Goal: Task Accomplishment & Management: Use online tool/utility

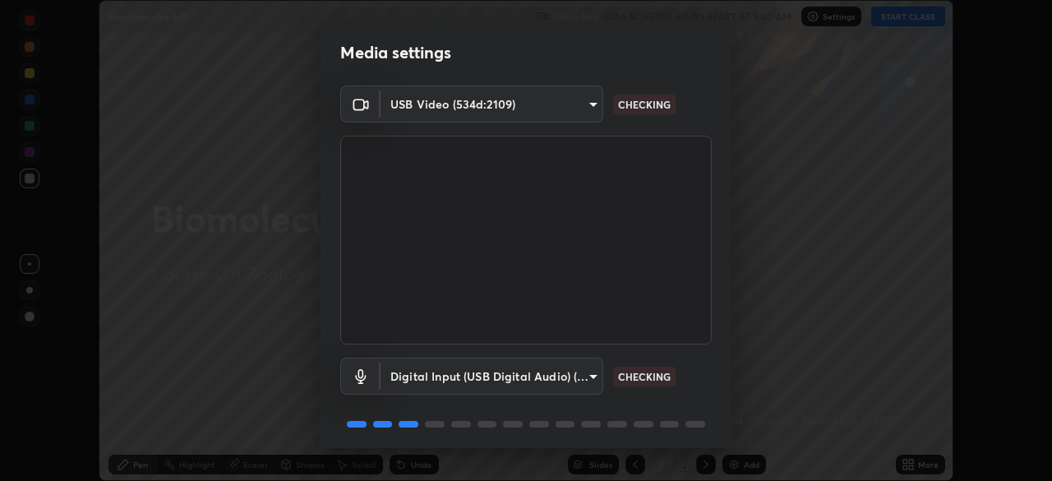
scroll to position [58, 0]
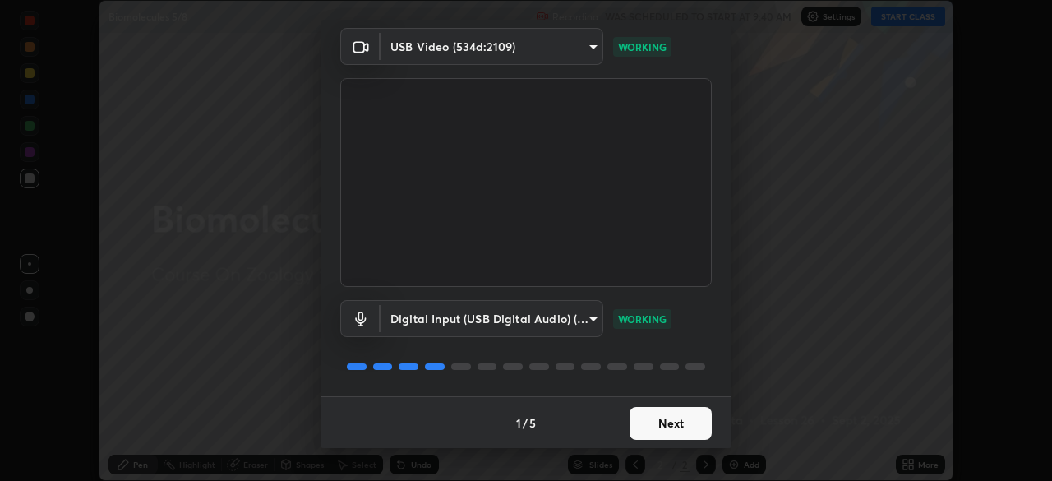
click at [649, 422] on button "Next" at bounding box center [670, 423] width 82 height 33
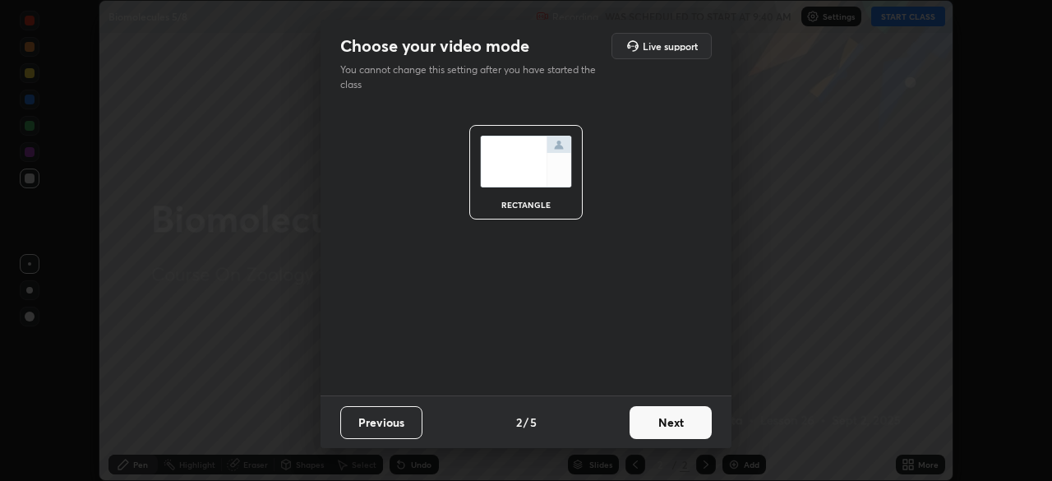
click at [656, 424] on button "Next" at bounding box center [670, 422] width 82 height 33
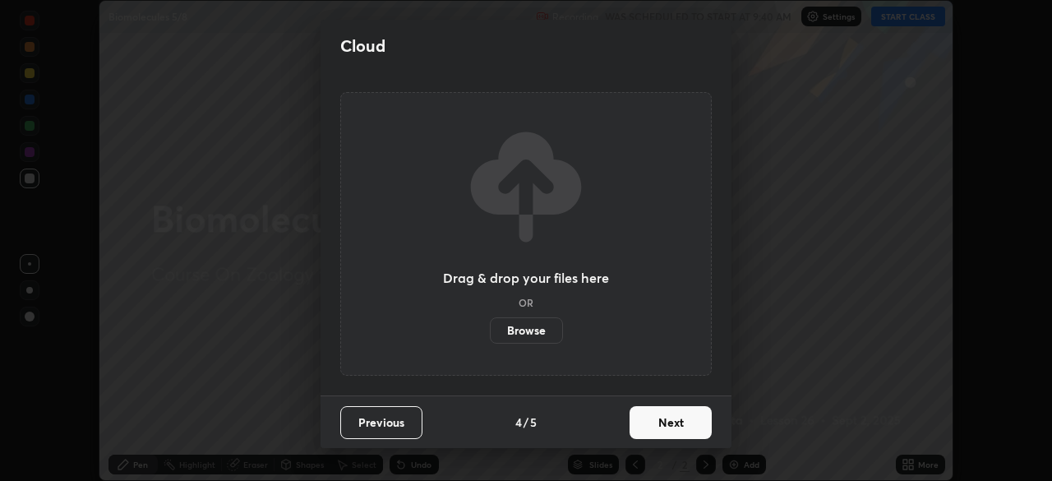
click at [711, 420] on button "Next" at bounding box center [670, 422] width 82 height 33
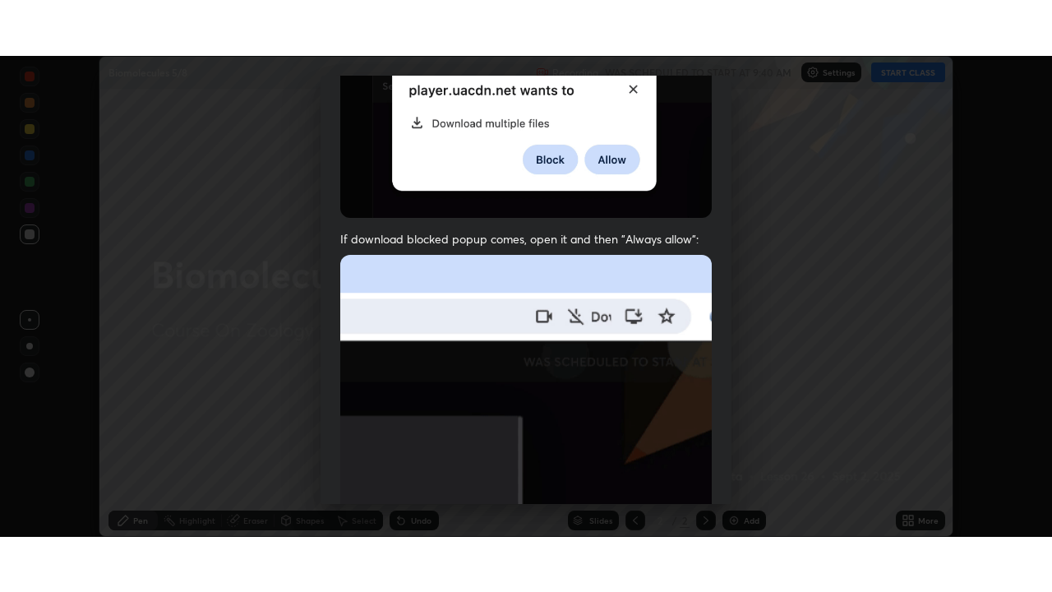
scroll to position [393, 0]
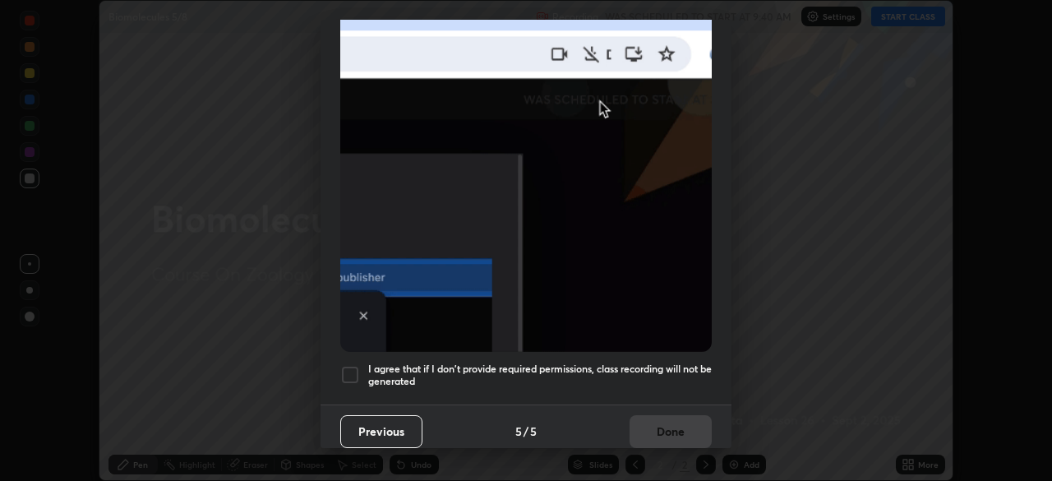
click at [352, 365] on div at bounding box center [350, 375] width 20 height 20
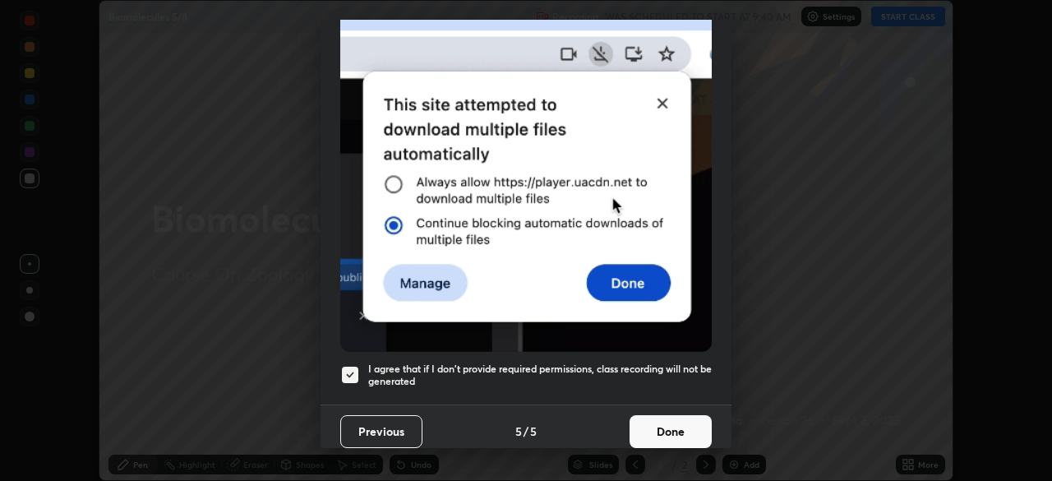
click at [646, 422] on button "Done" at bounding box center [670, 431] width 82 height 33
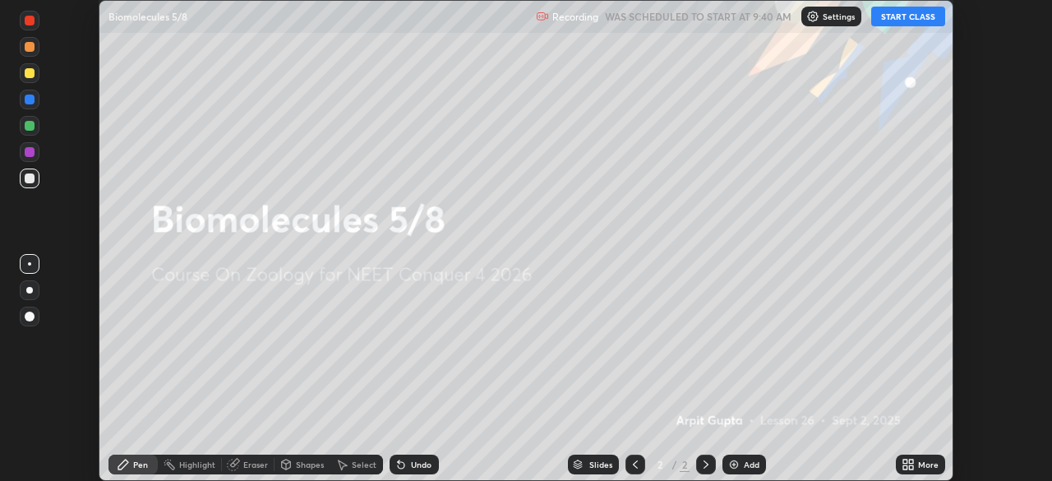
click at [910, 462] on icon at bounding box center [911, 461] width 4 height 4
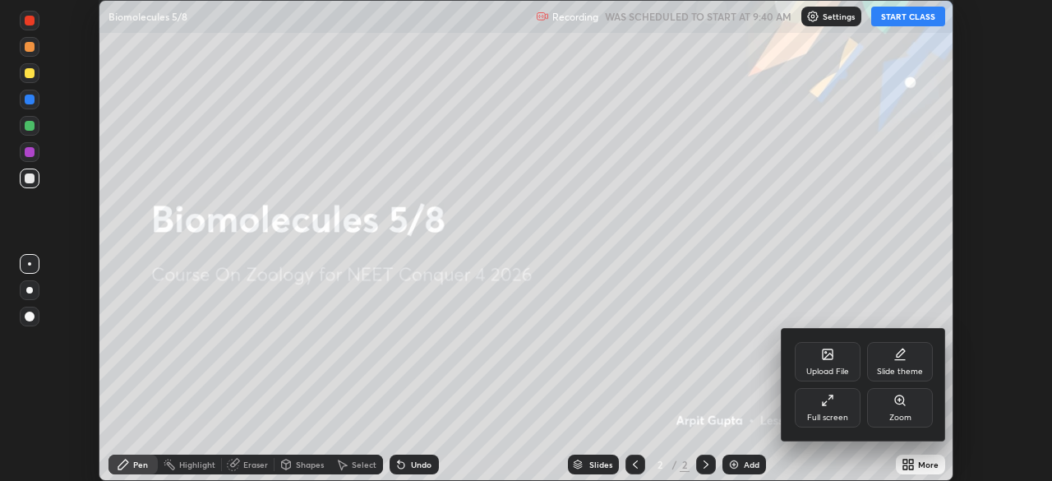
click at [830, 415] on div "Full screen" at bounding box center [827, 417] width 41 height 8
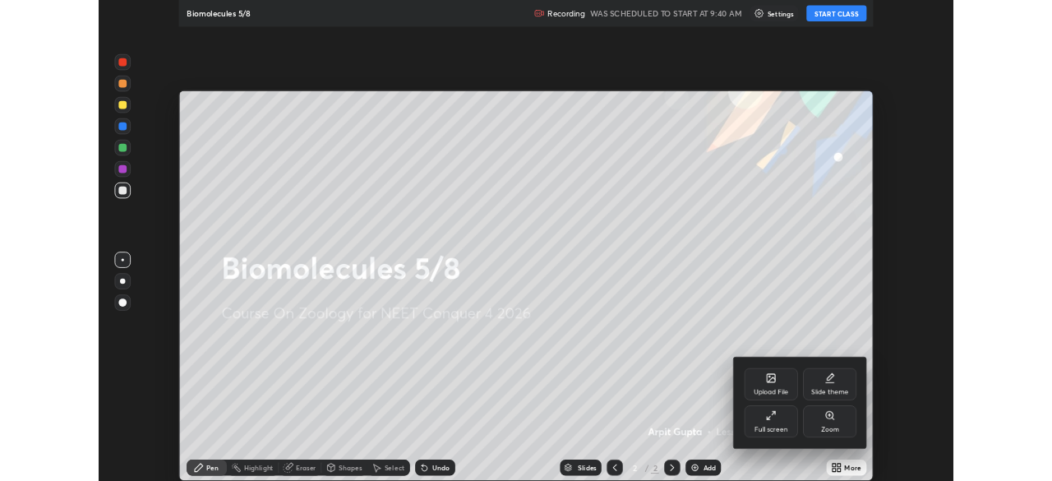
scroll to position [592, 1052]
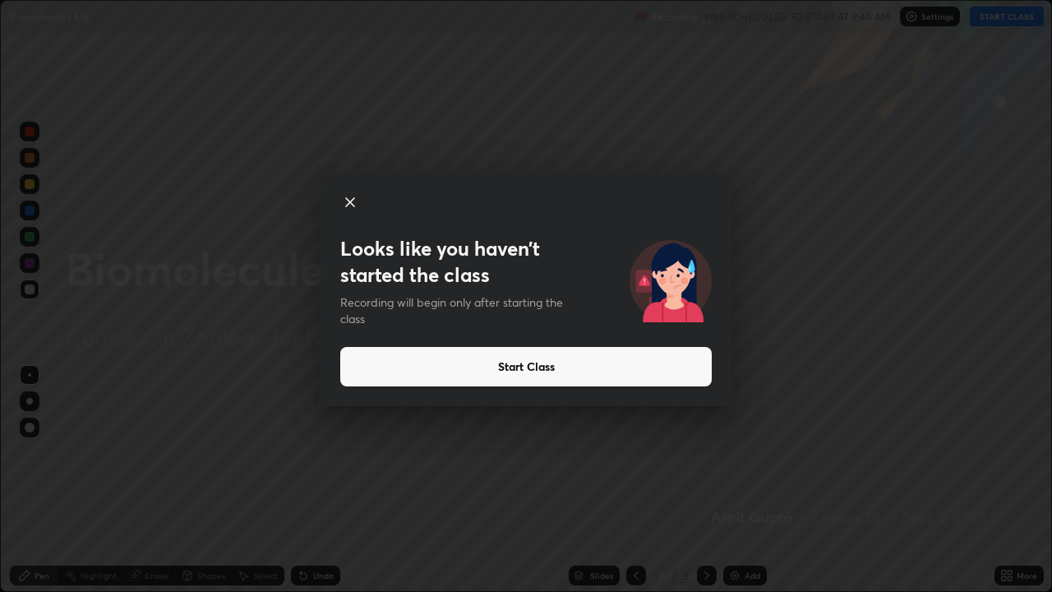
click at [649, 368] on button "Start Class" at bounding box center [525, 366] width 371 height 39
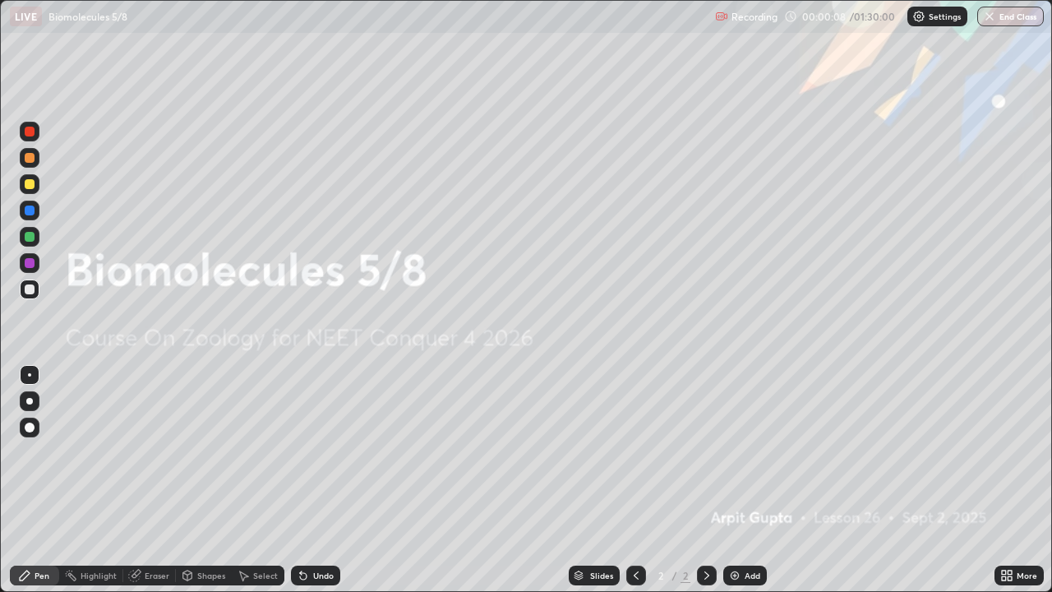
click at [1004, 480] on icon at bounding box center [1006, 575] width 13 height 13
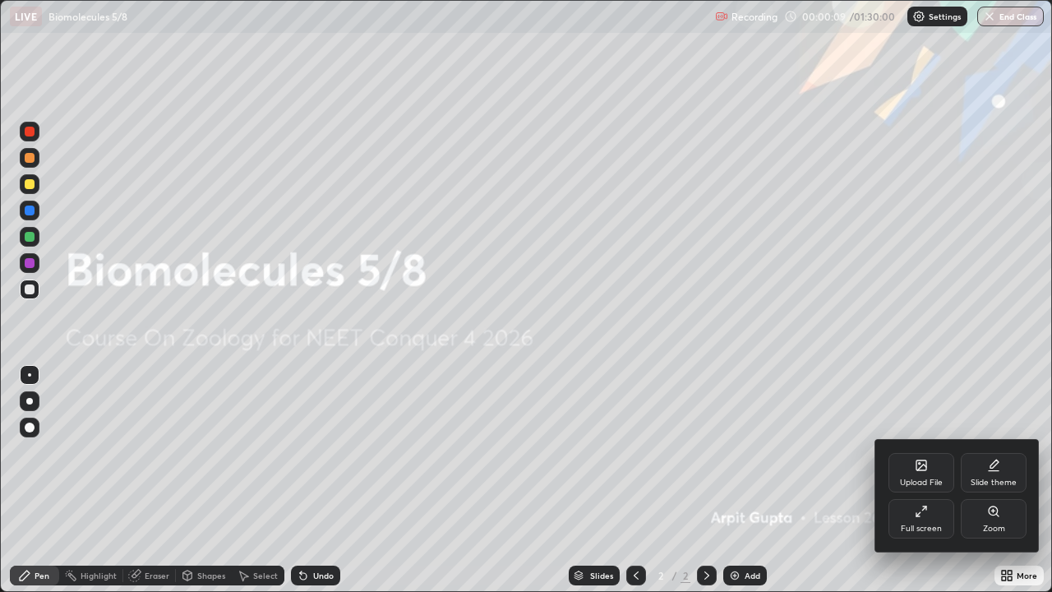
click at [928, 480] on div "Full screen" at bounding box center [921, 518] width 66 height 39
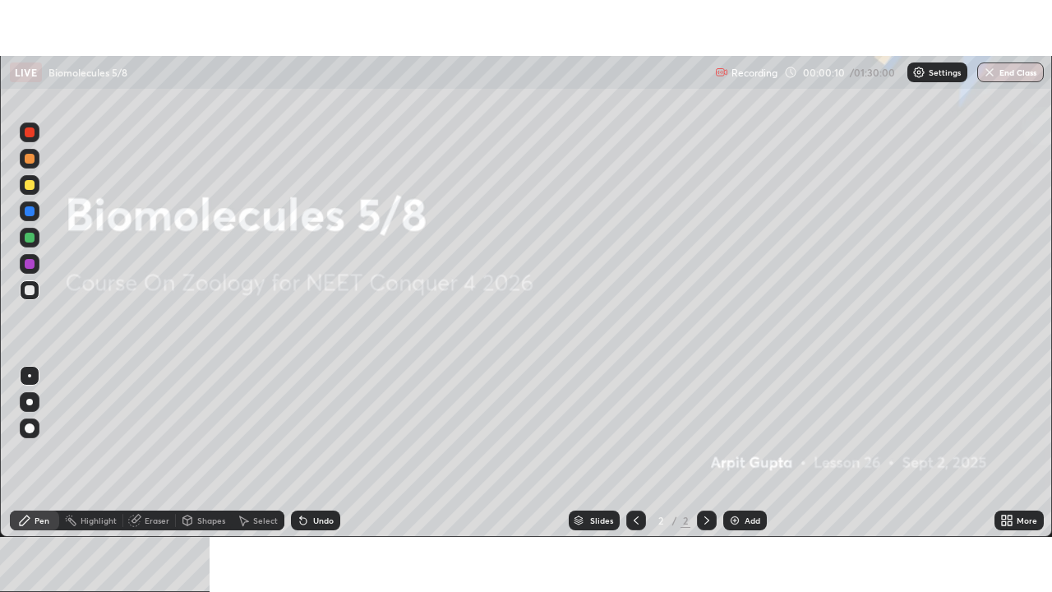
scroll to position [81681, 81111]
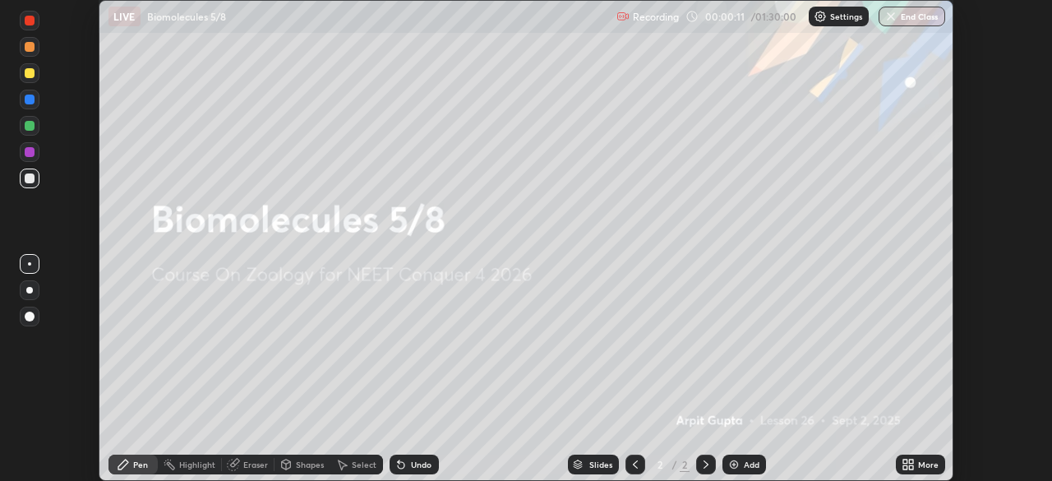
click at [908, 461] on icon at bounding box center [907, 464] width 13 height 13
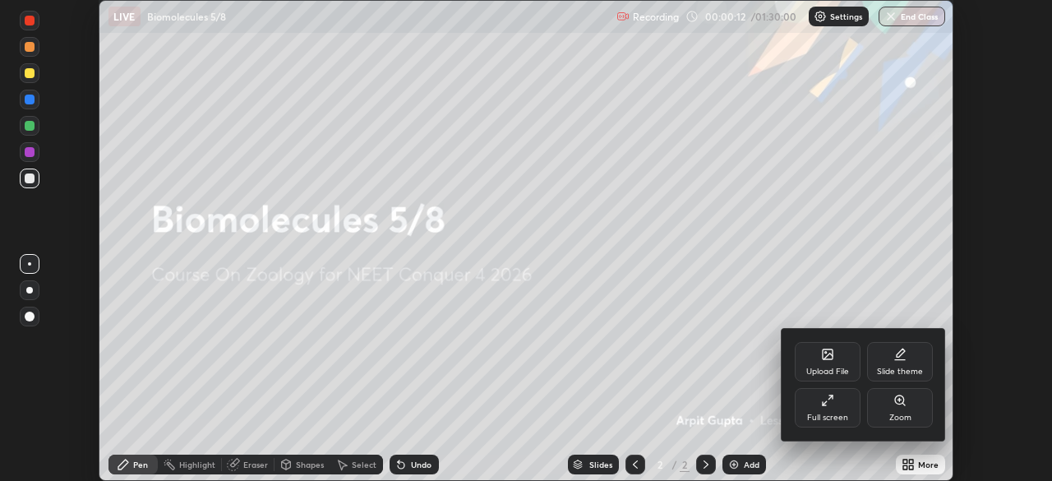
click at [843, 367] on div "Upload File" at bounding box center [827, 371] width 43 height 8
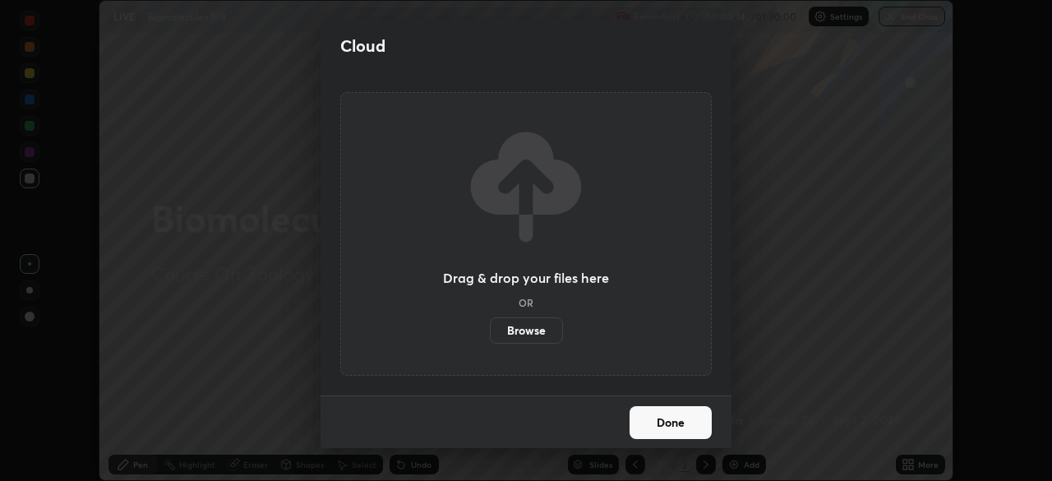
click at [529, 331] on label "Browse" at bounding box center [526, 330] width 73 height 26
click at [490, 331] on input "Browse" at bounding box center [490, 330] width 0 height 26
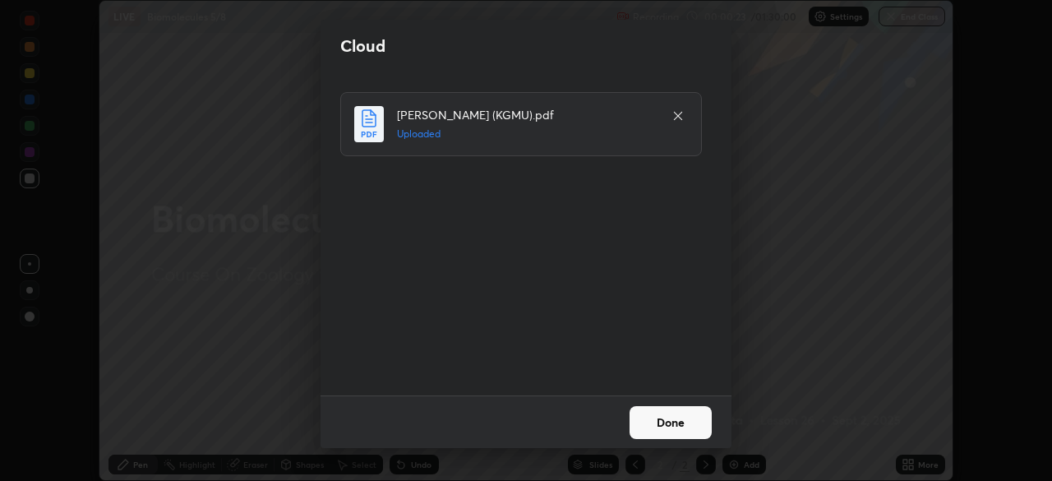
click at [662, 424] on button "Done" at bounding box center [670, 422] width 82 height 33
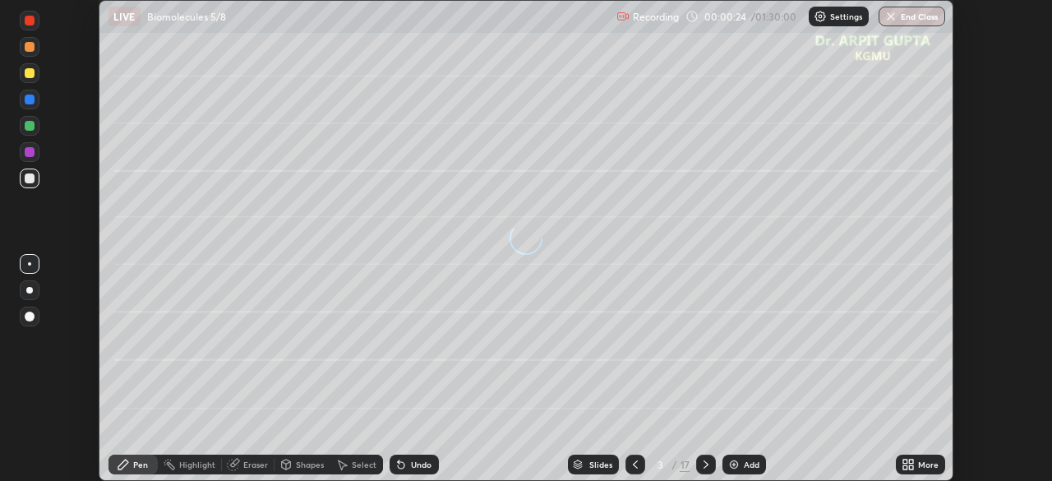
click at [908, 465] on icon at bounding box center [907, 464] width 13 height 13
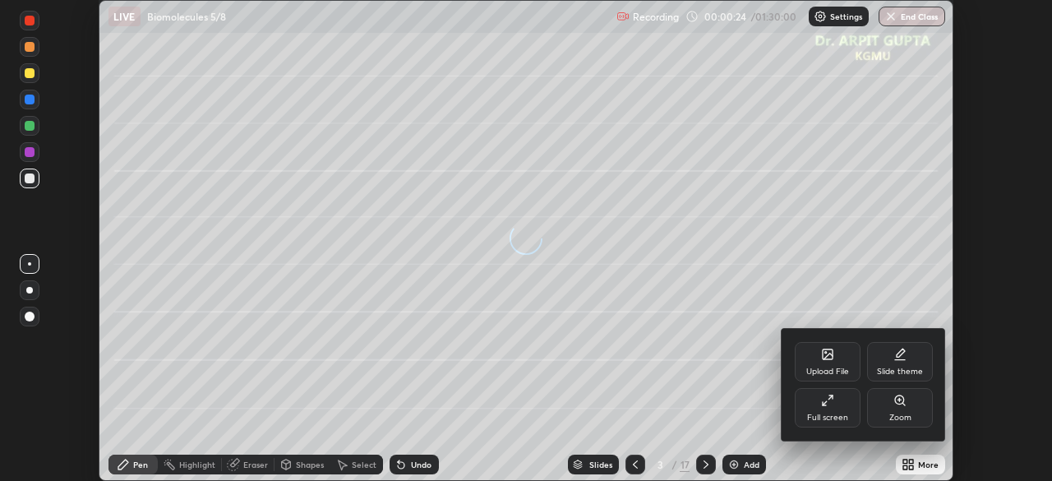
click at [825, 411] on div "Full screen" at bounding box center [828, 407] width 66 height 39
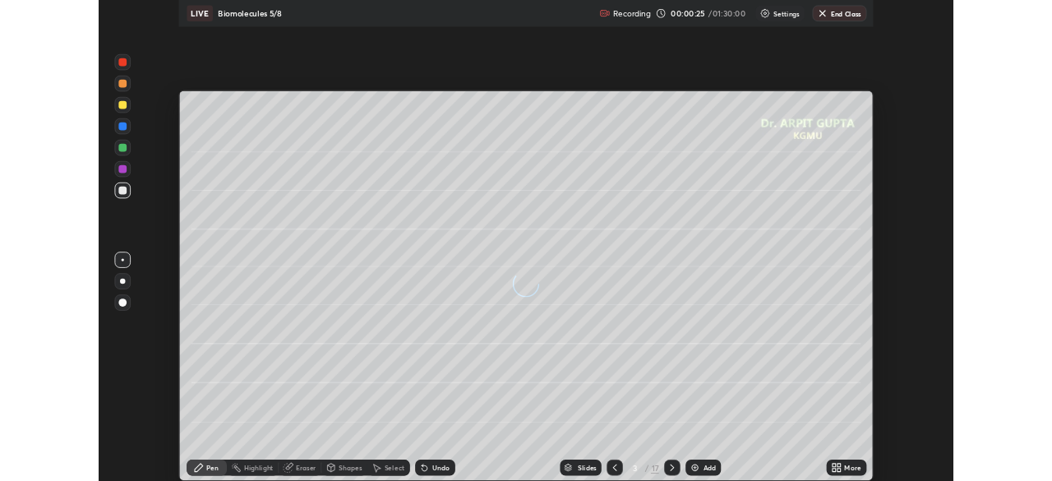
scroll to position [592, 1052]
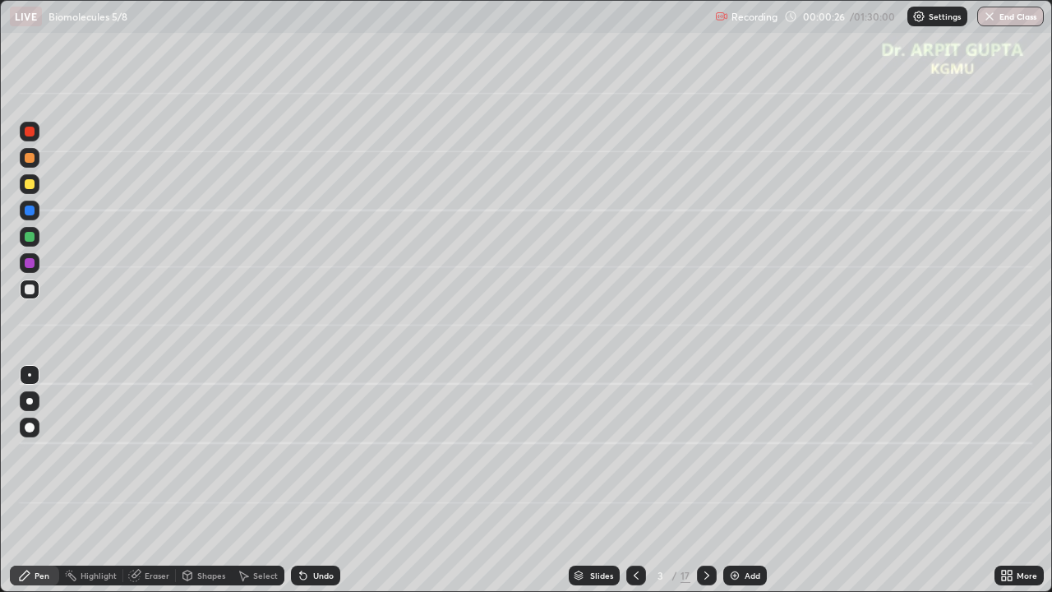
click at [634, 480] on icon at bounding box center [635, 575] width 13 height 13
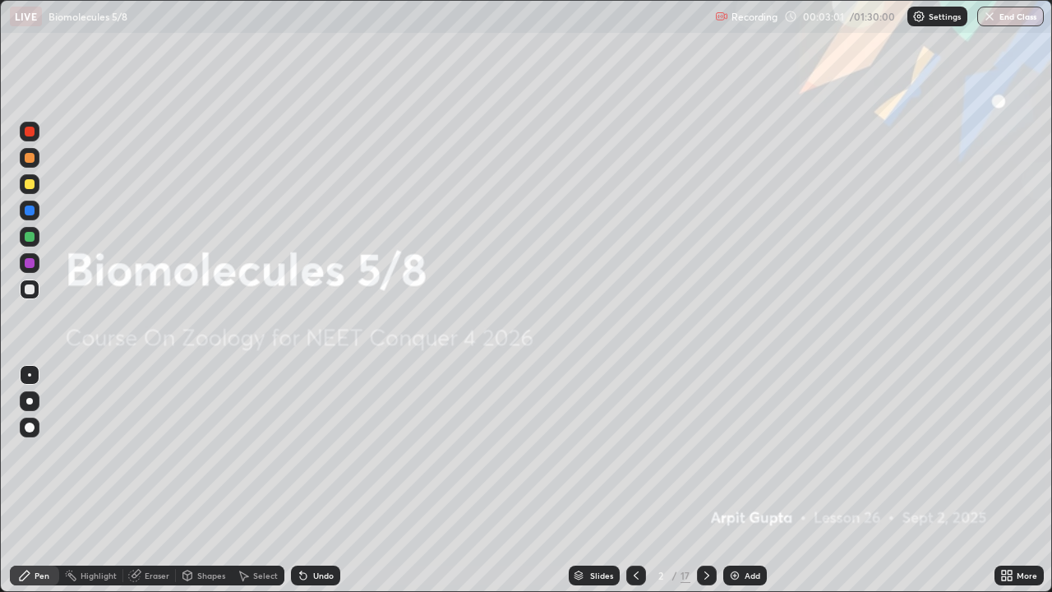
click at [703, 480] on div at bounding box center [707, 575] width 20 height 20
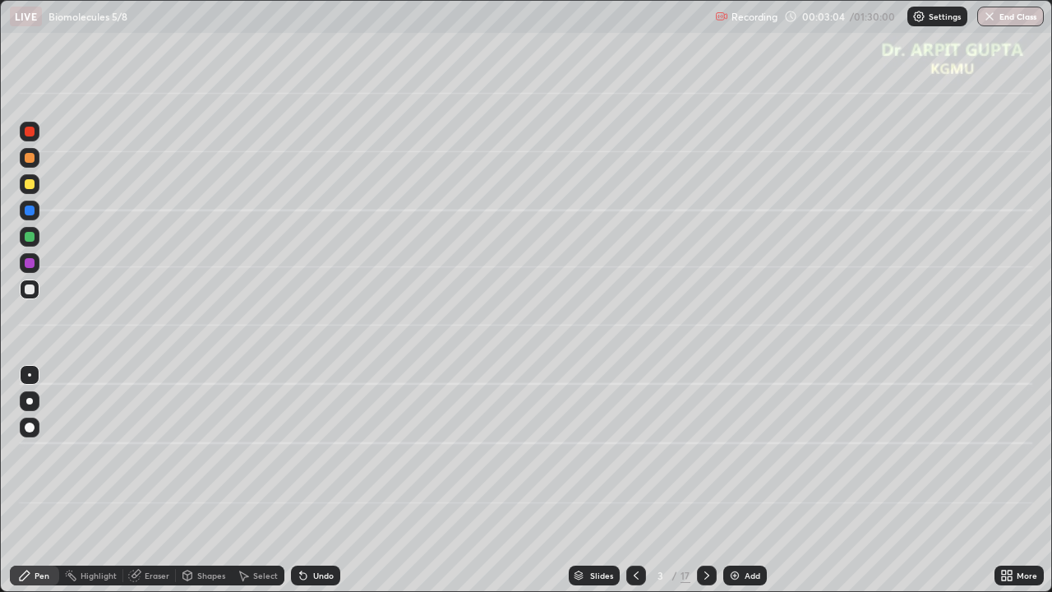
click at [29, 186] on div at bounding box center [30, 184] width 10 height 10
click at [30, 403] on div at bounding box center [29, 401] width 7 height 7
click at [303, 480] on div "Undo" at bounding box center [315, 575] width 49 height 20
click at [304, 480] on icon at bounding box center [303, 575] width 13 height 13
click at [302, 480] on icon at bounding box center [303, 576] width 7 height 7
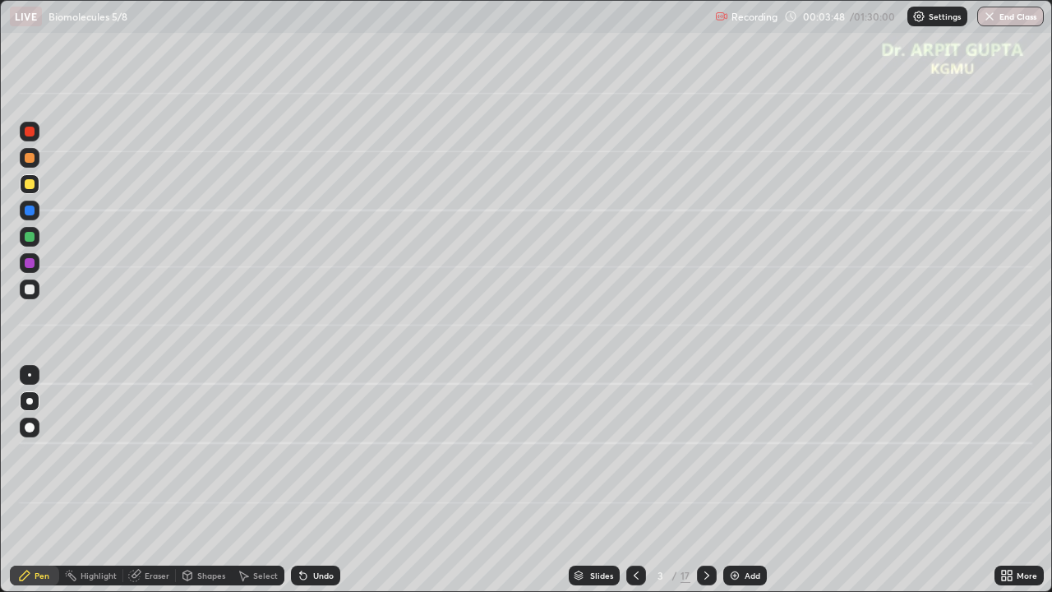
click at [219, 480] on div "Shapes" at bounding box center [211, 575] width 28 height 8
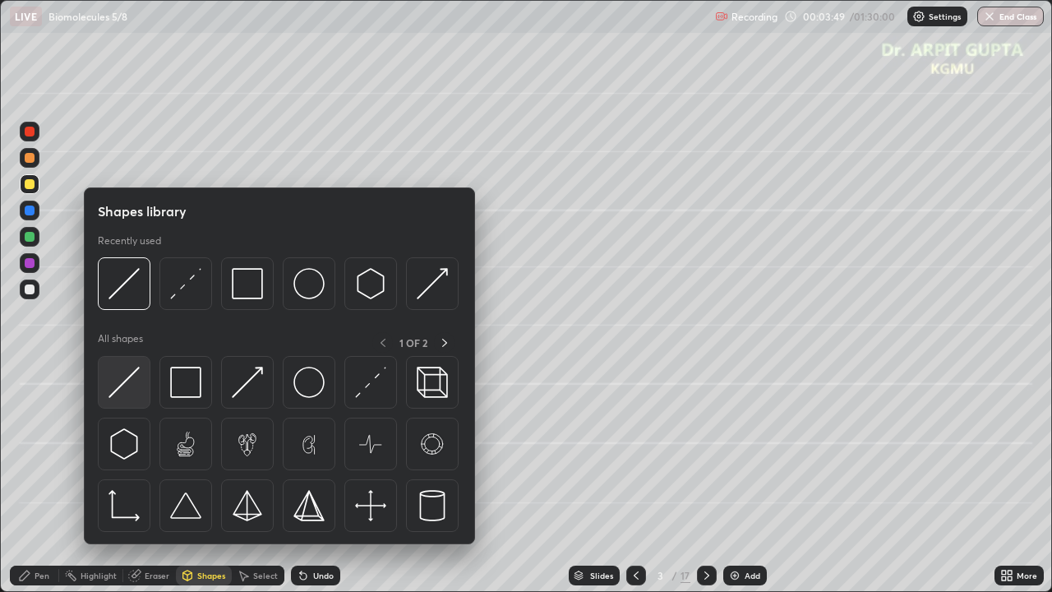
click at [131, 380] on img at bounding box center [123, 381] width 31 height 31
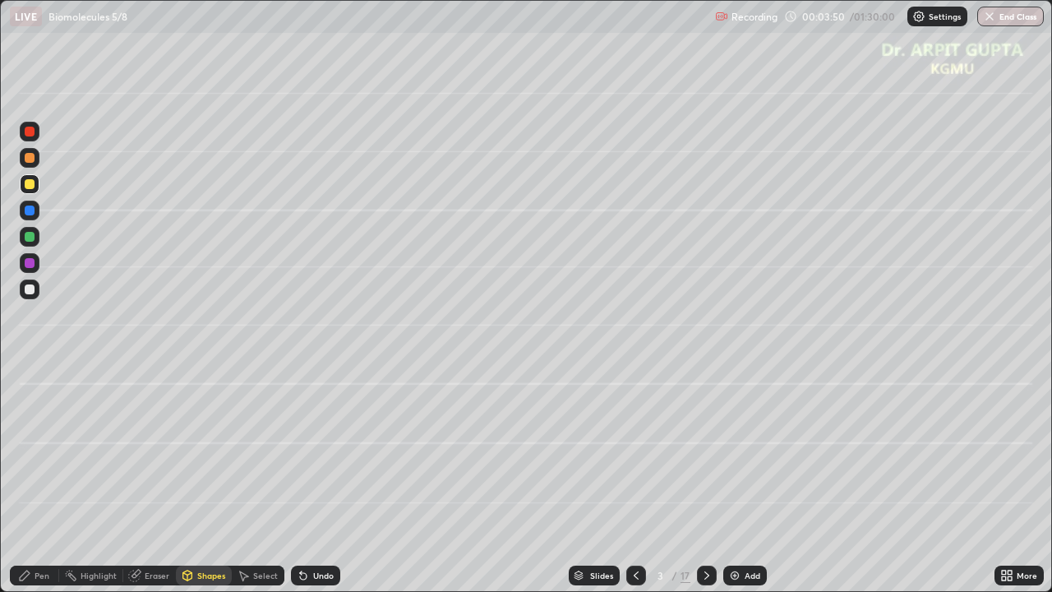
click at [28, 284] on div at bounding box center [30, 289] width 10 height 10
click at [29, 239] on div at bounding box center [30, 237] width 10 height 10
click at [302, 480] on icon at bounding box center [303, 576] width 7 height 7
click at [41, 480] on div "Pen" at bounding box center [34, 575] width 49 height 20
click at [135, 480] on div "Eraser" at bounding box center [149, 575] width 53 height 20
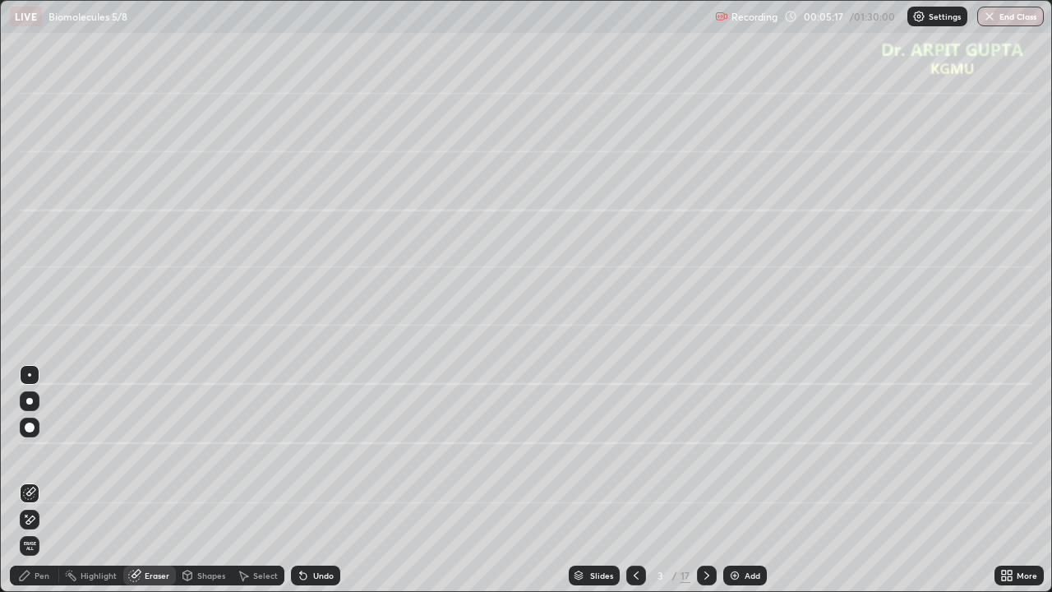
click at [47, 480] on div "Pen" at bounding box center [34, 575] width 49 height 20
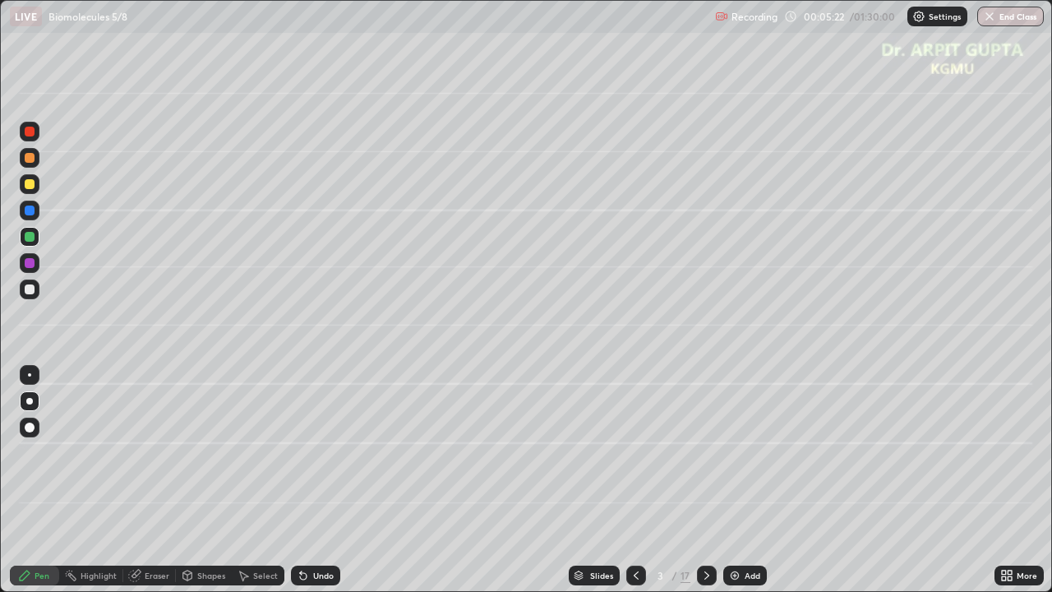
click at [300, 480] on icon at bounding box center [303, 576] width 7 height 7
click at [30, 187] on div at bounding box center [30, 184] width 10 height 10
click at [30, 243] on div at bounding box center [30, 237] width 20 height 20
click at [309, 480] on div "Undo" at bounding box center [315, 575] width 49 height 20
click at [301, 480] on icon at bounding box center [303, 576] width 7 height 7
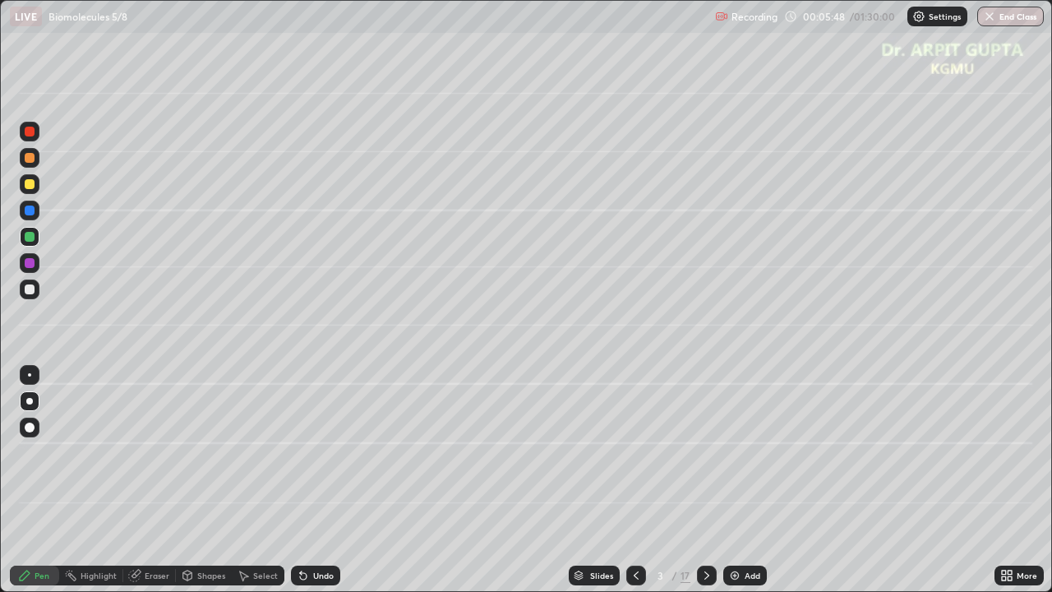
click at [301, 480] on icon at bounding box center [303, 576] width 7 height 7
click at [300, 480] on icon at bounding box center [303, 576] width 7 height 7
click at [297, 480] on div "Undo" at bounding box center [315, 575] width 49 height 20
click at [297, 480] on icon at bounding box center [303, 575] width 13 height 13
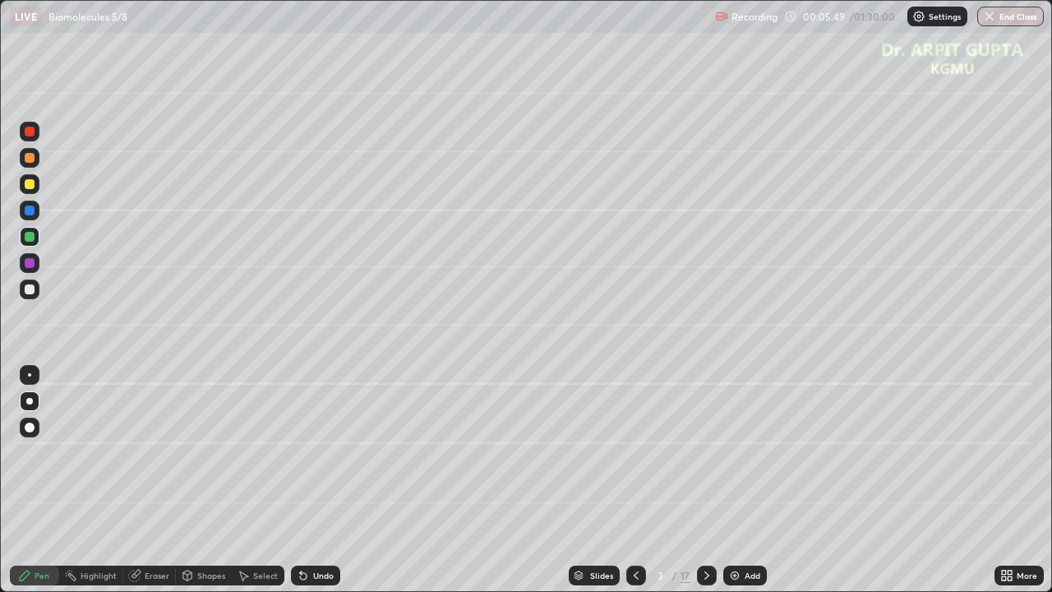
click at [294, 480] on div "Undo" at bounding box center [315, 575] width 49 height 20
click at [293, 480] on div "Undo" at bounding box center [315, 575] width 49 height 20
click at [332, 480] on div "Undo" at bounding box center [315, 575] width 49 height 20
click at [302, 480] on icon at bounding box center [303, 576] width 7 height 7
click at [304, 480] on icon at bounding box center [303, 575] width 13 height 13
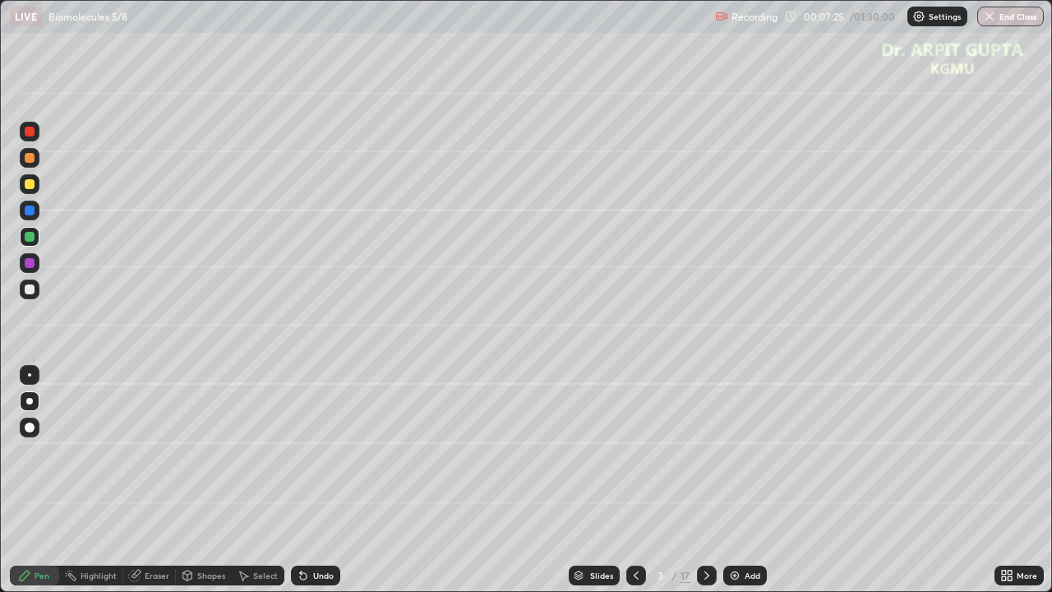
click at [302, 480] on icon at bounding box center [303, 575] width 13 height 13
click at [301, 480] on icon at bounding box center [303, 576] width 7 height 7
click at [302, 480] on icon at bounding box center [303, 576] width 7 height 7
click at [292, 480] on div "Undo" at bounding box center [315, 575] width 49 height 20
click at [297, 480] on icon at bounding box center [303, 575] width 13 height 13
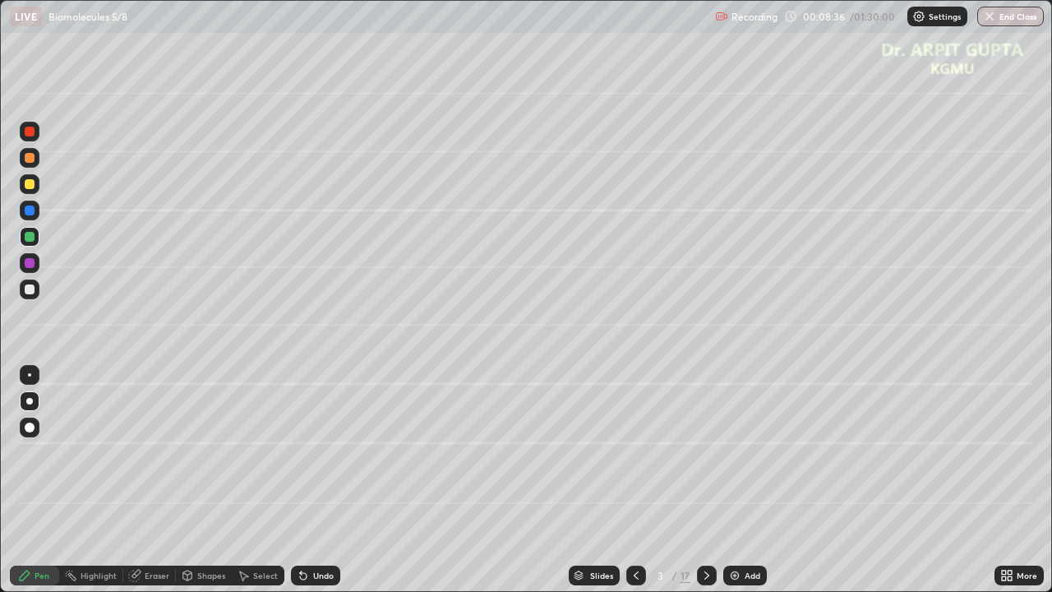
click at [28, 190] on div at bounding box center [30, 184] width 20 height 20
click at [35, 241] on div at bounding box center [30, 237] width 20 height 20
click at [48, 128] on div "Erase all" at bounding box center [29, 296] width 39 height 526
click at [300, 480] on icon at bounding box center [303, 576] width 7 height 7
click at [302, 480] on icon at bounding box center [303, 576] width 7 height 7
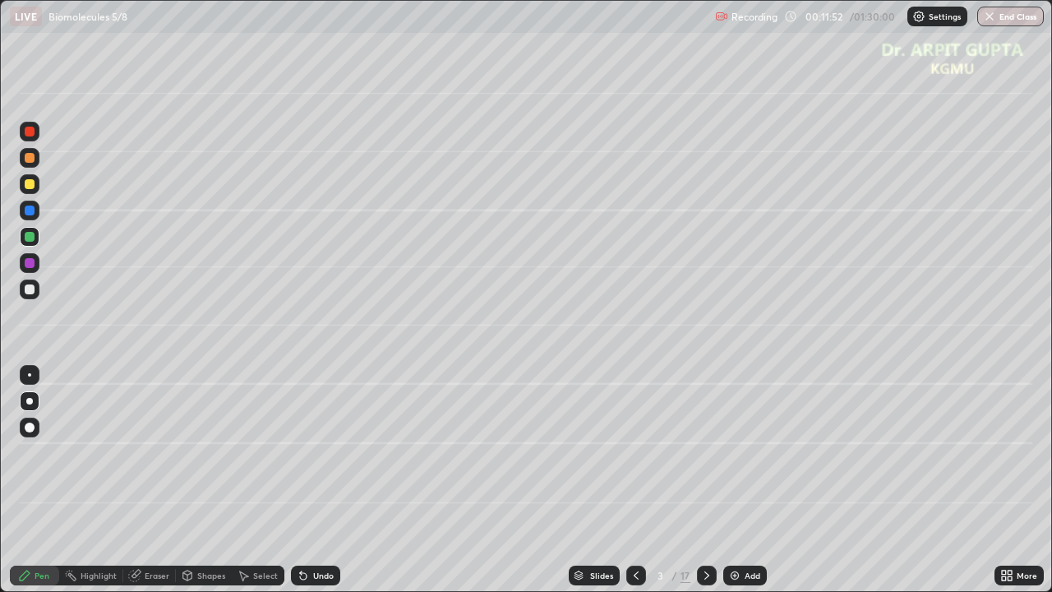
click at [335, 480] on div "Undo" at bounding box center [315, 575] width 49 height 20
click at [332, 480] on div "Undo" at bounding box center [315, 575] width 49 height 20
click at [27, 292] on div at bounding box center [30, 289] width 10 height 10
click at [320, 480] on div "Undo" at bounding box center [323, 575] width 21 height 8
click at [705, 480] on icon at bounding box center [706, 575] width 13 height 13
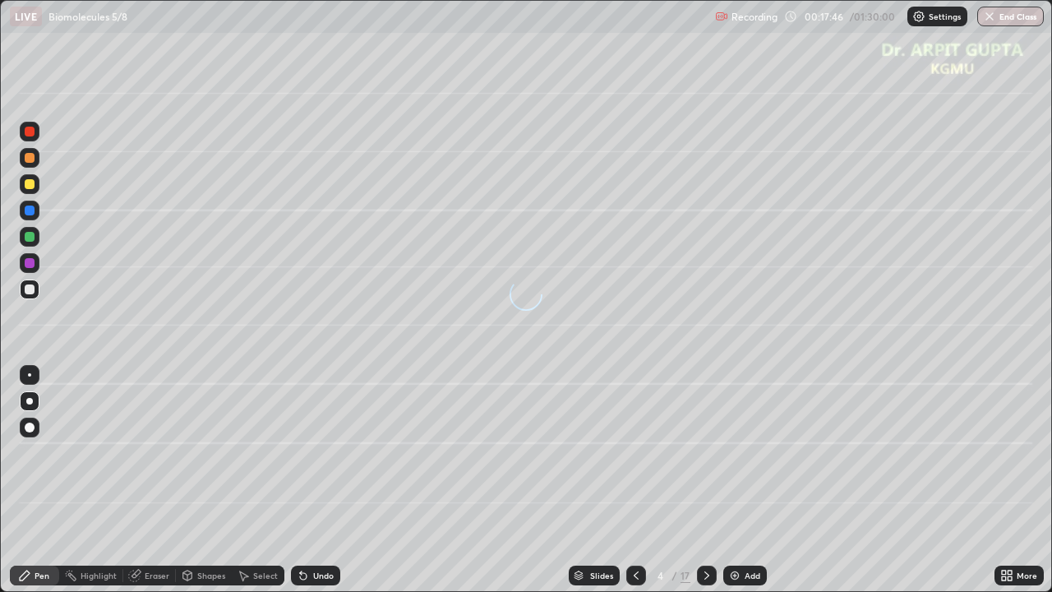
click at [33, 191] on div at bounding box center [30, 184] width 20 height 20
click at [35, 239] on div at bounding box center [30, 237] width 20 height 20
click at [303, 480] on icon at bounding box center [303, 575] width 13 height 13
click at [30, 293] on div at bounding box center [30, 289] width 10 height 10
click at [30, 240] on div at bounding box center [30, 237] width 10 height 10
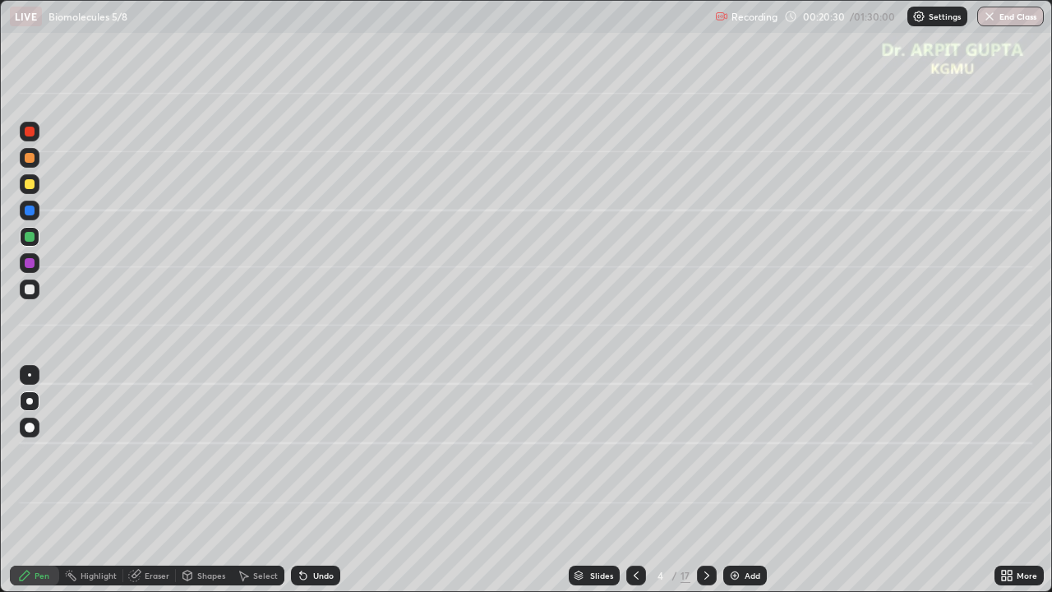
click at [31, 159] on div at bounding box center [30, 158] width 10 height 10
click at [30, 430] on div at bounding box center [30, 427] width 10 height 10
click at [315, 480] on div "Undo" at bounding box center [323, 575] width 21 height 8
click at [308, 480] on div "Undo" at bounding box center [315, 575] width 49 height 20
click at [164, 480] on div "Eraser" at bounding box center [149, 575] width 53 height 20
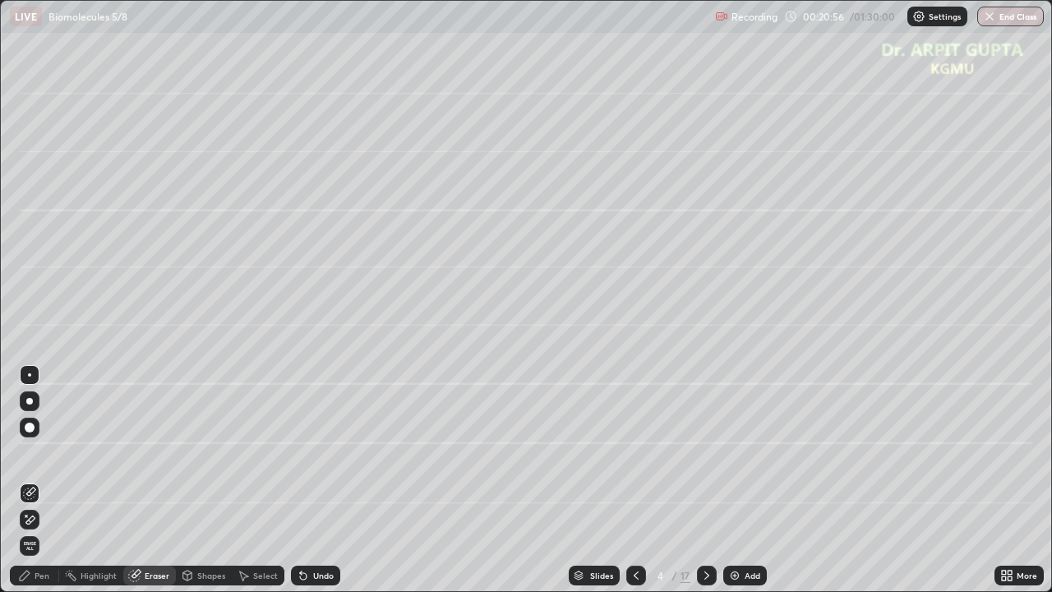
click at [49, 480] on div "Pen" at bounding box center [34, 575] width 49 height 20
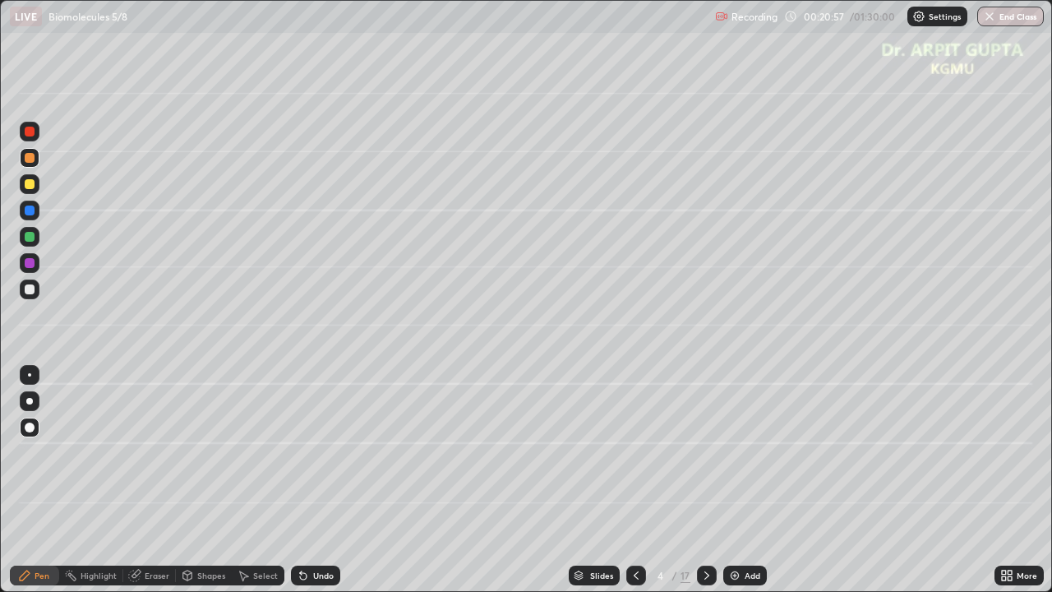
click at [27, 237] on div at bounding box center [30, 237] width 10 height 10
click at [25, 398] on div at bounding box center [30, 401] width 20 height 20
click at [28, 293] on div at bounding box center [30, 289] width 10 height 10
click at [300, 480] on icon at bounding box center [303, 576] width 7 height 7
click at [292, 480] on div "Undo" at bounding box center [315, 575] width 49 height 20
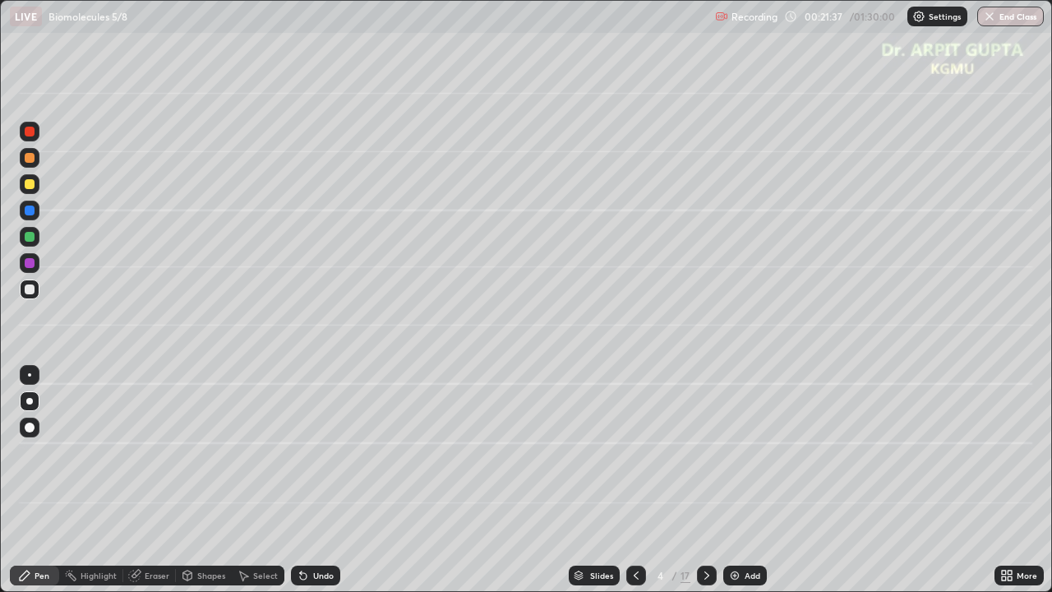
click at [32, 185] on div at bounding box center [30, 184] width 10 height 10
click at [30, 242] on div at bounding box center [30, 237] width 20 height 20
click at [31, 184] on div at bounding box center [30, 184] width 10 height 10
click at [30, 238] on div at bounding box center [30, 237] width 10 height 10
click at [32, 375] on div at bounding box center [30, 375] width 20 height 20
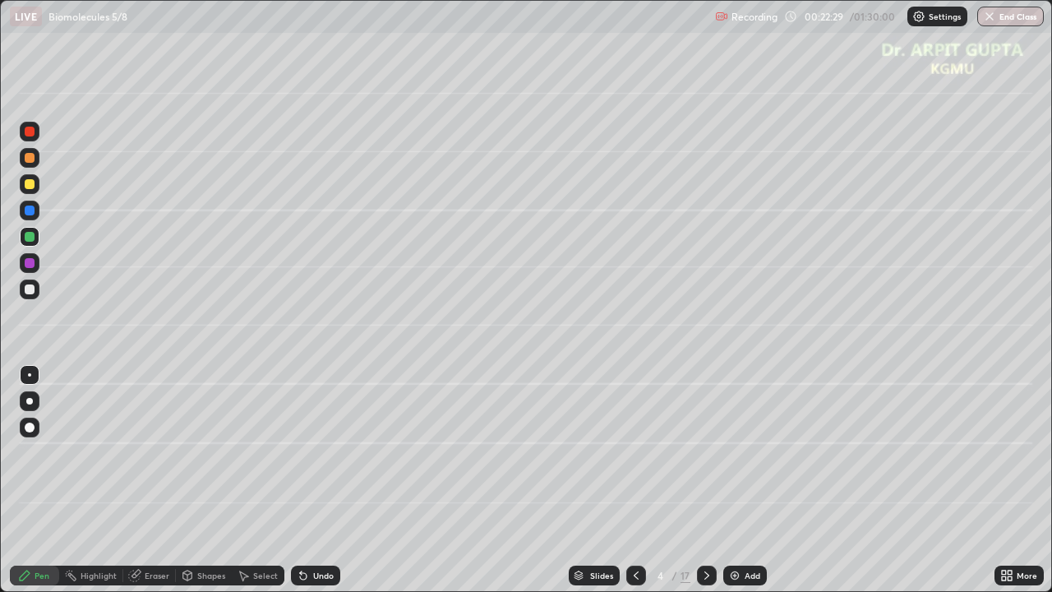
click at [28, 185] on div at bounding box center [30, 184] width 10 height 10
click at [298, 480] on div "Undo" at bounding box center [315, 575] width 49 height 20
click at [297, 480] on div "Undo" at bounding box center [315, 575] width 49 height 20
click at [306, 480] on icon at bounding box center [303, 575] width 13 height 13
click at [301, 480] on icon at bounding box center [303, 576] width 7 height 7
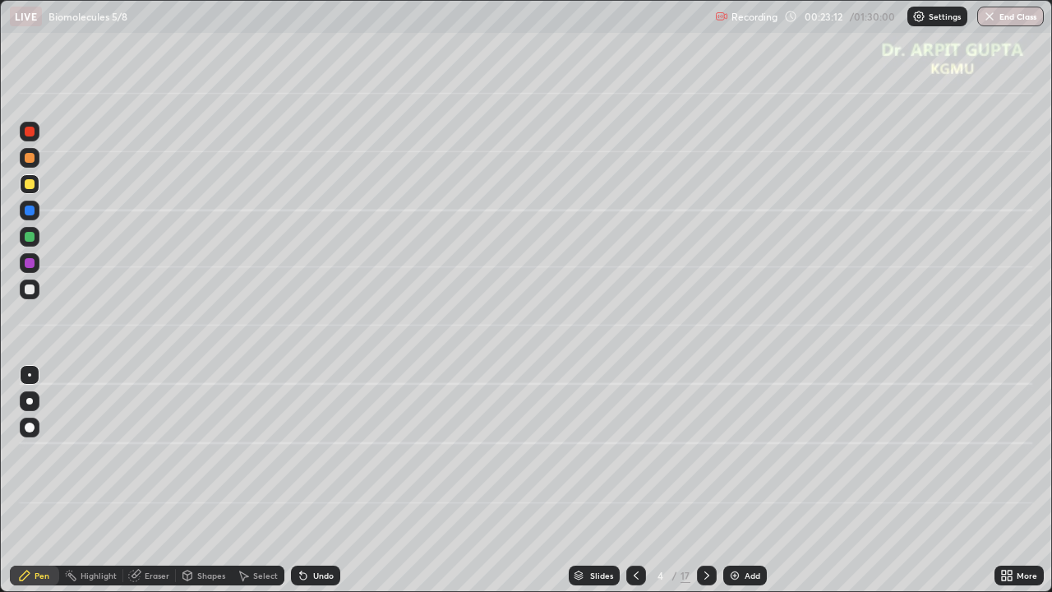
click at [35, 133] on div at bounding box center [30, 132] width 20 height 20
click at [30, 401] on div at bounding box center [29, 401] width 7 height 7
click at [25, 235] on div at bounding box center [30, 237] width 10 height 10
click at [25, 288] on div at bounding box center [30, 289] width 10 height 10
click at [25, 202] on div at bounding box center [30, 210] width 20 height 20
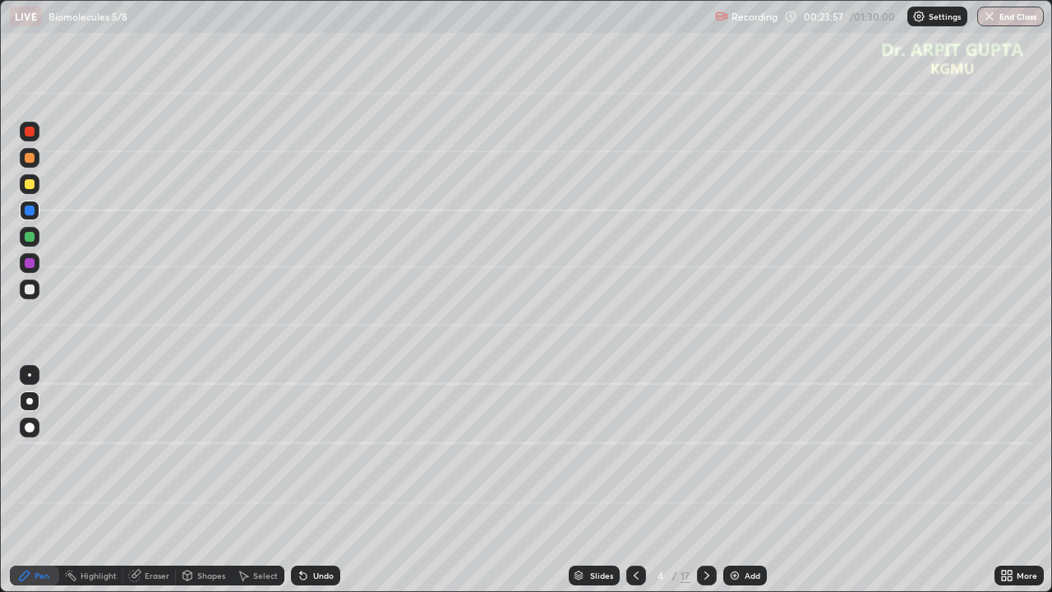
click at [28, 290] on div at bounding box center [30, 289] width 10 height 10
click at [30, 187] on div at bounding box center [30, 184] width 10 height 10
click at [28, 291] on div at bounding box center [30, 289] width 10 height 10
click at [29, 243] on div at bounding box center [30, 237] width 20 height 20
click at [30, 264] on div at bounding box center [30, 263] width 10 height 10
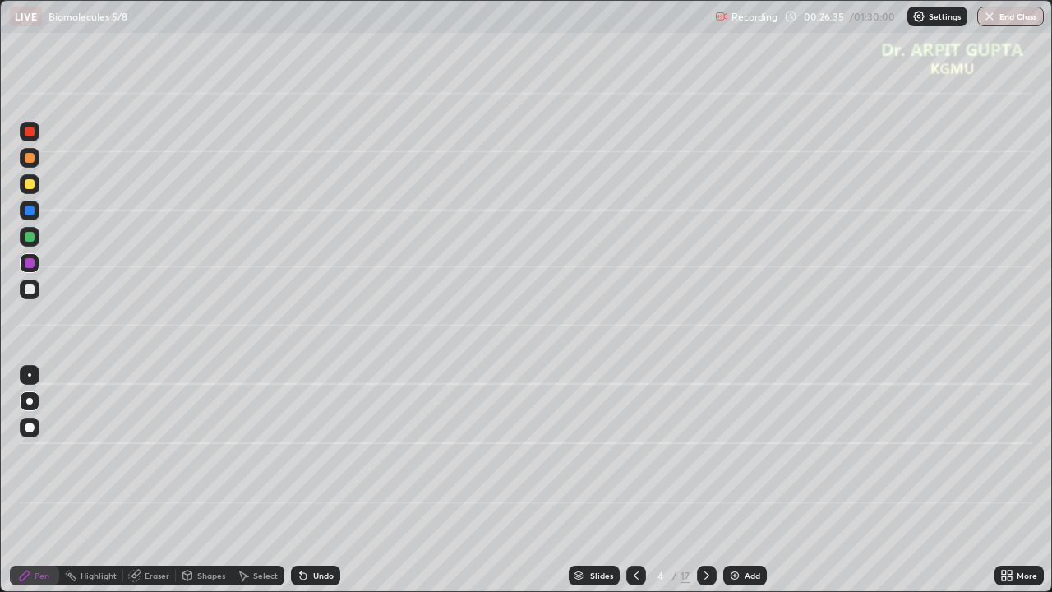
click at [317, 480] on div "Undo" at bounding box center [323, 575] width 21 height 8
click at [315, 480] on div "Undo" at bounding box center [323, 575] width 21 height 8
click at [321, 480] on div "Undo" at bounding box center [315, 575] width 49 height 20
click at [26, 236] on div at bounding box center [30, 237] width 10 height 10
click at [26, 401] on div at bounding box center [29, 401] width 7 height 7
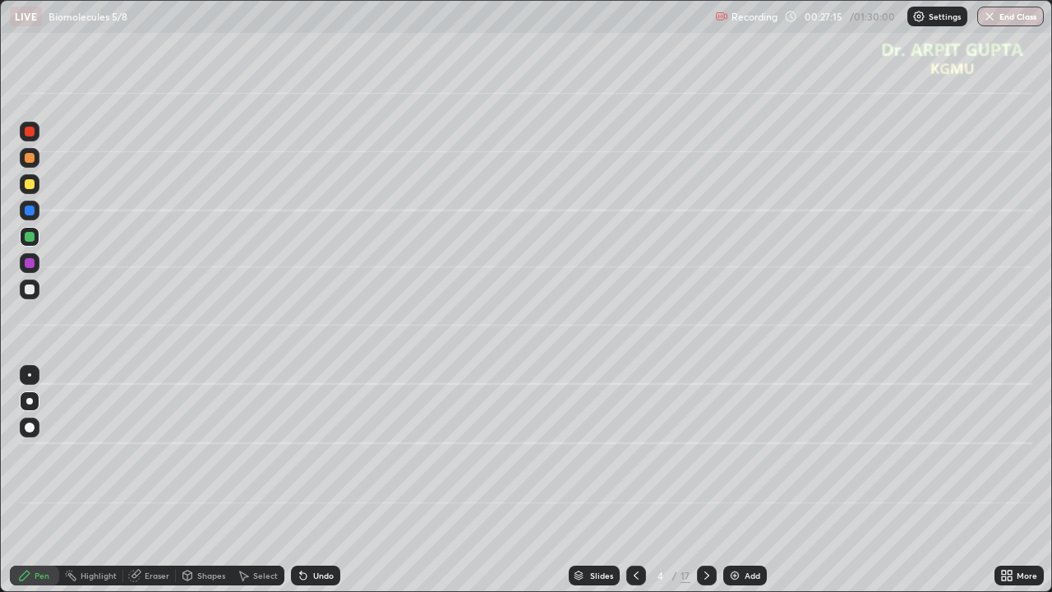
click at [35, 189] on div at bounding box center [30, 184] width 20 height 20
click at [30, 376] on div at bounding box center [30, 375] width 20 height 20
click at [32, 401] on div at bounding box center [29, 401] width 7 height 7
click at [300, 480] on icon at bounding box center [303, 576] width 7 height 7
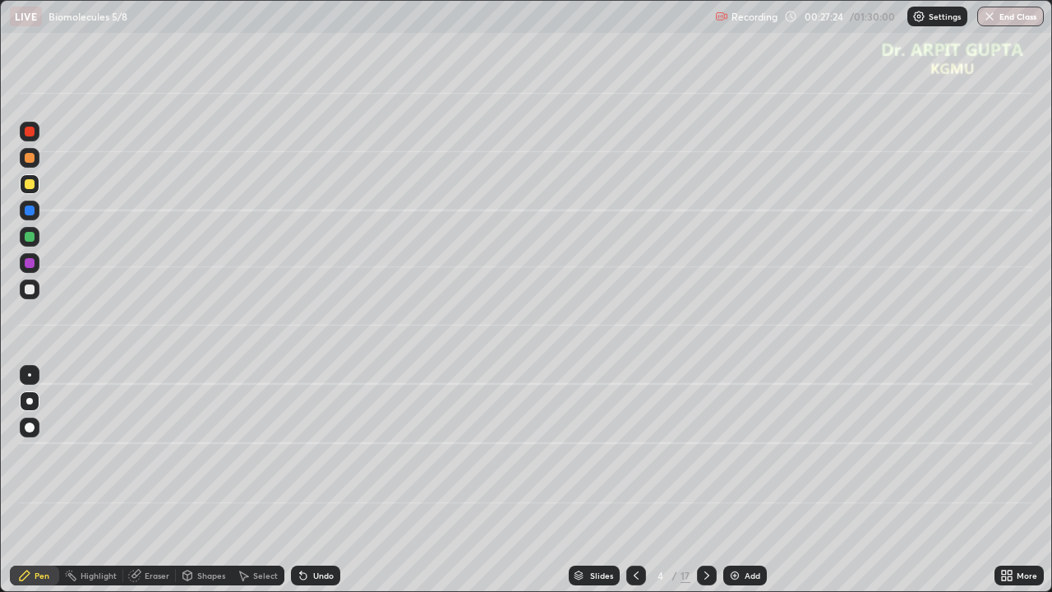
click at [300, 480] on icon at bounding box center [303, 576] width 7 height 7
click at [298, 480] on icon at bounding box center [303, 575] width 13 height 13
click at [301, 480] on icon at bounding box center [303, 576] width 7 height 7
click at [31, 237] on div at bounding box center [30, 237] width 10 height 10
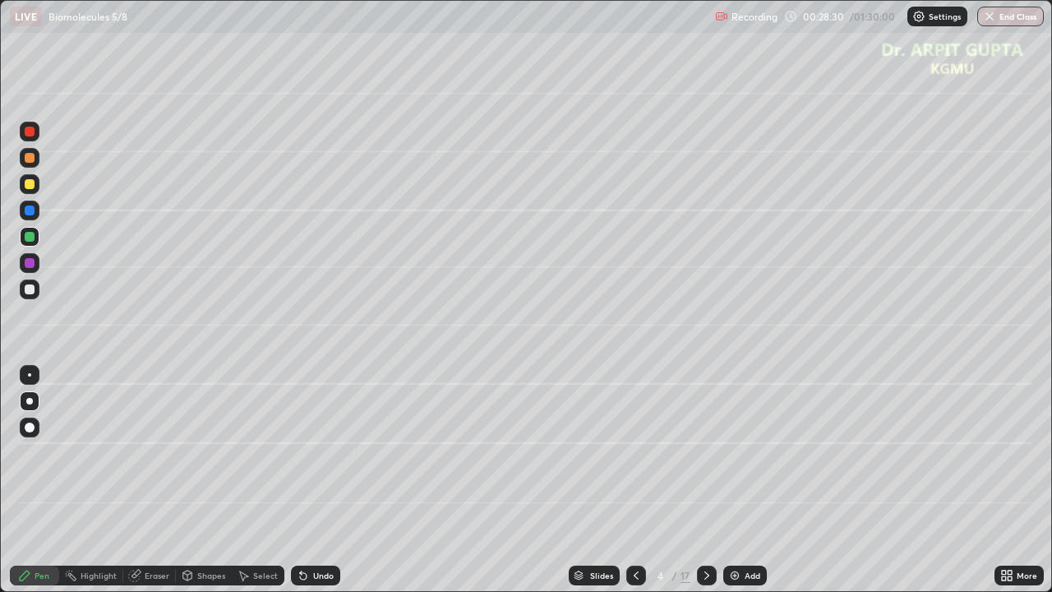
click at [300, 480] on icon at bounding box center [303, 576] width 7 height 7
click at [291, 480] on div "Undo" at bounding box center [315, 575] width 49 height 20
click at [300, 480] on icon at bounding box center [303, 576] width 7 height 7
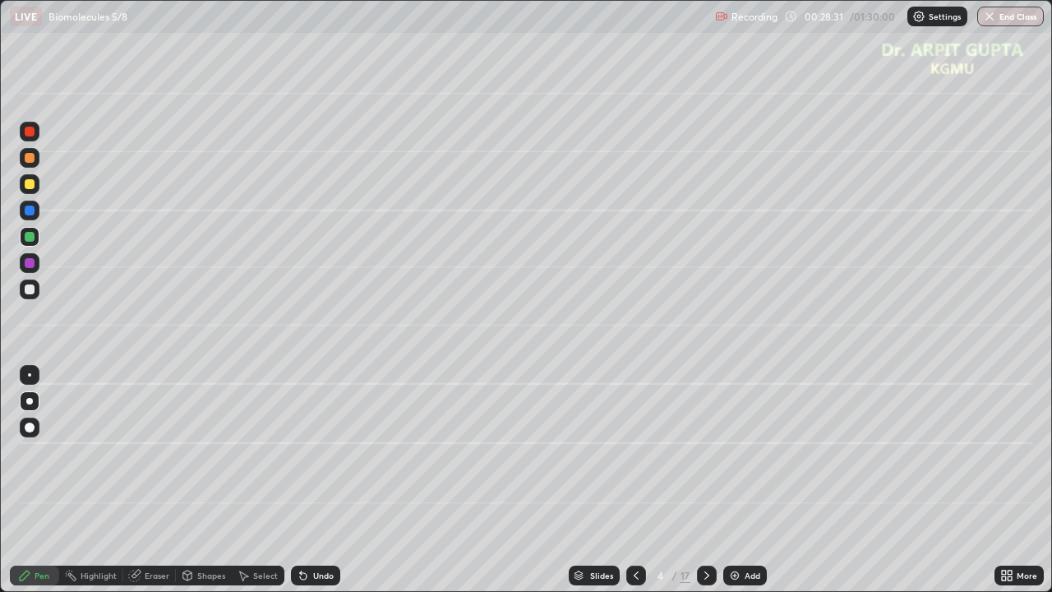
click at [300, 480] on icon at bounding box center [303, 576] width 7 height 7
click at [302, 480] on icon at bounding box center [303, 576] width 7 height 7
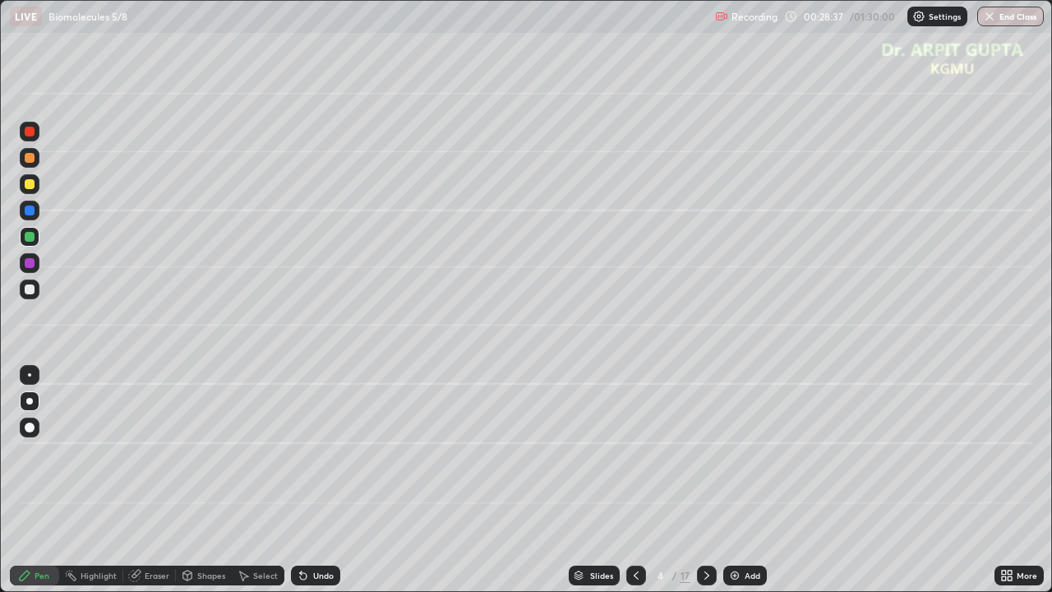
click at [302, 480] on icon at bounding box center [303, 576] width 7 height 7
click at [300, 480] on icon at bounding box center [303, 576] width 7 height 7
click at [302, 480] on icon at bounding box center [303, 576] width 7 height 7
click at [313, 480] on div "Undo" at bounding box center [323, 575] width 21 height 8
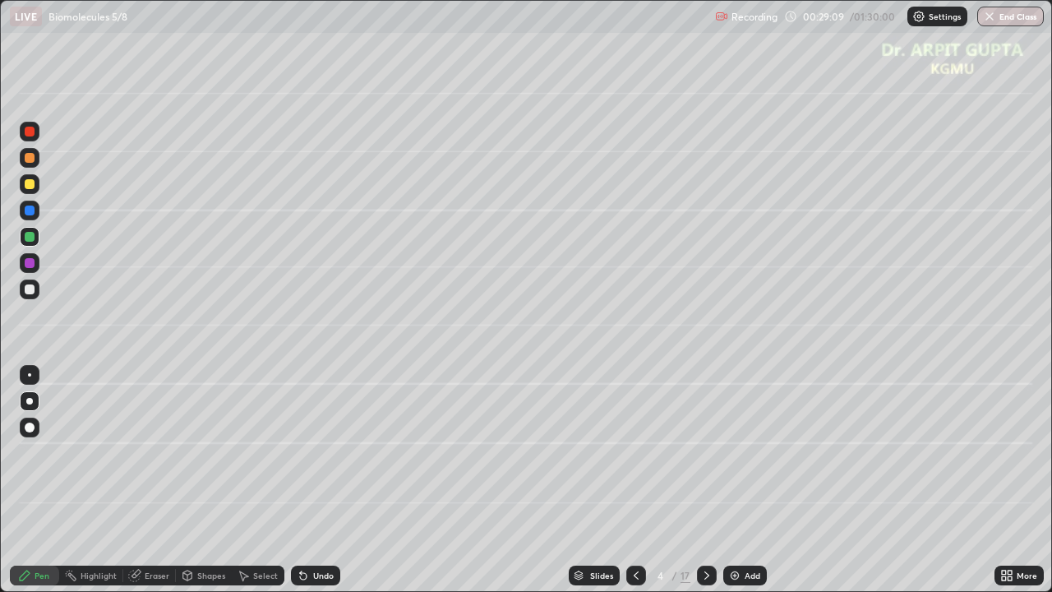
click at [300, 480] on icon at bounding box center [303, 576] width 7 height 7
click at [317, 480] on div "Undo" at bounding box center [323, 575] width 21 height 8
click at [320, 480] on div "Undo" at bounding box center [323, 575] width 21 height 8
click at [316, 480] on div "Undo" at bounding box center [315, 575] width 49 height 20
click at [30, 289] on div at bounding box center [30, 289] width 10 height 10
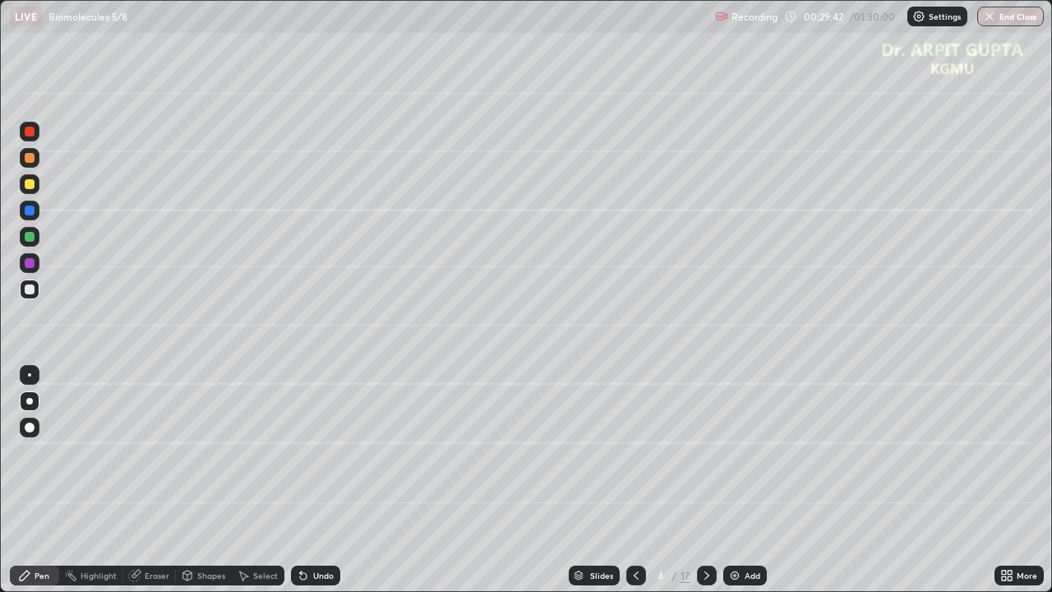
click at [29, 238] on div at bounding box center [30, 237] width 10 height 10
click at [31, 292] on div at bounding box center [30, 289] width 10 height 10
click at [298, 480] on div "Undo" at bounding box center [315, 575] width 49 height 20
click at [301, 480] on icon at bounding box center [303, 576] width 7 height 7
click at [30, 289] on div at bounding box center [30, 289] width 10 height 10
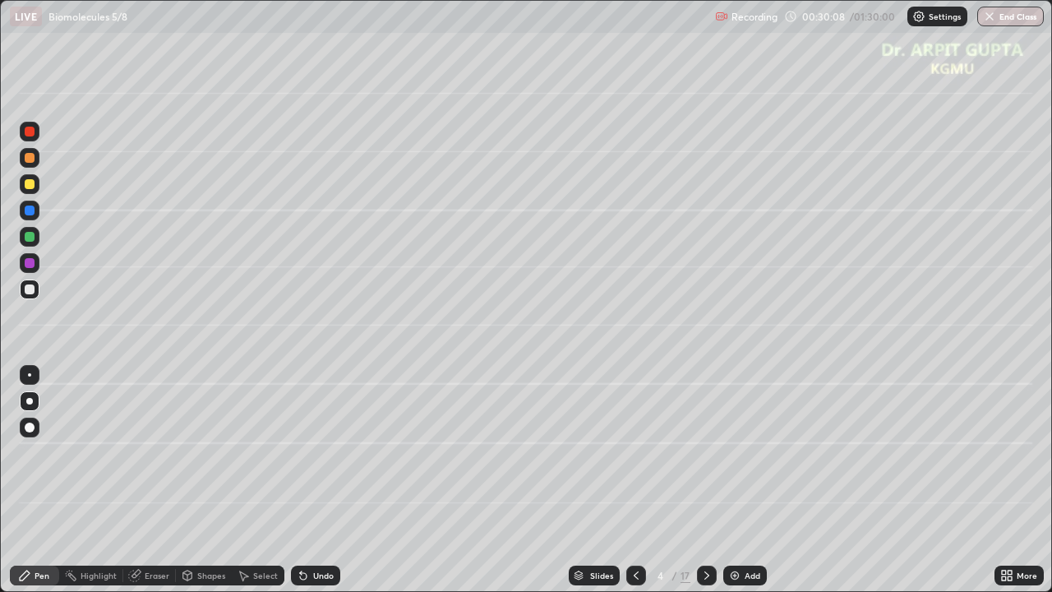
click at [302, 480] on icon at bounding box center [303, 576] width 7 height 7
click at [28, 212] on div at bounding box center [30, 210] width 10 height 10
click at [304, 480] on icon at bounding box center [303, 575] width 13 height 13
click at [30, 240] on div at bounding box center [30, 237] width 10 height 10
click at [30, 237] on div at bounding box center [30, 237] width 10 height 10
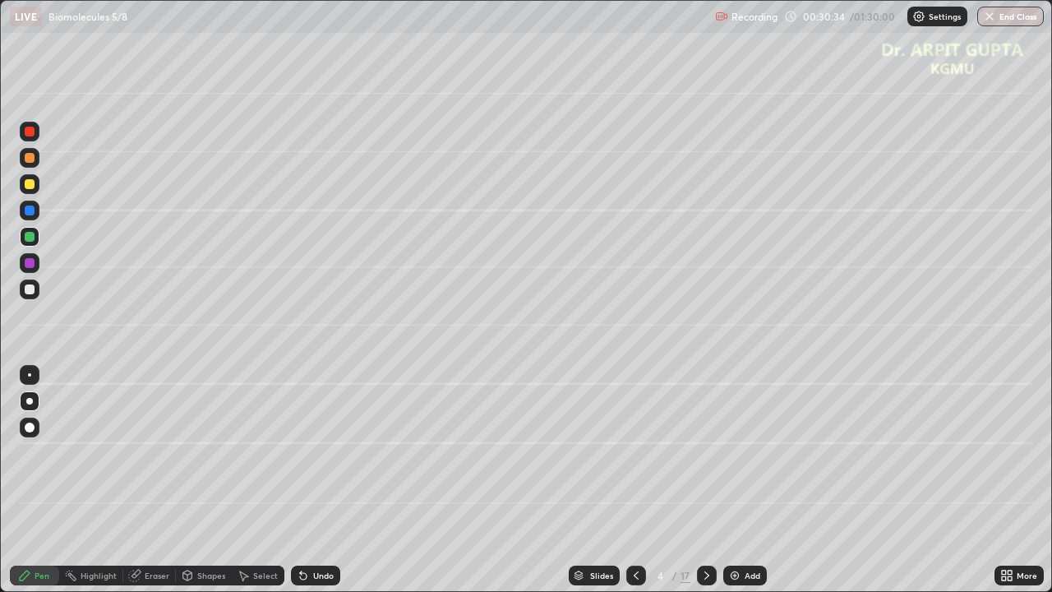
click at [30, 210] on div at bounding box center [30, 210] width 10 height 10
click at [28, 240] on div at bounding box center [30, 237] width 10 height 10
click at [34, 288] on div at bounding box center [30, 289] width 10 height 10
click at [32, 398] on div at bounding box center [29, 401] width 7 height 7
click at [33, 159] on div at bounding box center [30, 158] width 10 height 10
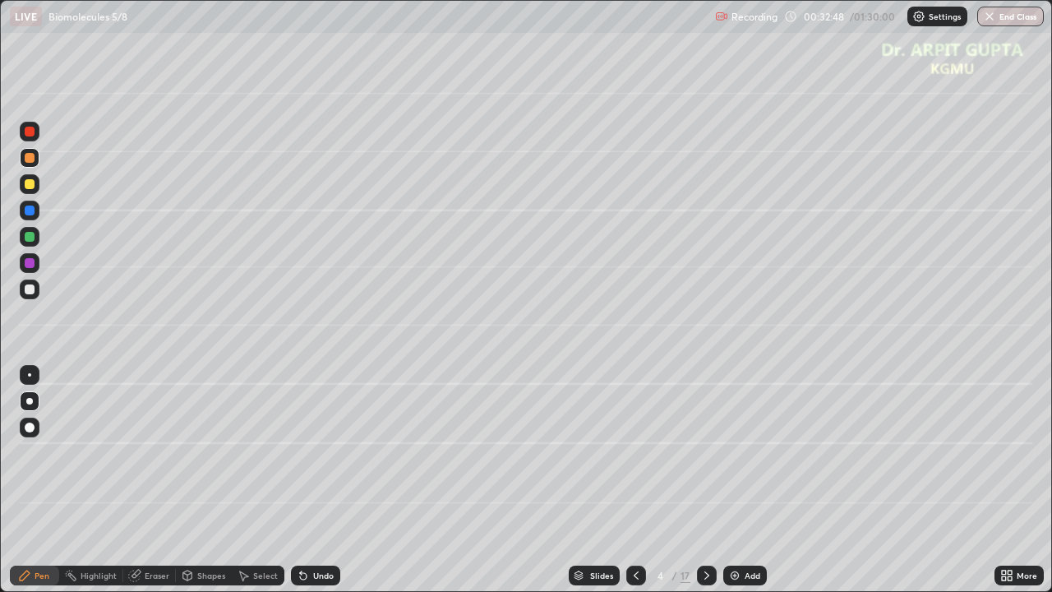
click at [704, 480] on icon at bounding box center [706, 575] width 13 height 13
click at [309, 480] on div "Undo" at bounding box center [315, 575] width 49 height 20
click at [307, 480] on div "Undo" at bounding box center [315, 575] width 49 height 20
click at [325, 480] on div "Undo" at bounding box center [315, 575] width 49 height 20
click at [317, 480] on div "Undo" at bounding box center [323, 575] width 21 height 8
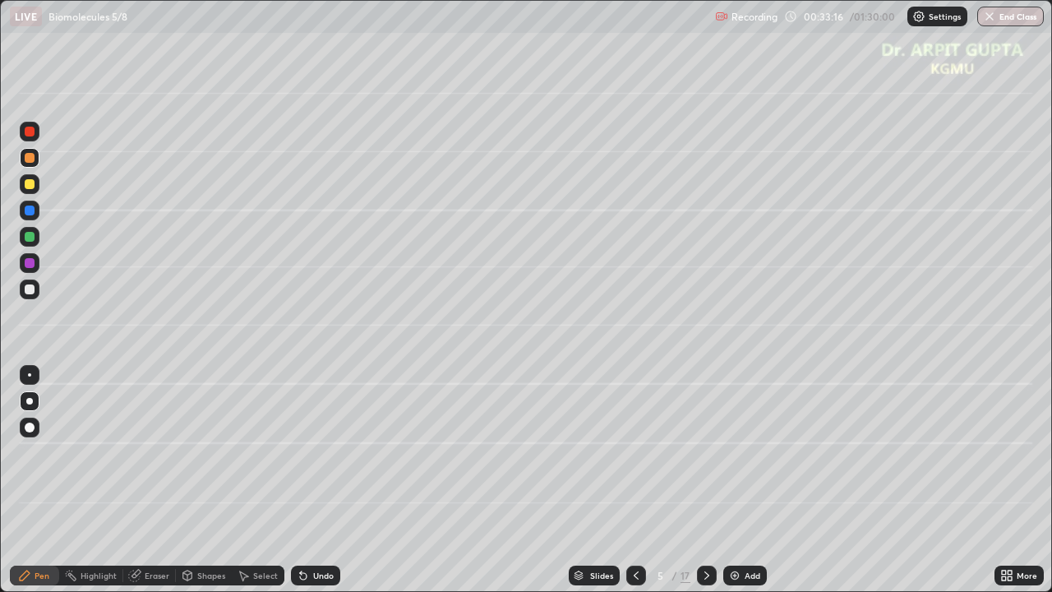
click at [307, 480] on icon at bounding box center [303, 575] width 13 height 13
click at [300, 480] on div "Undo" at bounding box center [312, 575] width 56 height 33
click at [297, 480] on div "Undo" at bounding box center [312, 575] width 56 height 33
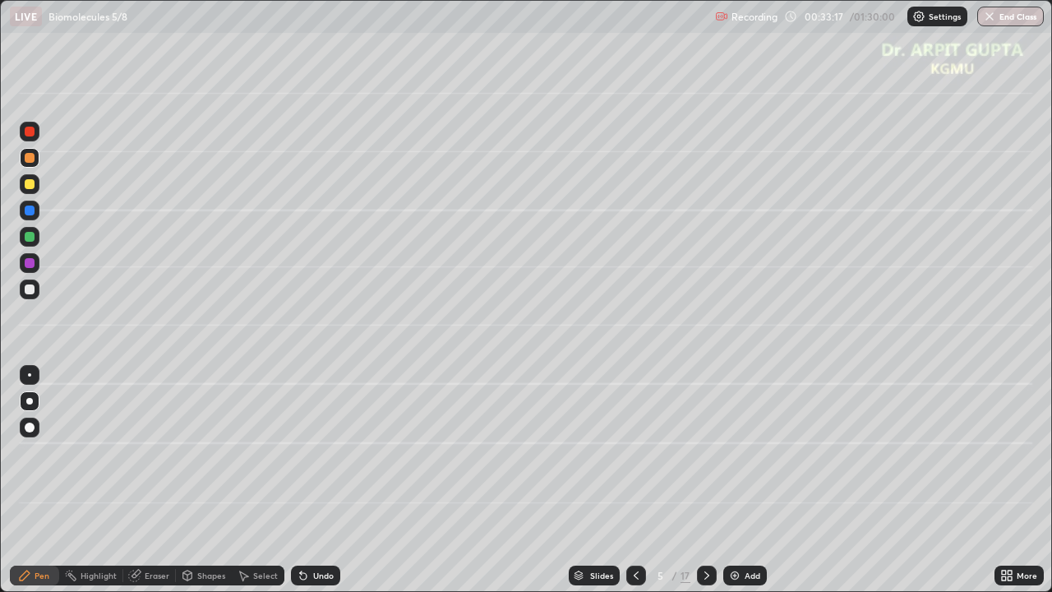
click at [297, 480] on div "Undo" at bounding box center [312, 575] width 56 height 33
click at [299, 480] on div "Undo" at bounding box center [312, 575] width 56 height 33
click at [302, 480] on div "Undo" at bounding box center [312, 575] width 56 height 33
click at [301, 480] on icon at bounding box center [303, 575] width 13 height 13
click at [304, 480] on icon at bounding box center [303, 576] width 7 height 7
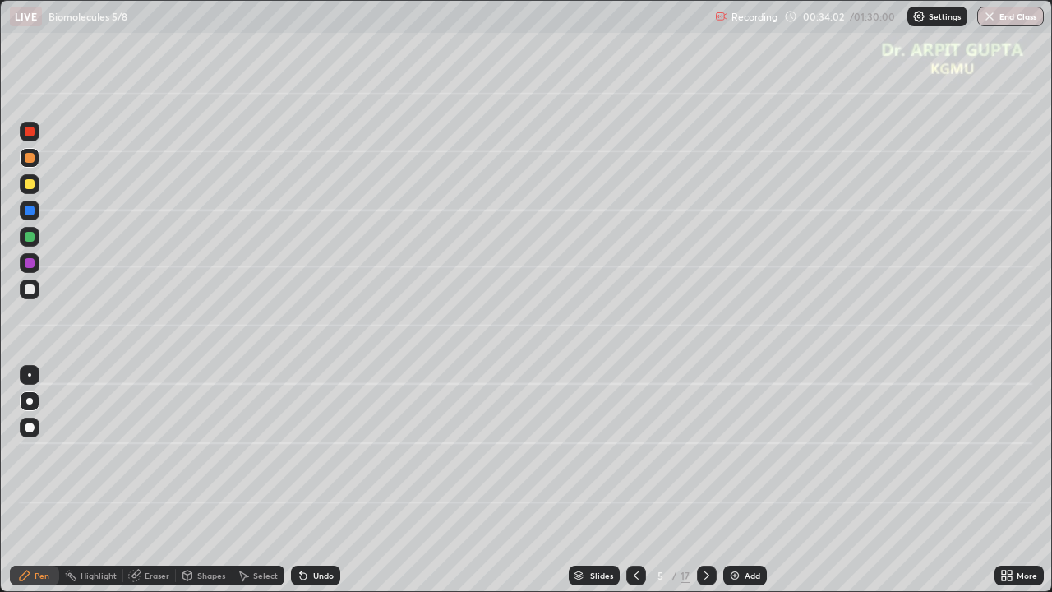
click at [314, 480] on div "Undo" at bounding box center [323, 575] width 21 height 8
click at [161, 480] on div "Eraser" at bounding box center [157, 575] width 25 height 8
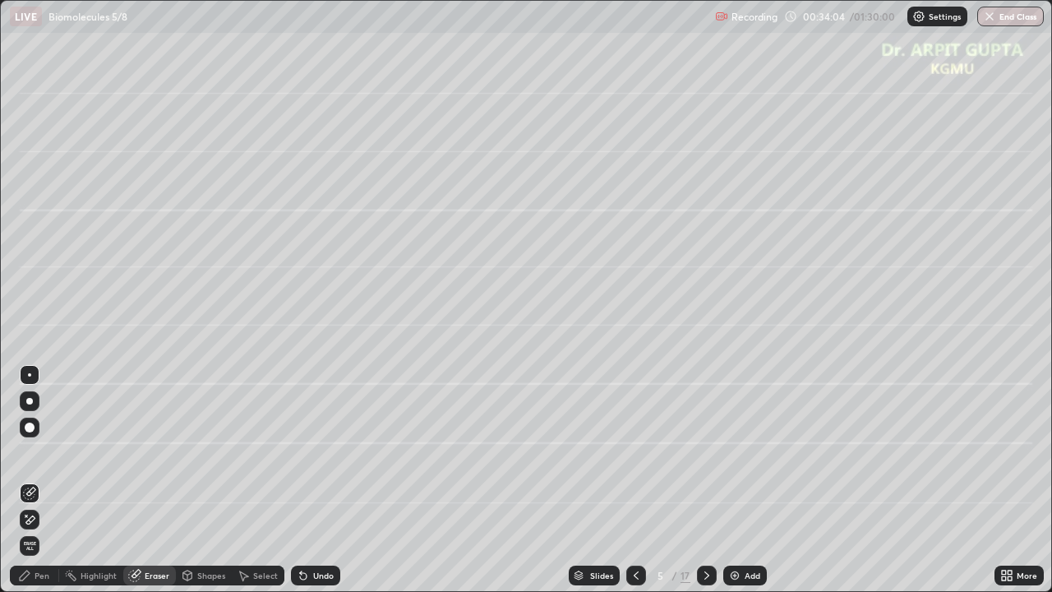
click at [309, 480] on div "Undo" at bounding box center [315, 575] width 49 height 20
click at [48, 480] on div "Pen" at bounding box center [42, 575] width 15 height 8
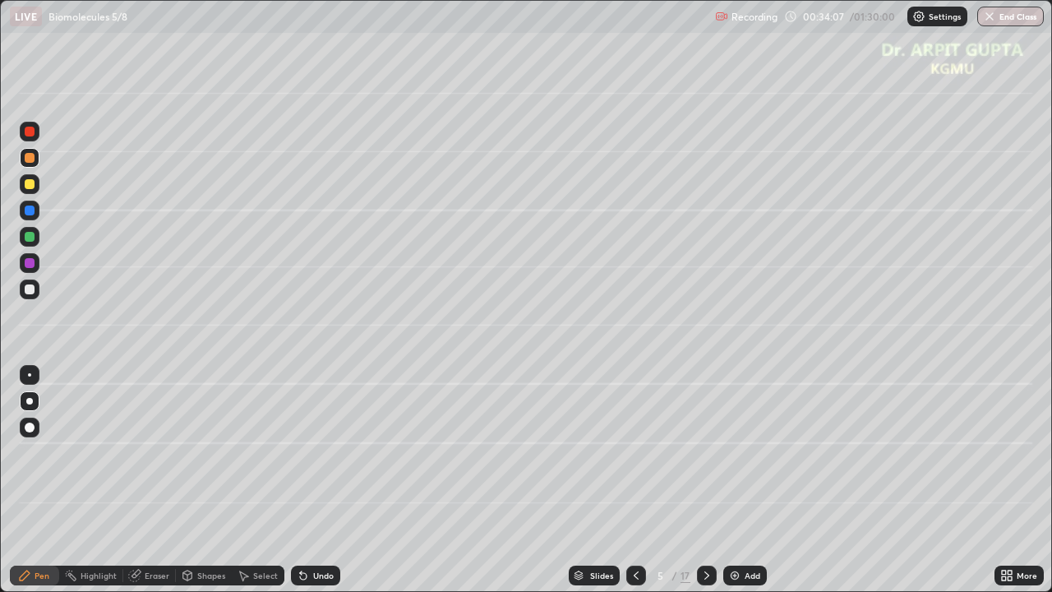
click at [310, 480] on div "Undo" at bounding box center [315, 575] width 49 height 20
click at [322, 480] on div "Undo" at bounding box center [315, 575] width 49 height 20
click at [329, 480] on div "Undo" at bounding box center [315, 575] width 49 height 20
click at [314, 480] on div "Undo" at bounding box center [323, 575] width 21 height 8
click at [310, 480] on div "Undo" at bounding box center [315, 575] width 49 height 20
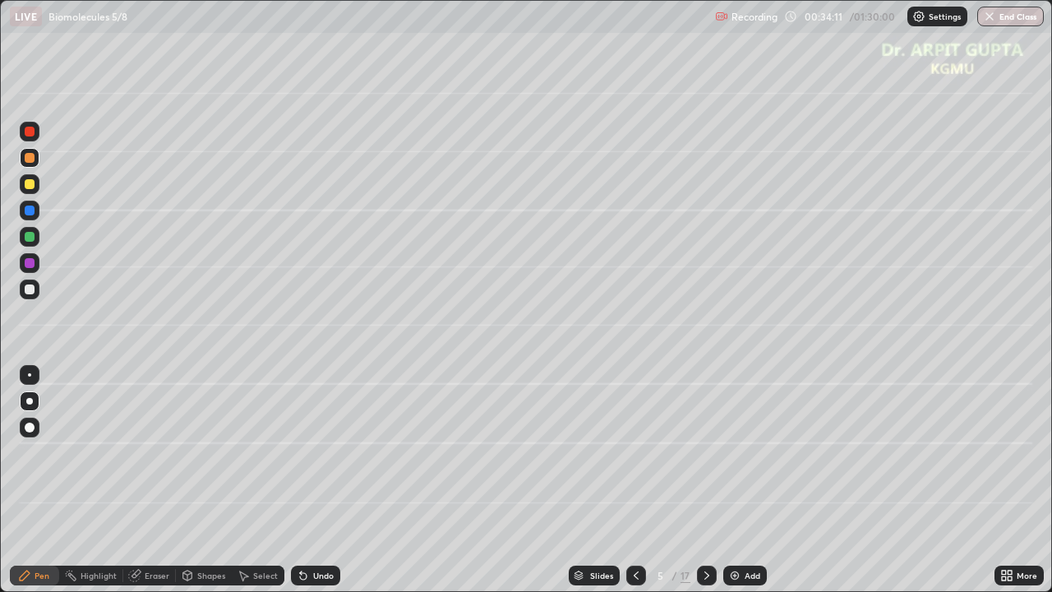
click at [310, 480] on div "Undo" at bounding box center [315, 575] width 49 height 20
click at [158, 480] on div "Eraser" at bounding box center [157, 575] width 25 height 8
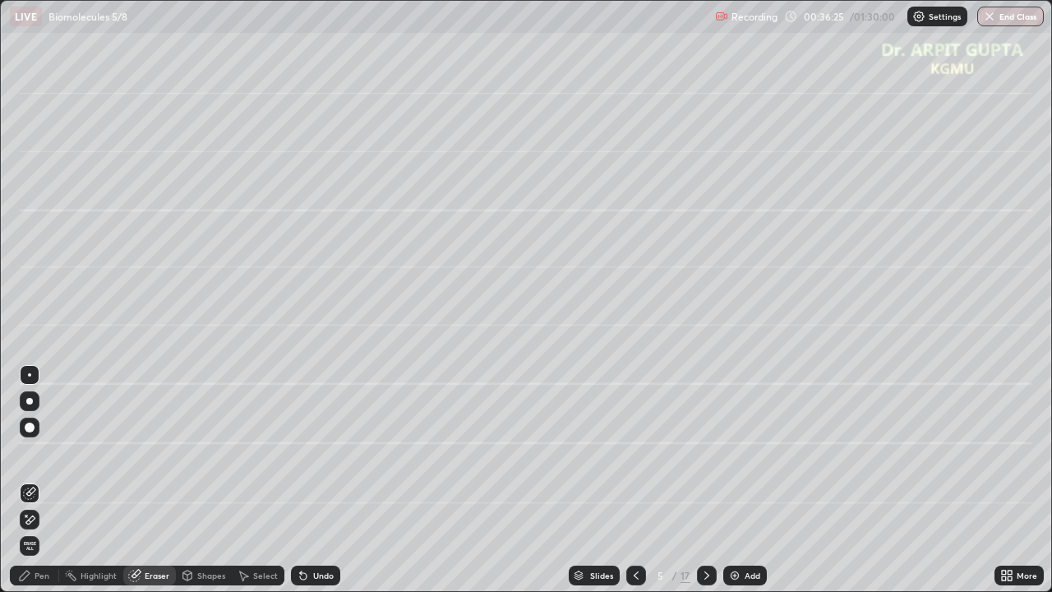
click at [704, 480] on icon at bounding box center [706, 575] width 13 height 13
click at [33, 396] on div at bounding box center [30, 401] width 20 height 20
click at [38, 480] on div "Pen" at bounding box center [42, 575] width 15 height 8
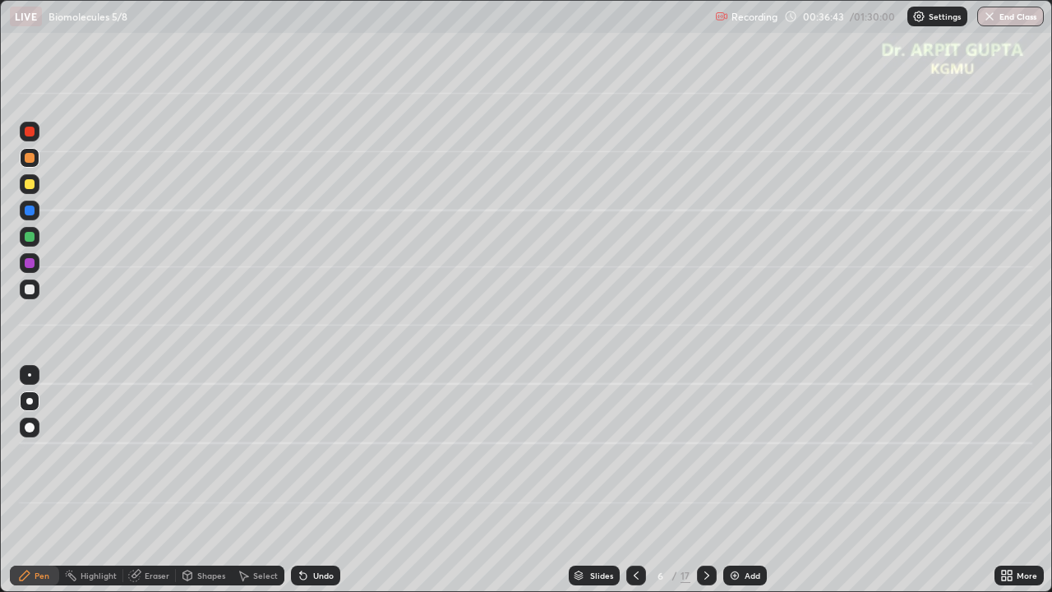
click at [30, 289] on div at bounding box center [30, 289] width 10 height 10
click at [28, 164] on div at bounding box center [30, 158] width 20 height 20
click at [25, 292] on div at bounding box center [30, 289] width 10 height 10
click at [30, 237] on div at bounding box center [30, 237] width 10 height 10
click at [33, 184] on div at bounding box center [30, 184] width 10 height 10
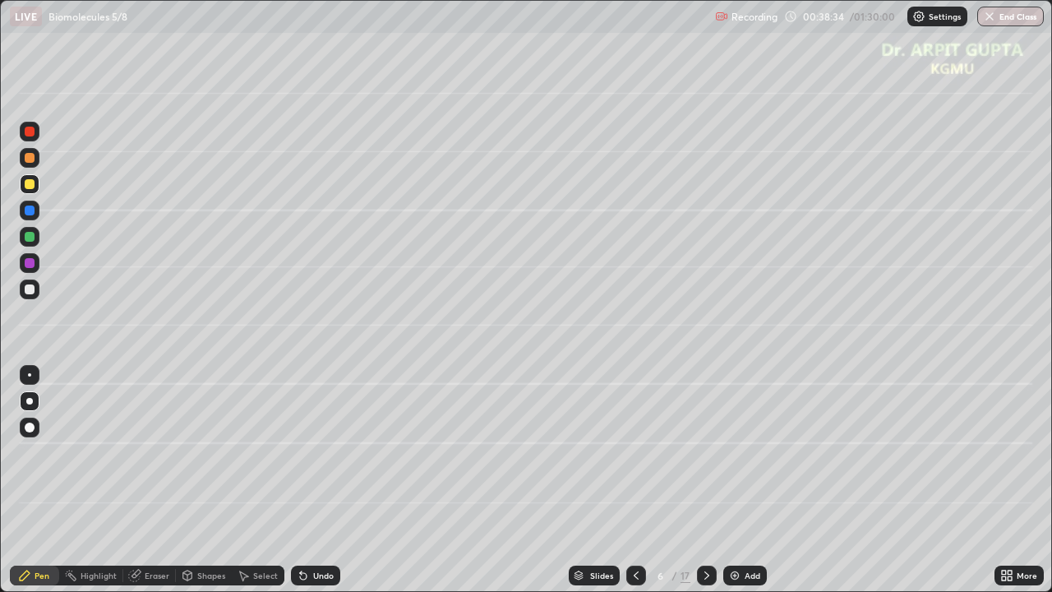
click at [708, 480] on icon at bounding box center [706, 575] width 13 height 13
click at [30, 426] on div at bounding box center [30, 427] width 10 height 10
click at [35, 242] on div at bounding box center [30, 237] width 20 height 20
click at [25, 402] on div at bounding box center [30, 401] width 20 height 20
click at [30, 293] on div at bounding box center [30, 289] width 10 height 10
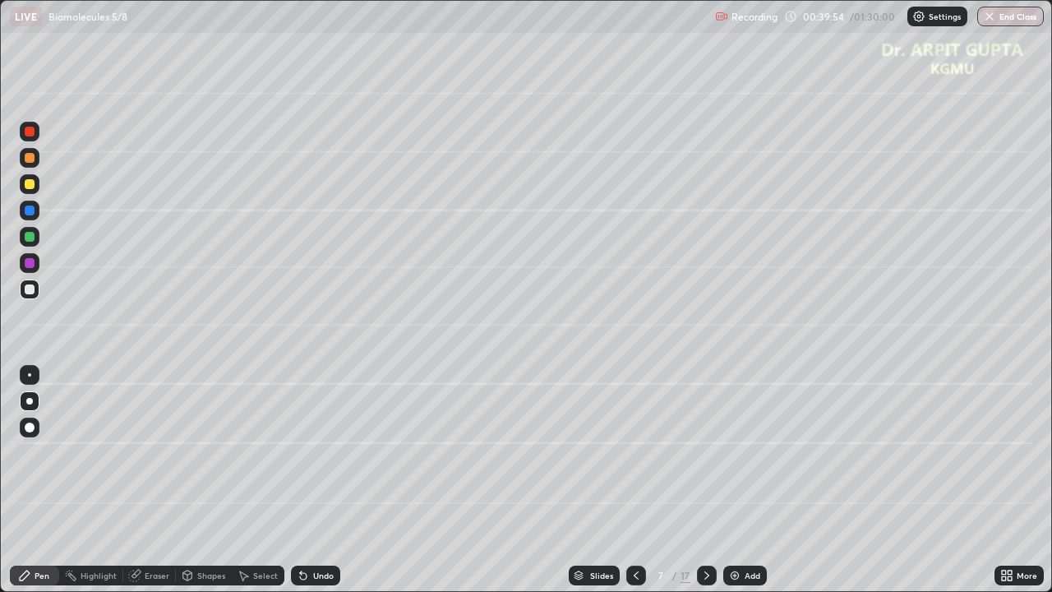
click at [307, 480] on div "Undo" at bounding box center [315, 575] width 49 height 20
click at [32, 242] on div at bounding box center [30, 237] width 20 height 20
click at [300, 480] on icon at bounding box center [303, 576] width 7 height 7
click at [32, 286] on div at bounding box center [30, 289] width 10 height 10
click at [30, 187] on div at bounding box center [30, 184] width 10 height 10
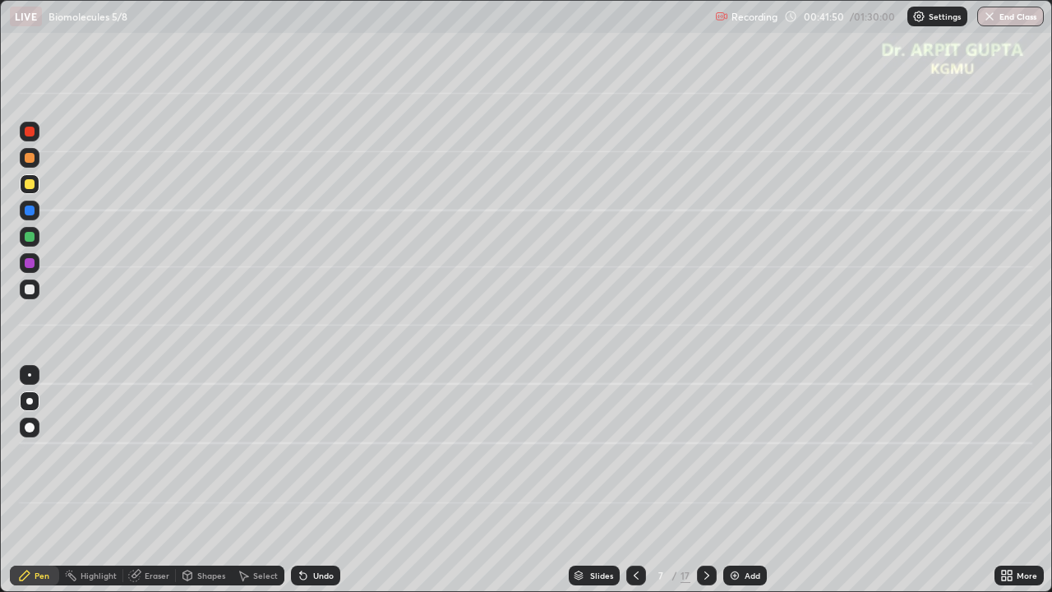
click at [332, 480] on div "Undo" at bounding box center [315, 575] width 49 height 20
click at [28, 293] on div at bounding box center [30, 289] width 10 height 10
click at [29, 241] on div at bounding box center [30, 237] width 10 height 10
click at [34, 293] on div at bounding box center [30, 289] width 20 height 20
click at [168, 480] on div "Eraser" at bounding box center [149, 575] width 53 height 20
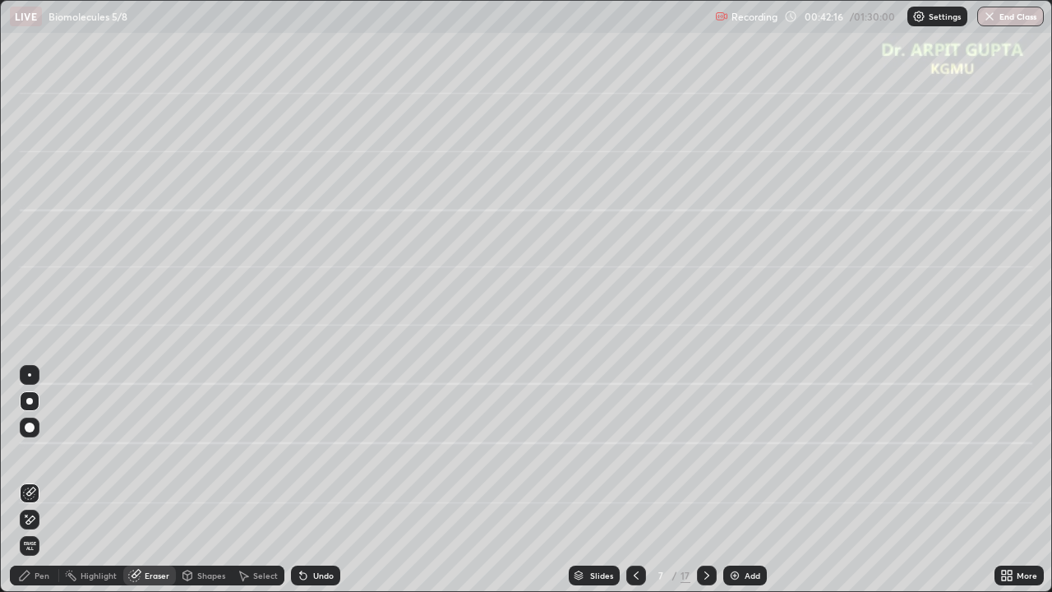
click at [39, 480] on div "Pen" at bounding box center [42, 575] width 15 height 8
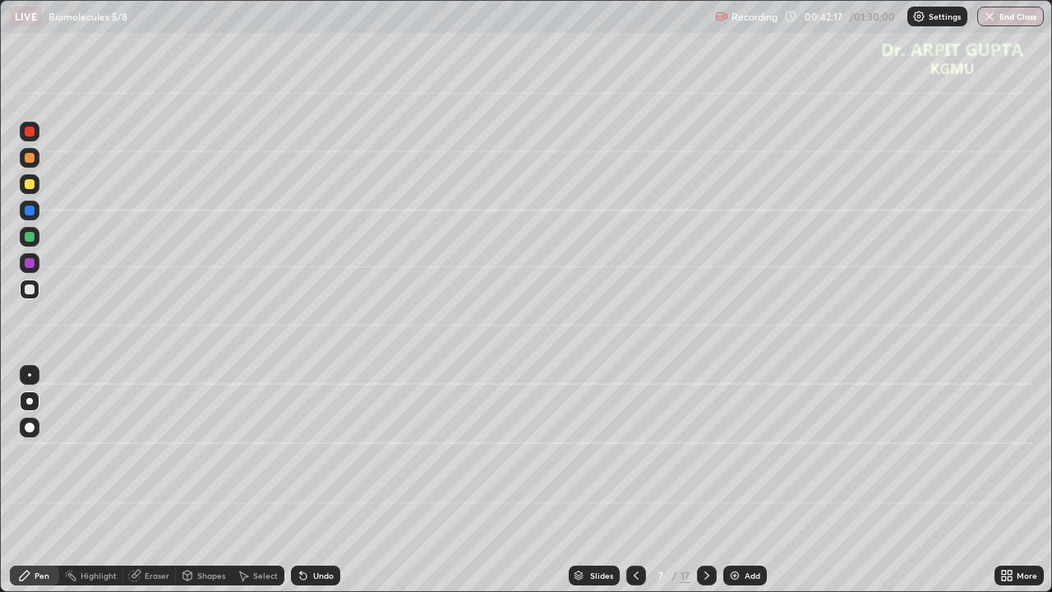
click at [29, 182] on div at bounding box center [30, 184] width 10 height 10
click at [30, 292] on div at bounding box center [30, 289] width 10 height 10
click at [34, 238] on div at bounding box center [30, 237] width 10 height 10
click at [163, 480] on div "Eraser" at bounding box center [157, 575] width 25 height 8
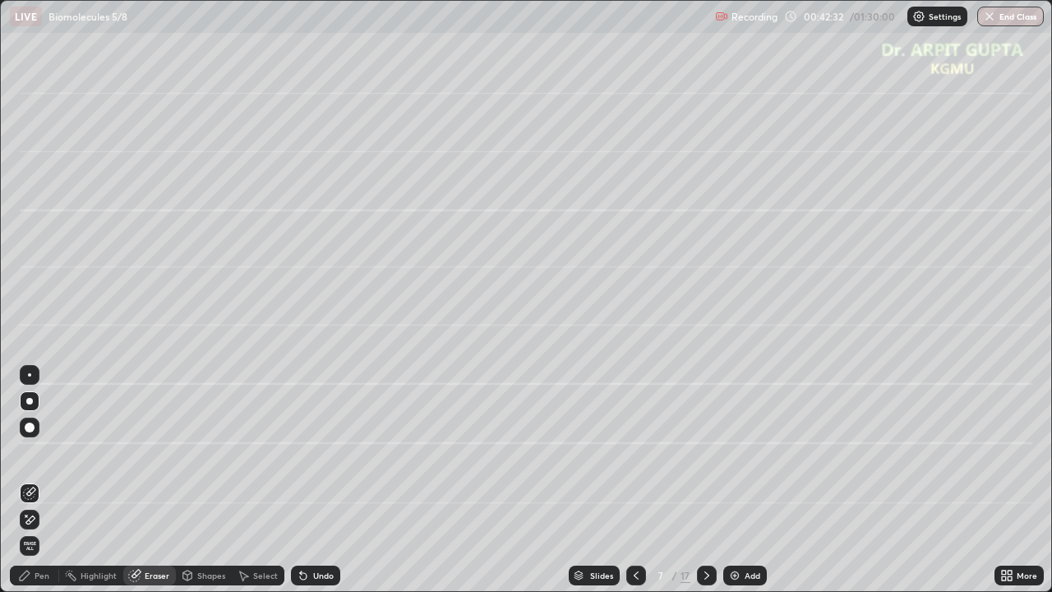
click at [38, 480] on div "Pen" at bounding box center [42, 575] width 15 height 8
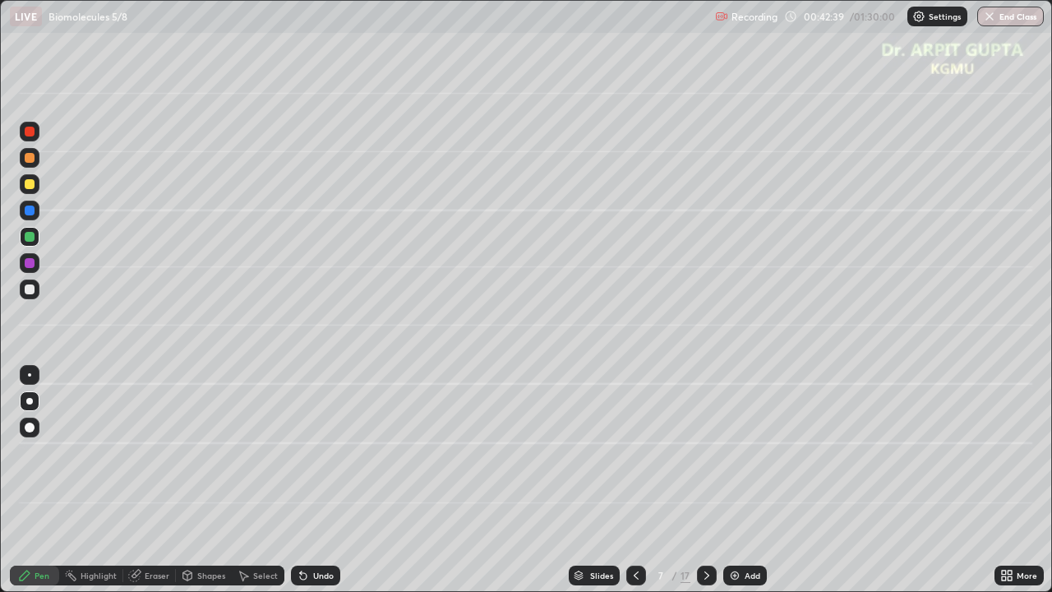
click at [158, 480] on div "Eraser" at bounding box center [157, 575] width 25 height 8
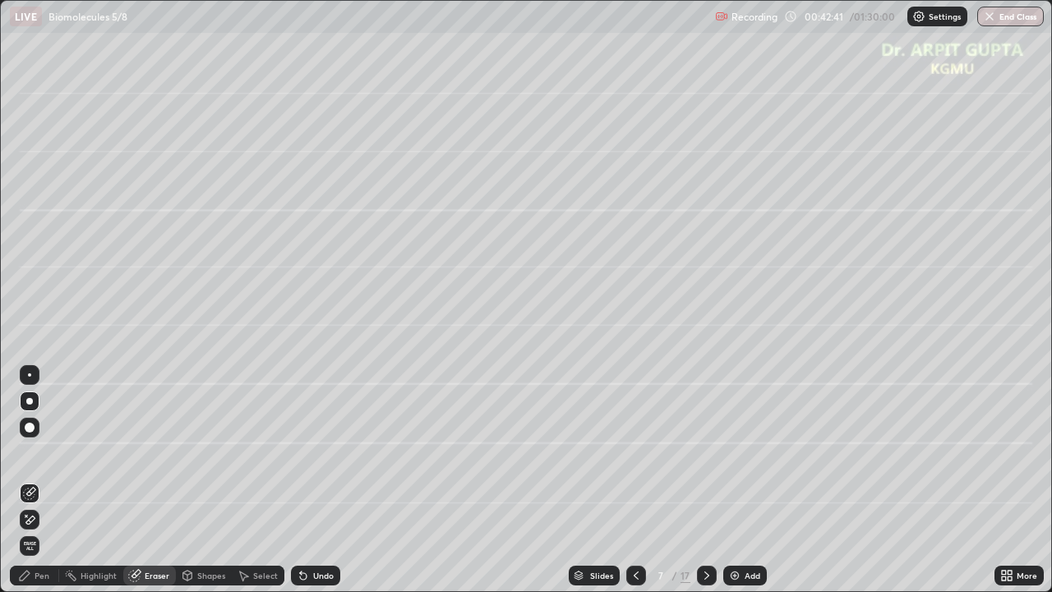
click at [38, 480] on div "Pen" at bounding box center [42, 575] width 15 height 8
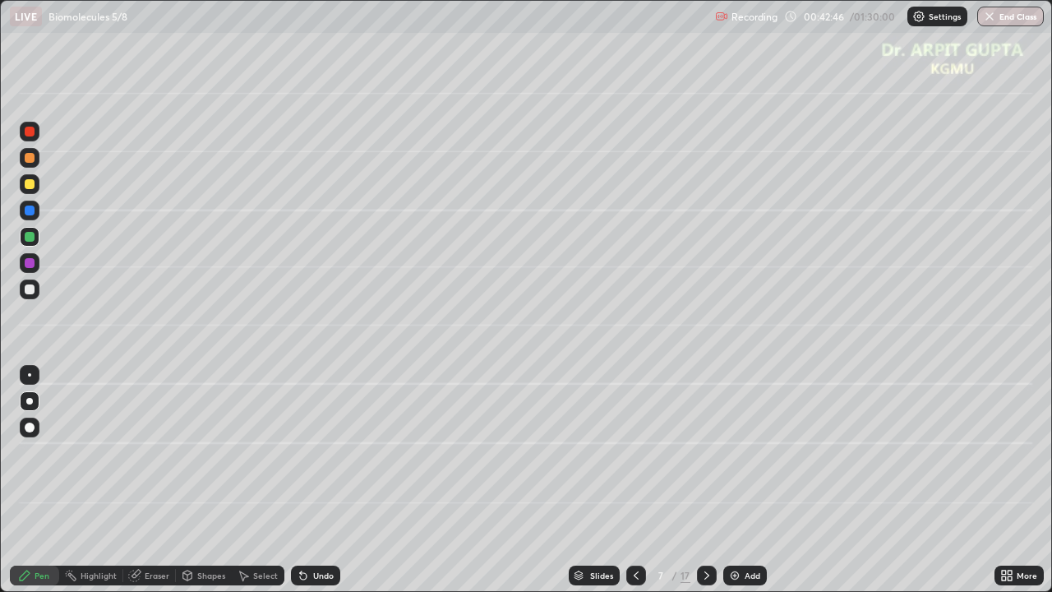
click at [36, 193] on div at bounding box center [30, 184] width 20 height 26
click at [302, 480] on icon at bounding box center [303, 575] width 13 height 13
click at [308, 480] on div "Undo" at bounding box center [315, 575] width 49 height 20
click at [309, 480] on div "Undo" at bounding box center [315, 575] width 49 height 20
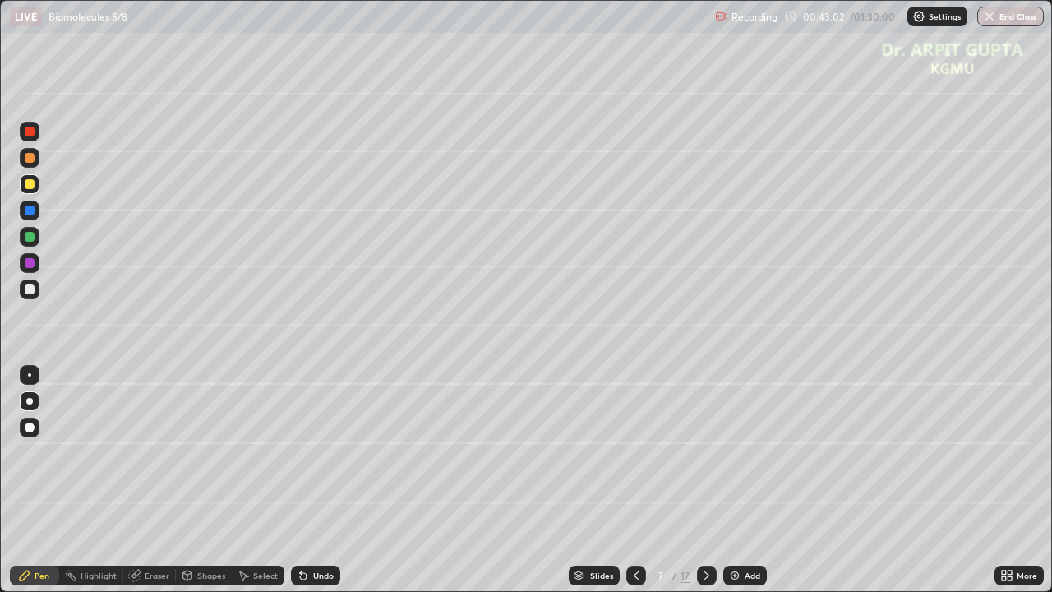
click at [307, 480] on div "Undo" at bounding box center [315, 575] width 49 height 20
click at [28, 266] on div at bounding box center [30, 263] width 10 height 10
click at [30, 295] on div at bounding box center [30, 289] width 20 height 20
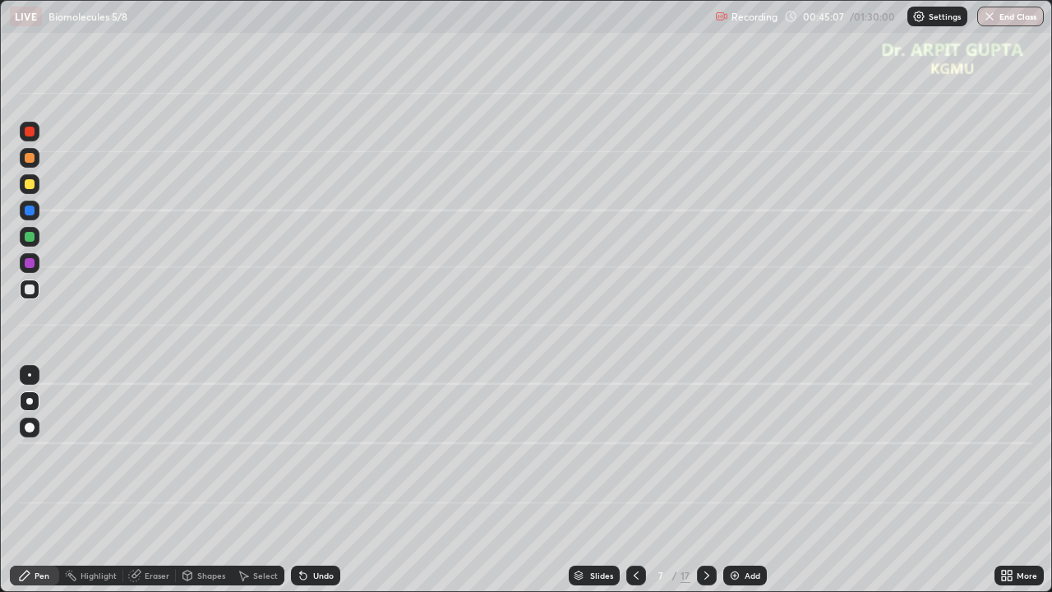
click at [705, 480] on icon at bounding box center [706, 575] width 13 height 13
click at [31, 294] on div at bounding box center [30, 289] width 20 height 20
click at [28, 184] on div at bounding box center [30, 184] width 10 height 10
click at [626, 480] on div at bounding box center [636, 575] width 20 height 20
click at [705, 480] on icon at bounding box center [706, 575] width 13 height 13
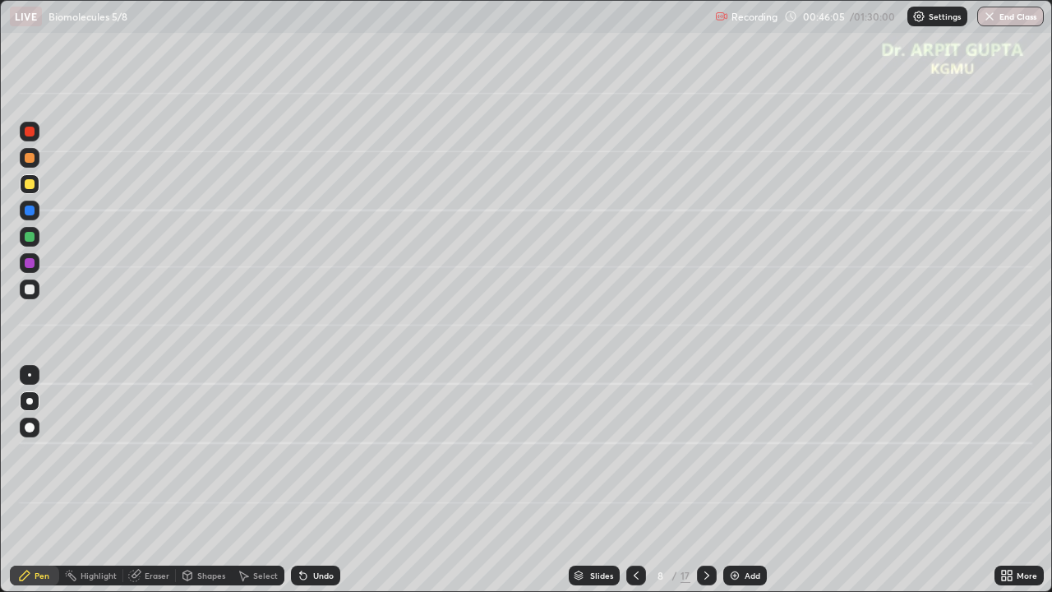
click at [30, 239] on div at bounding box center [30, 237] width 10 height 10
click at [300, 480] on icon at bounding box center [303, 576] width 7 height 7
click at [291, 480] on div "Undo" at bounding box center [315, 575] width 49 height 20
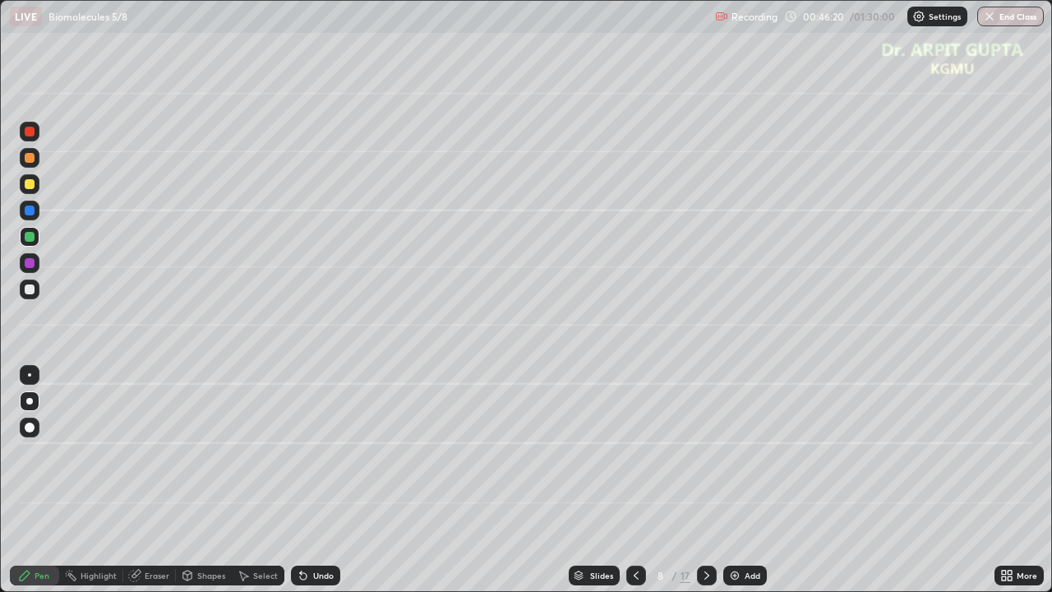
click at [145, 480] on div "Eraser" at bounding box center [157, 575] width 25 height 8
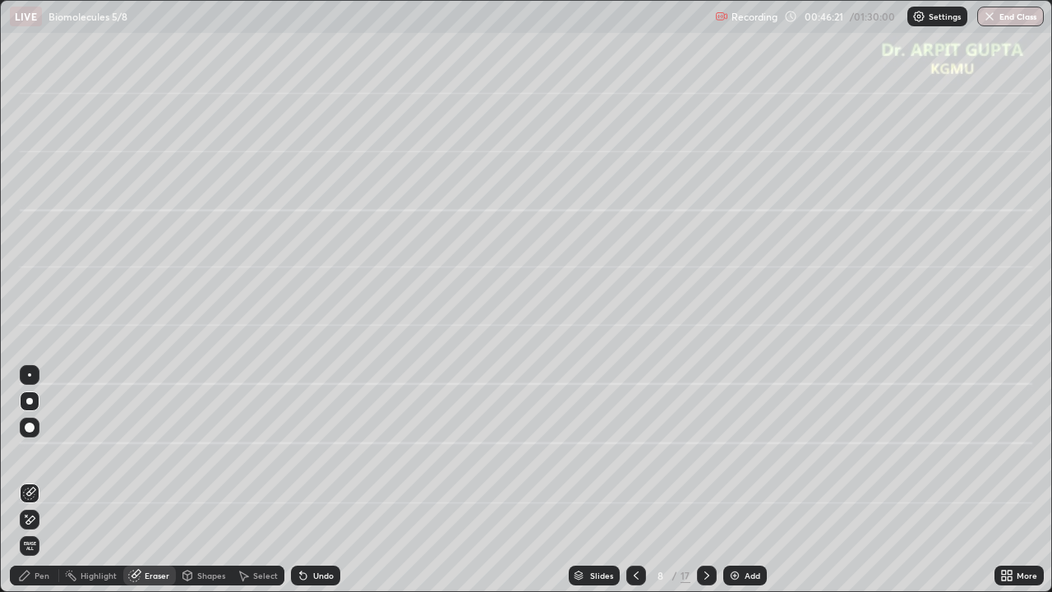
click at [46, 480] on div "Pen" at bounding box center [42, 575] width 15 height 8
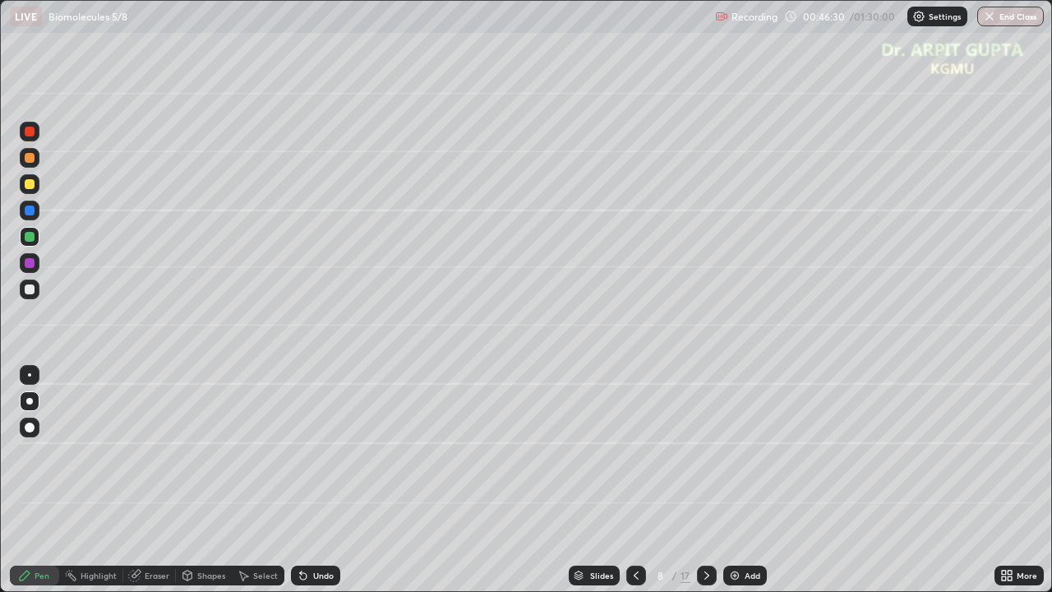
click at [249, 480] on div "Select" at bounding box center [258, 575] width 53 height 20
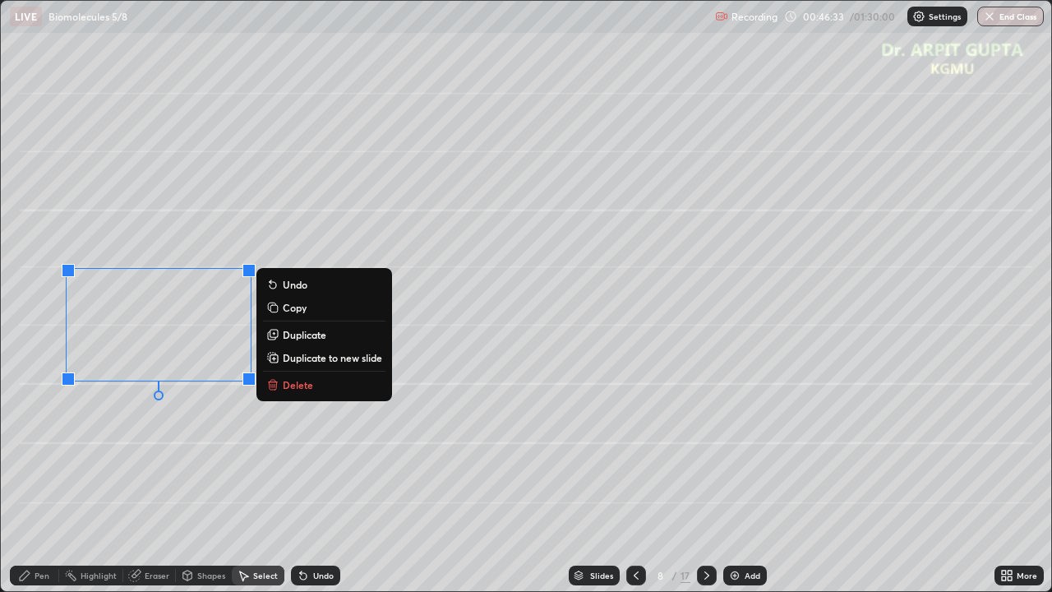
click at [290, 307] on p "Copy" at bounding box center [295, 307] width 24 height 13
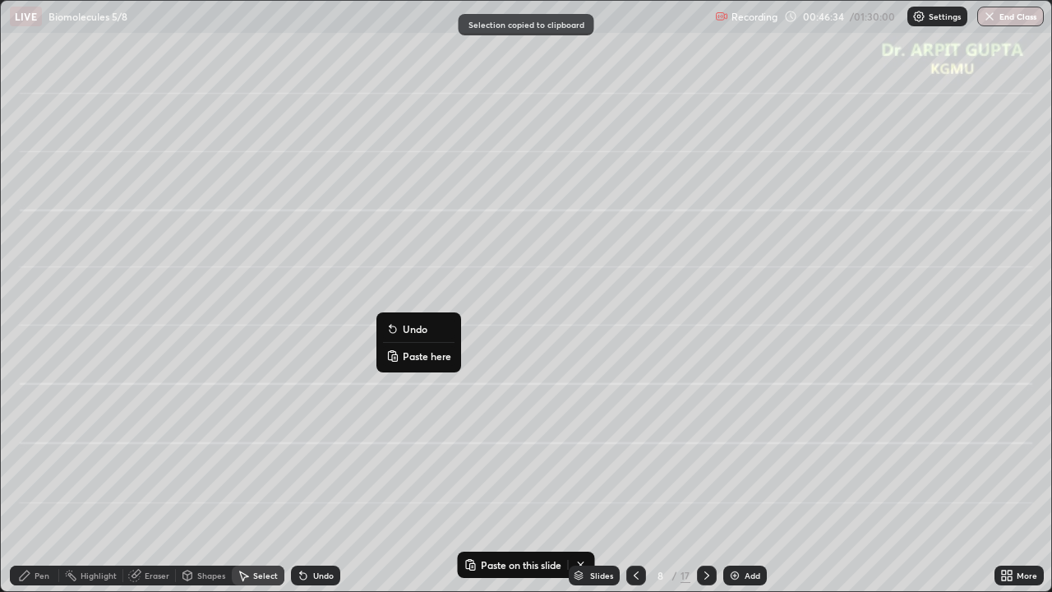
click at [413, 362] on p "Paste here" at bounding box center [427, 355] width 48 height 13
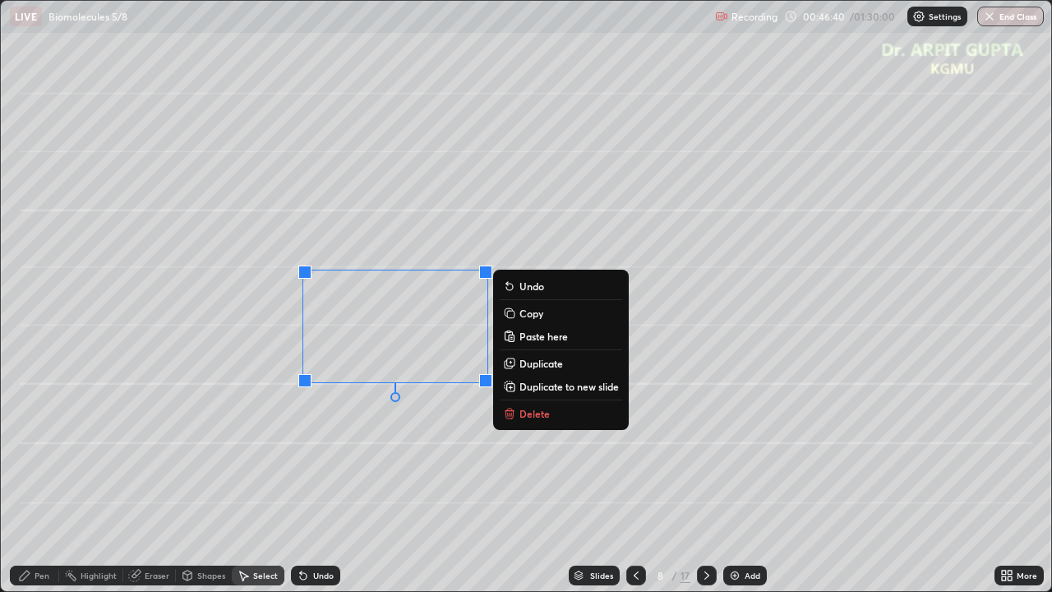
click at [535, 314] on p "Copy" at bounding box center [531, 312] width 24 height 13
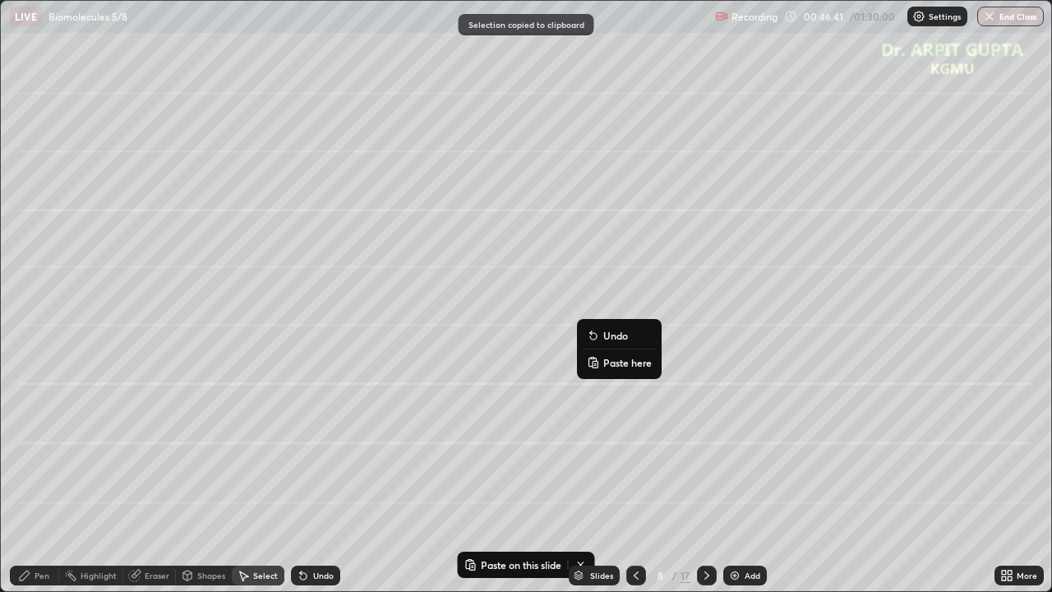
click at [633, 366] on p "Paste here" at bounding box center [627, 362] width 48 height 13
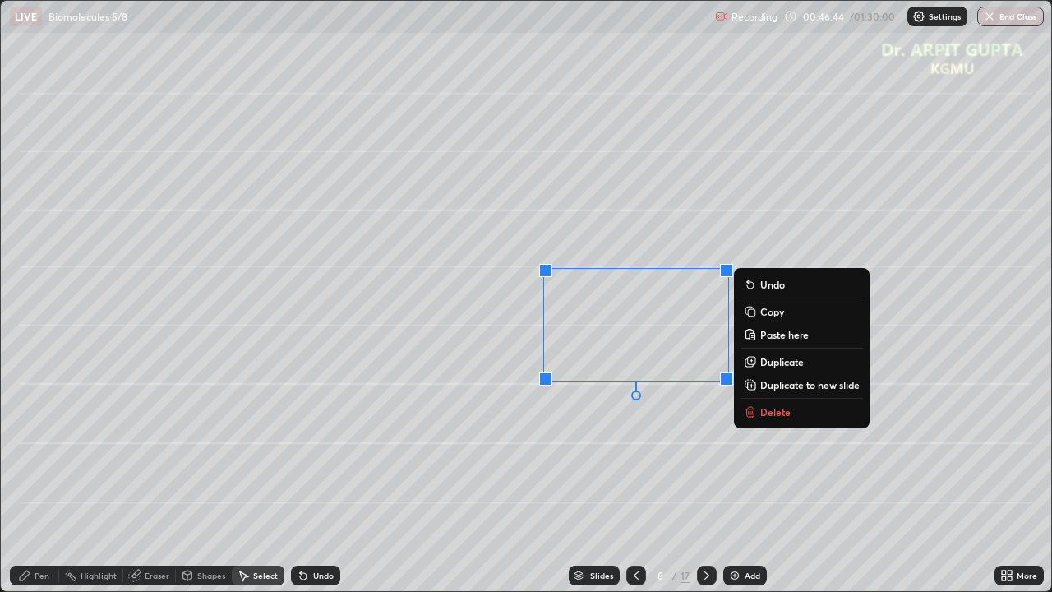
click at [776, 312] on p "Copy" at bounding box center [772, 311] width 24 height 13
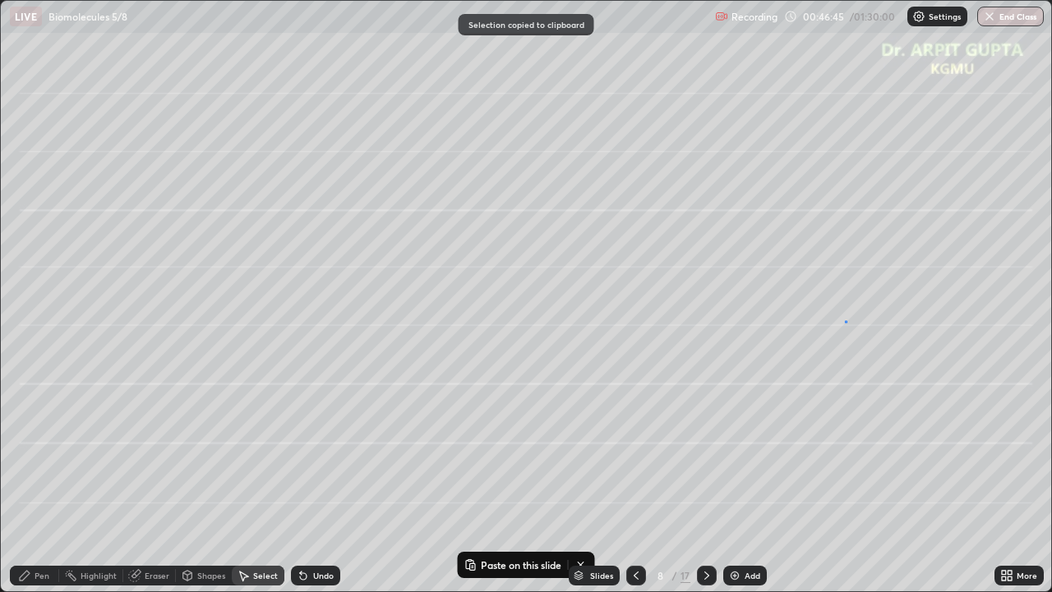
click at [845, 321] on div "0 ° Undo Copy Paste here Duplicate Duplicate to new slide Delete" at bounding box center [526, 296] width 1051 height 591
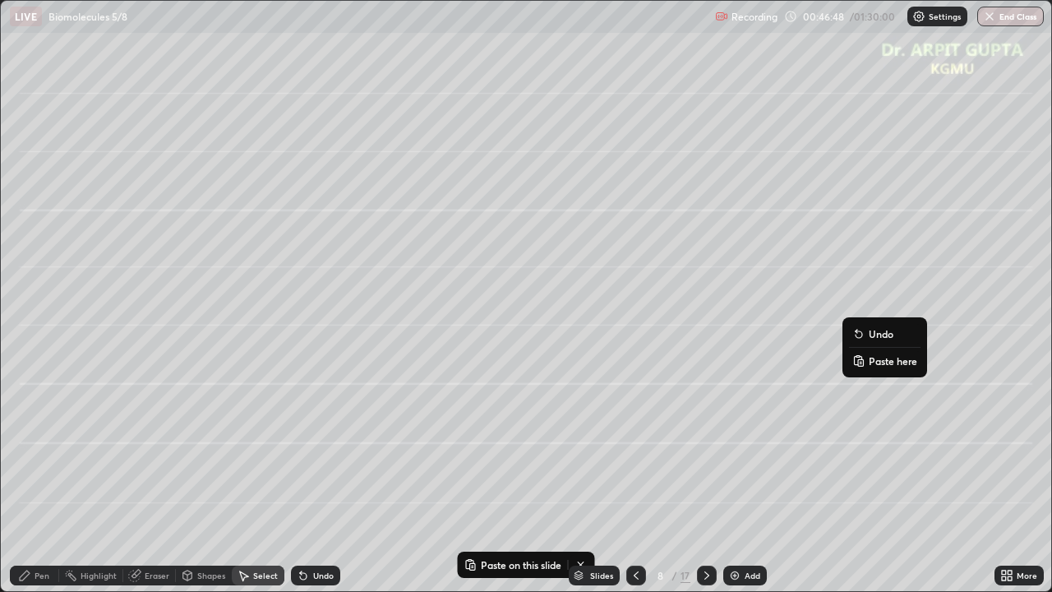
click at [877, 365] on p "Paste here" at bounding box center [892, 360] width 48 height 13
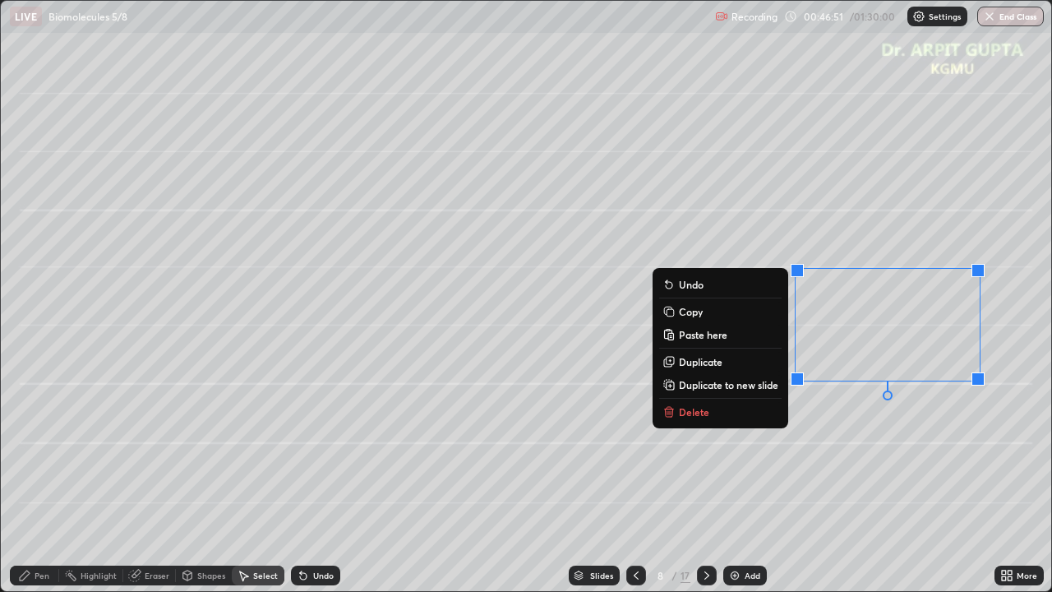
click at [785, 480] on div "0 ° Undo Copy Paste here Duplicate Duplicate to new slide Delete" at bounding box center [526, 296] width 1051 height 591
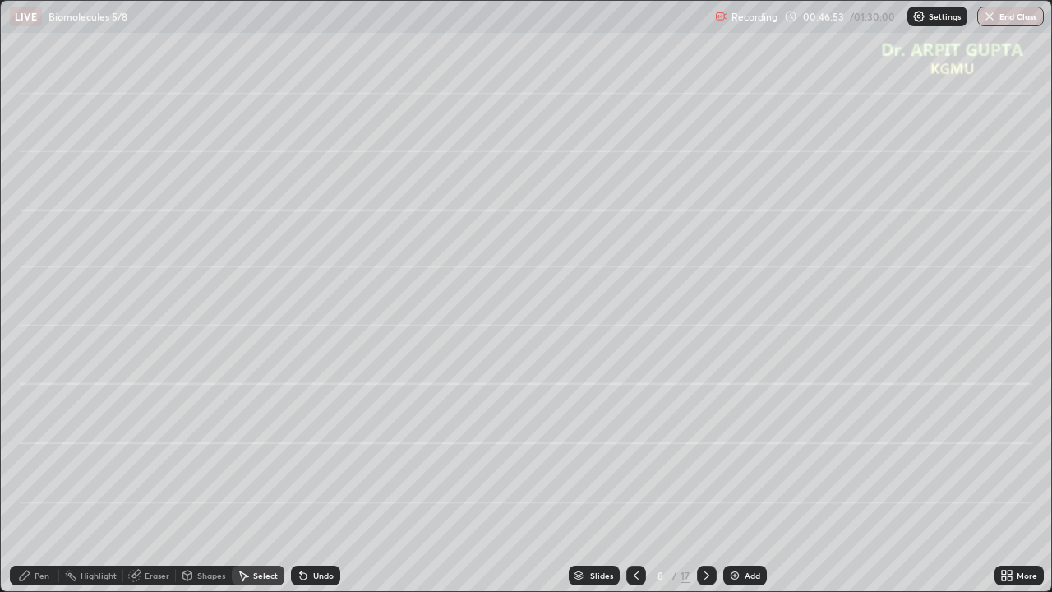
click at [48, 480] on div "Pen" at bounding box center [42, 575] width 15 height 8
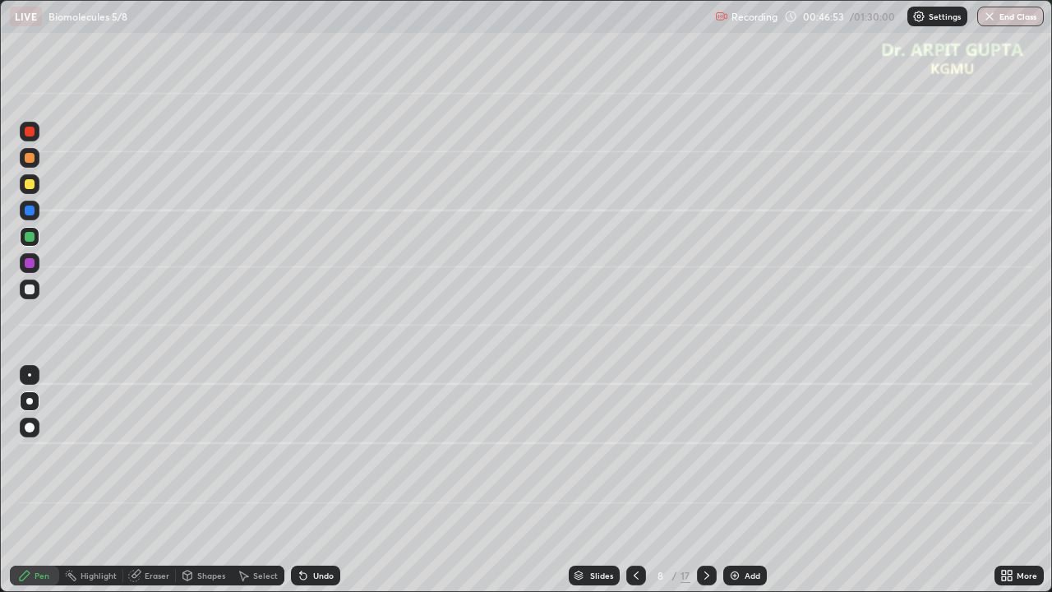
click at [30, 186] on div at bounding box center [30, 184] width 10 height 10
click at [635, 480] on icon at bounding box center [635, 575] width 13 height 13
click at [703, 480] on icon at bounding box center [706, 575] width 13 height 13
click at [26, 291] on div at bounding box center [30, 289] width 10 height 10
click at [33, 238] on div at bounding box center [30, 237] width 10 height 10
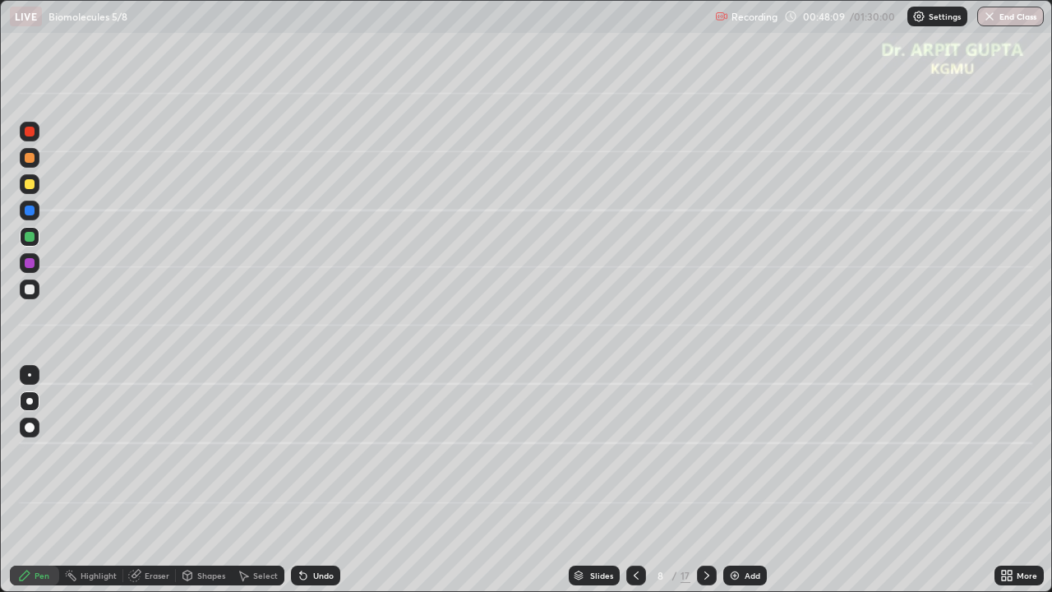
click at [29, 265] on div at bounding box center [30, 263] width 10 height 10
click at [33, 291] on div at bounding box center [30, 289] width 10 height 10
click at [207, 480] on div "Shapes" at bounding box center [211, 575] width 28 height 8
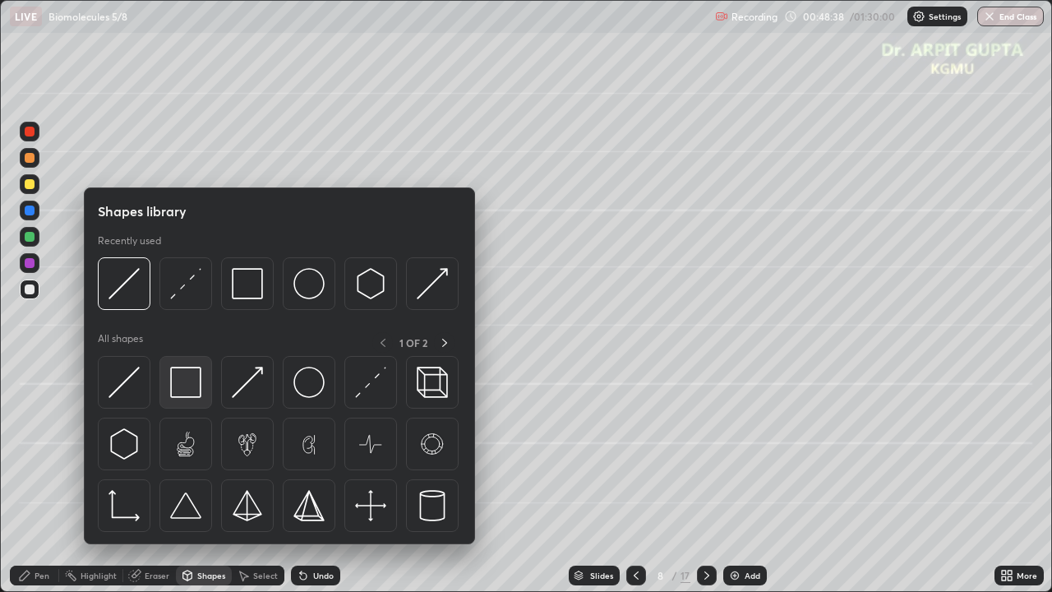
click at [187, 397] on img at bounding box center [185, 381] width 31 height 31
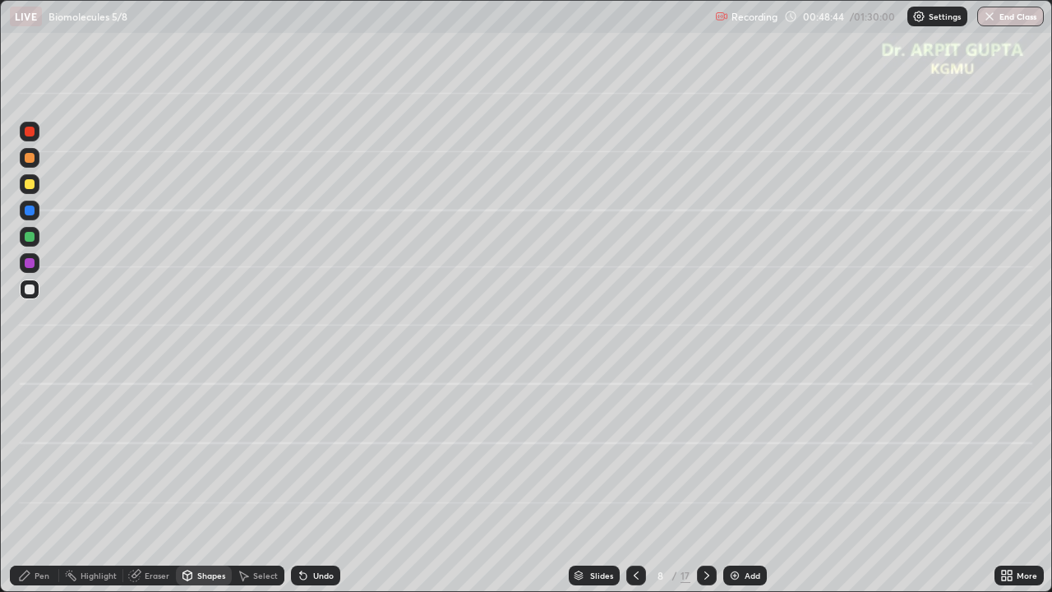
click at [306, 480] on icon at bounding box center [303, 575] width 13 height 13
click at [31, 182] on div at bounding box center [30, 184] width 10 height 10
click at [31, 158] on div at bounding box center [30, 158] width 10 height 10
click at [307, 480] on div "Undo" at bounding box center [315, 575] width 49 height 20
click at [309, 480] on div "Undo" at bounding box center [315, 575] width 49 height 20
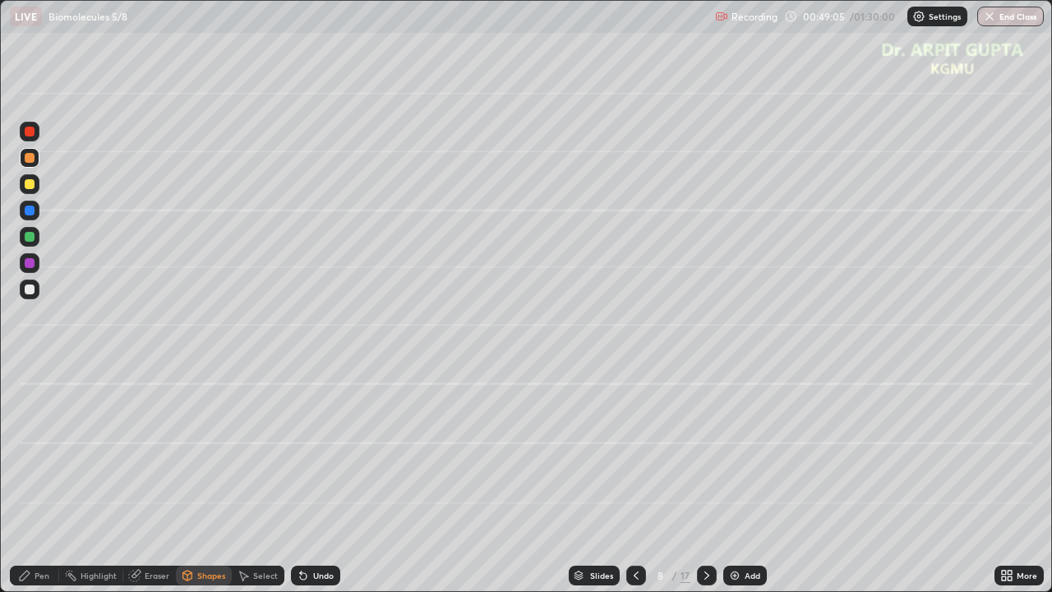
click at [31, 293] on div at bounding box center [30, 289] width 10 height 10
click at [30, 159] on div at bounding box center [30, 158] width 10 height 10
click at [33, 480] on div "Pen" at bounding box center [34, 575] width 49 height 20
click at [329, 480] on div "Undo" at bounding box center [323, 575] width 21 height 8
click at [332, 480] on div "Undo" at bounding box center [315, 575] width 49 height 20
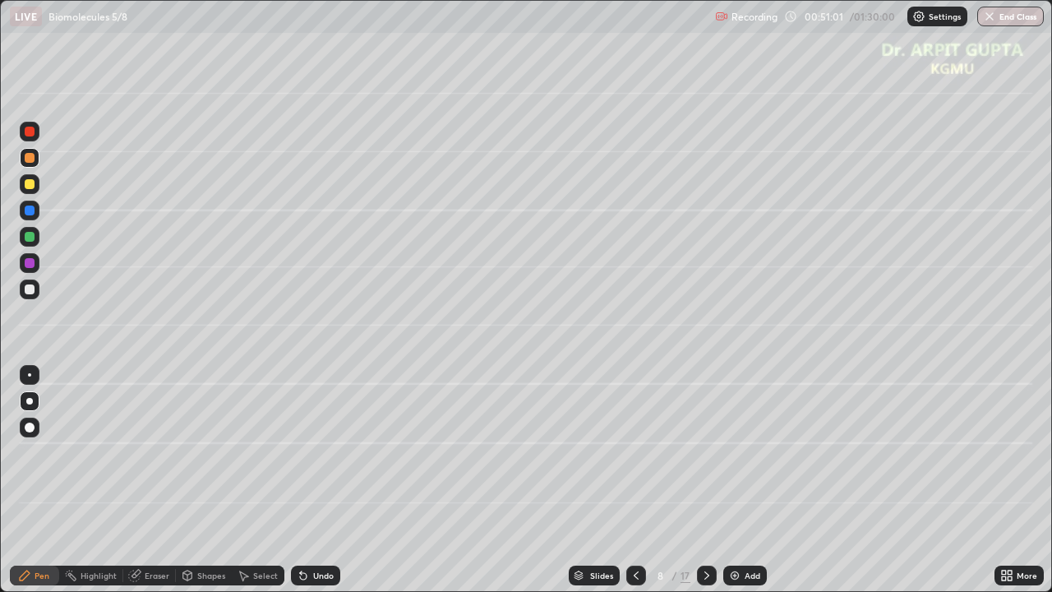
click at [291, 480] on div "Undo" at bounding box center [315, 575] width 49 height 20
click at [35, 190] on div at bounding box center [30, 184] width 20 height 20
click at [30, 158] on div at bounding box center [30, 158] width 10 height 10
click at [304, 480] on icon at bounding box center [303, 576] width 7 height 7
click at [304, 480] on div "Undo" at bounding box center [315, 575] width 49 height 20
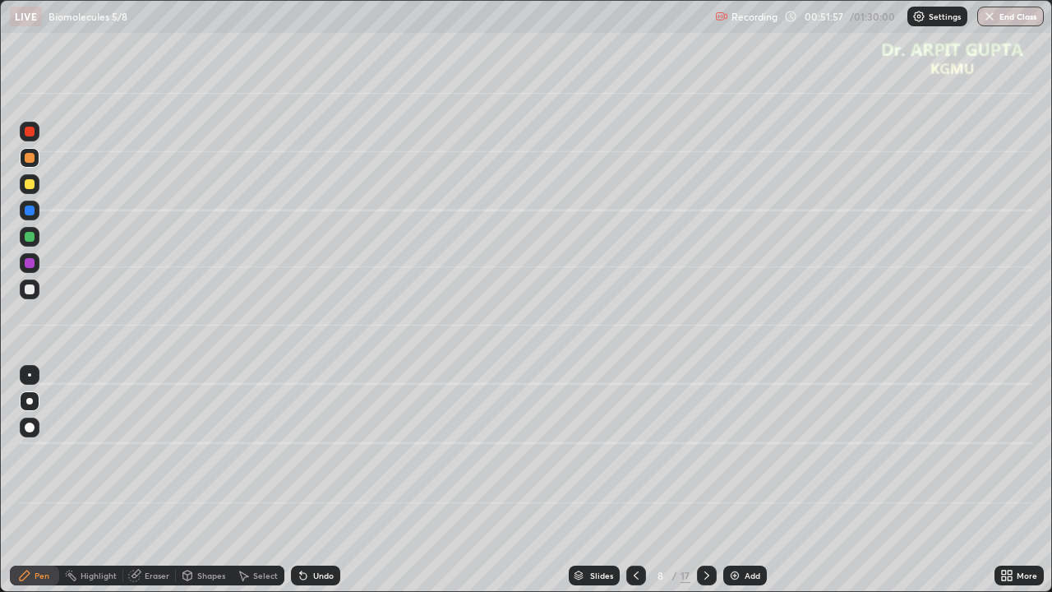
click at [322, 480] on div "Undo" at bounding box center [323, 575] width 21 height 8
click at [706, 480] on icon at bounding box center [706, 575] width 13 height 13
click at [30, 183] on div at bounding box center [30, 184] width 10 height 10
click at [301, 480] on div "Undo" at bounding box center [315, 575] width 49 height 20
click at [299, 480] on icon at bounding box center [303, 575] width 13 height 13
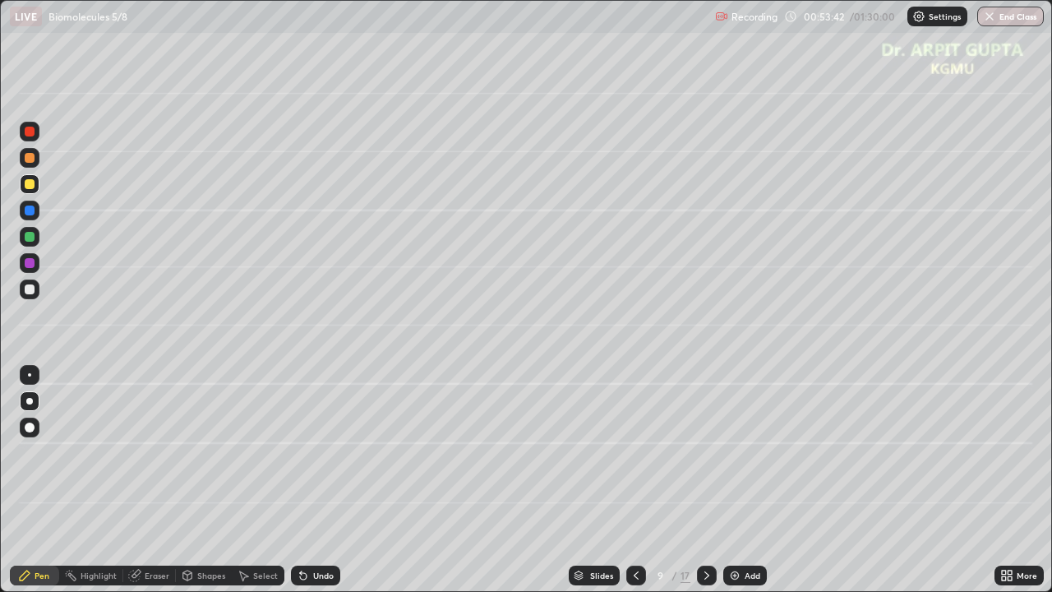
click at [301, 480] on icon at bounding box center [303, 576] width 7 height 7
click at [35, 292] on div at bounding box center [30, 289] width 20 height 20
click at [29, 188] on div at bounding box center [30, 184] width 10 height 10
click at [37, 293] on div at bounding box center [30, 289] width 20 height 20
click at [301, 480] on icon at bounding box center [303, 575] width 13 height 13
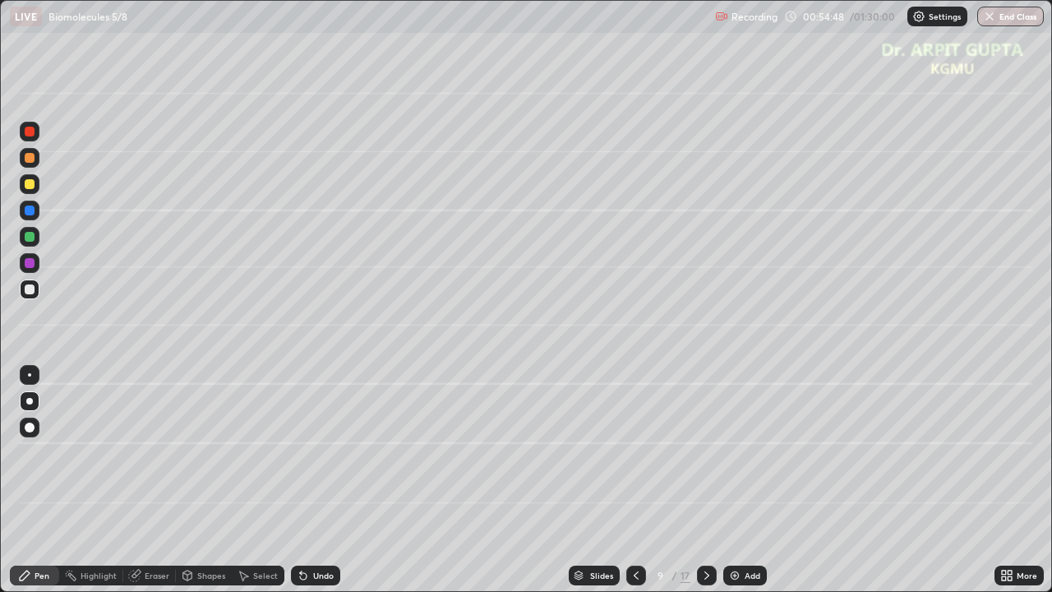
click at [29, 187] on div at bounding box center [30, 184] width 10 height 10
click at [28, 296] on div at bounding box center [30, 289] width 20 height 20
click at [26, 239] on div at bounding box center [30, 237] width 10 height 10
click at [30, 184] on div at bounding box center [30, 184] width 10 height 10
click at [316, 480] on div "Undo" at bounding box center [323, 575] width 21 height 8
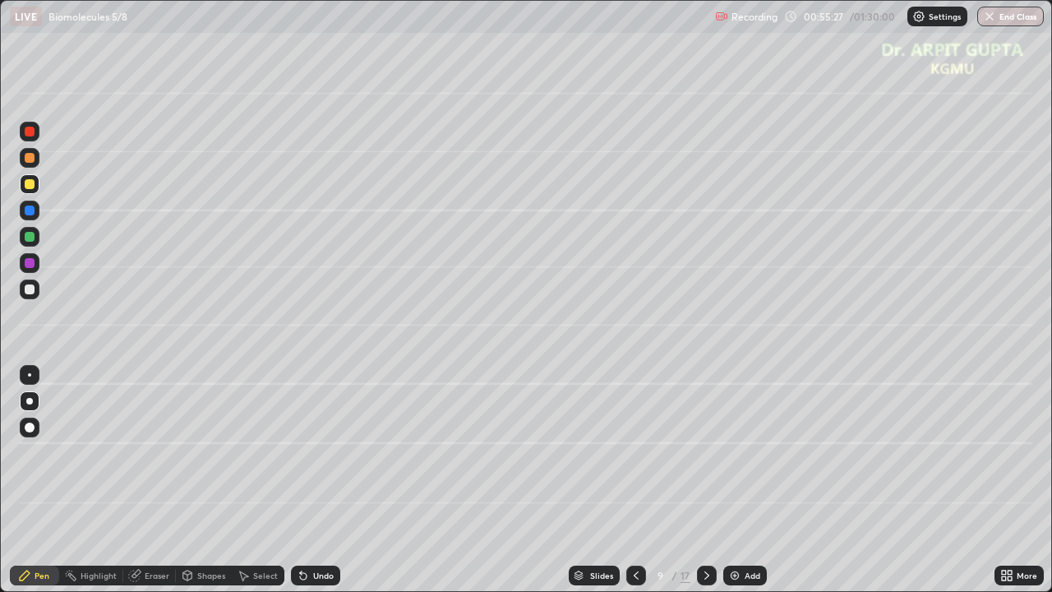
click at [30, 290] on div at bounding box center [30, 289] width 10 height 10
click at [30, 186] on div at bounding box center [30, 184] width 10 height 10
click at [30, 291] on div at bounding box center [30, 289] width 10 height 10
click at [33, 240] on div at bounding box center [30, 237] width 10 height 10
click at [306, 480] on icon at bounding box center [303, 575] width 13 height 13
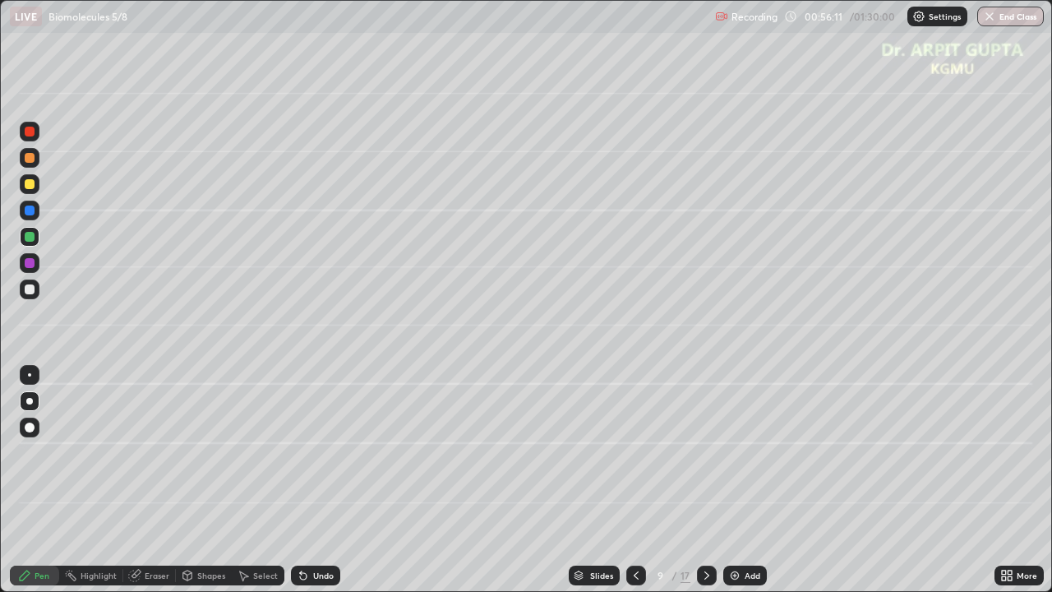
click at [322, 480] on div "Undo" at bounding box center [323, 575] width 21 height 8
click at [631, 480] on icon at bounding box center [635, 575] width 13 height 13
click at [711, 480] on icon at bounding box center [706, 575] width 13 height 13
click at [28, 295] on div at bounding box center [30, 289] width 20 height 20
click at [327, 480] on div "Undo" at bounding box center [323, 575] width 21 height 8
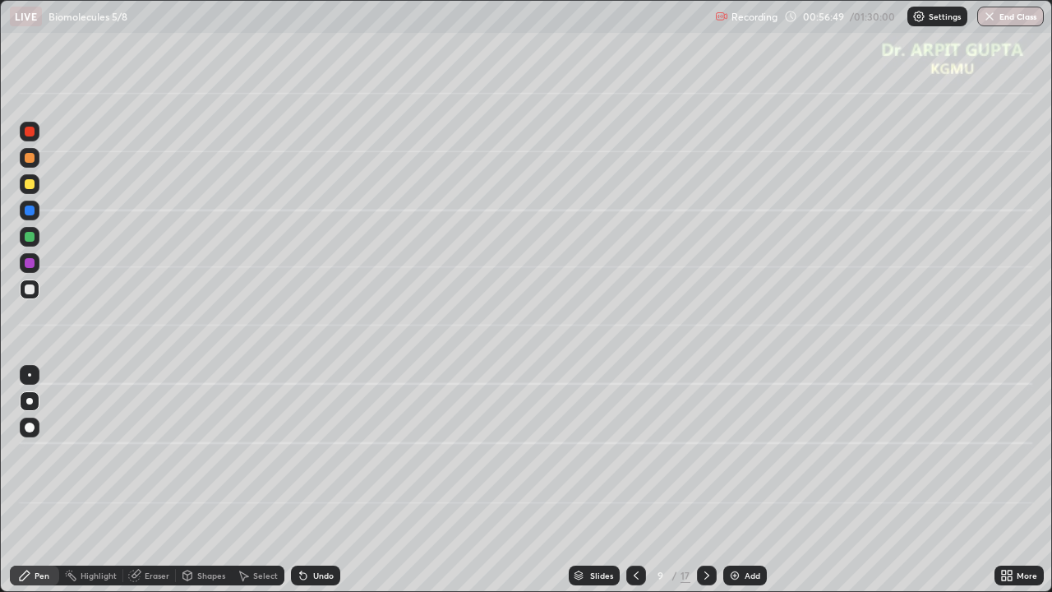
click at [329, 480] on div "Undo" at bounding box center [323, 575] width 21 height 8
click at [308, 480] on div "Undo" at bounding box center [315, 575] width 49 height 20
click at [29, 239] on div at bounding box center [30, 237] width 10 height 10
click at [30, 189] on div at bounding box center [30, 184] width 20 height 20
click at [31, 290] on div at bounding box center [30, 289] width 10 height 10
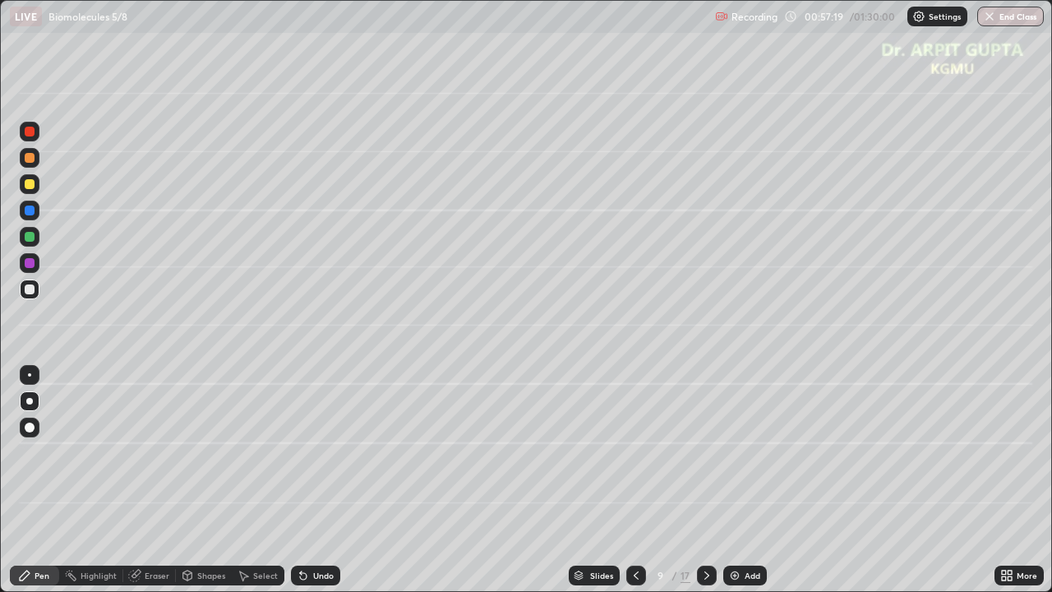
click at [162, 480] on div "Eraser" at bounding box center [157, 575] width 25 height 8
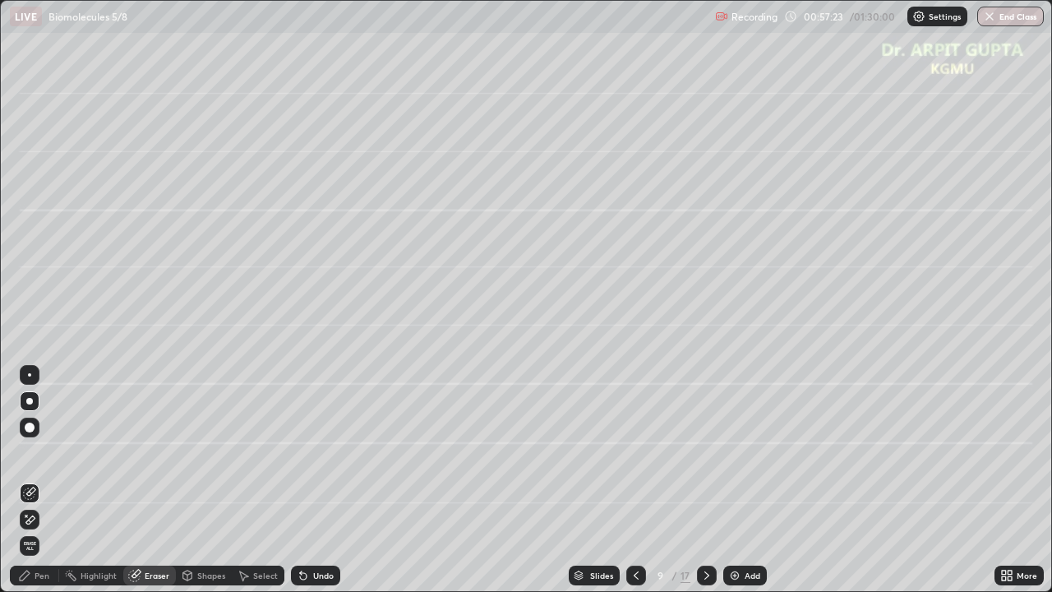
click at [48, 480] on div "Pen" at bounding box center [34, 575] width 49 height 20
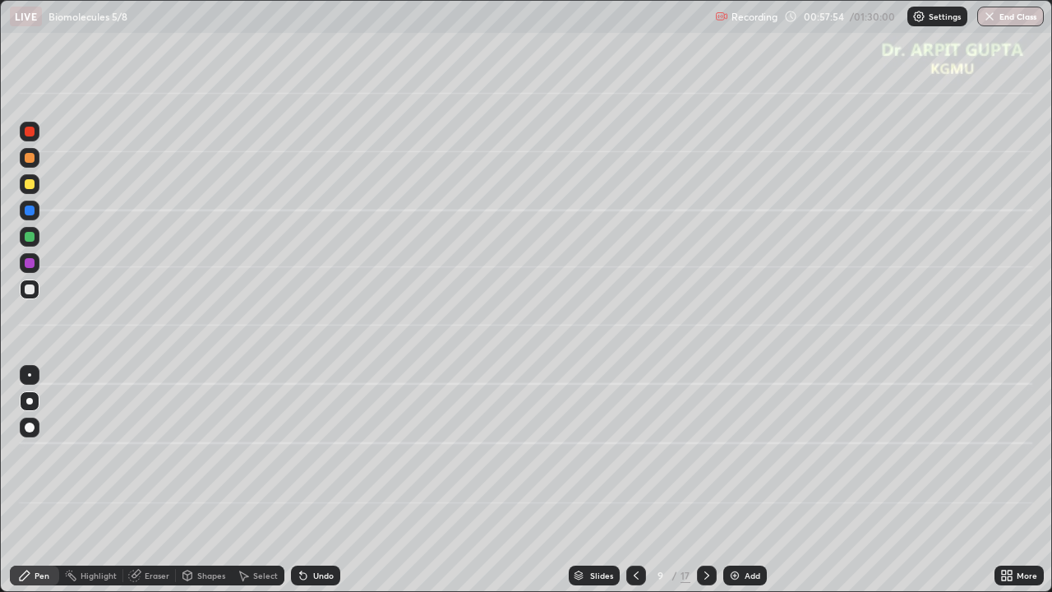
click at [30, 265] on div at bounding box center [30, 263] width 10 height 10
click at [33, 237] on div at bounding box center [30, 237] width 10 height 10
click at [313, 480] on div "Undo" at bounding box center [323, 575] width 21 height 8
click at [306, 480] on icon at bounding box center [303, 575] width 13 height 13
click at [304, 480] on icon at bounding box center [303, 576] width 7 height 7
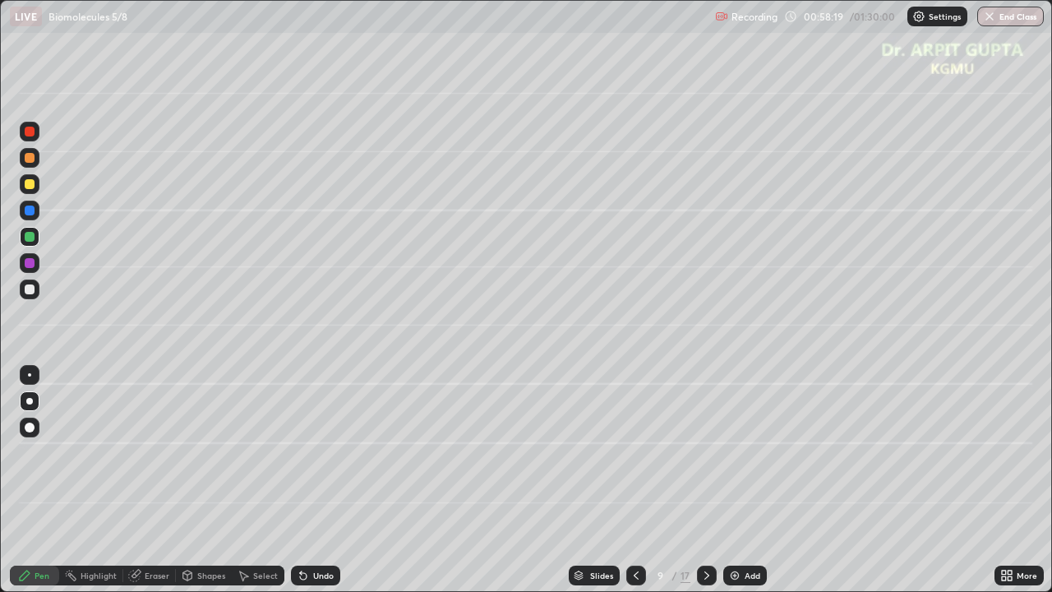
click at [316, 480] on div "Undo" at bounding box center [315, 575] width 49 height 20
click at [30, 187] on div at bounding box center [30, 184] width 10 height 10
click at [300, 480] on icon at bounding box center [303, 576] width 7 height 7
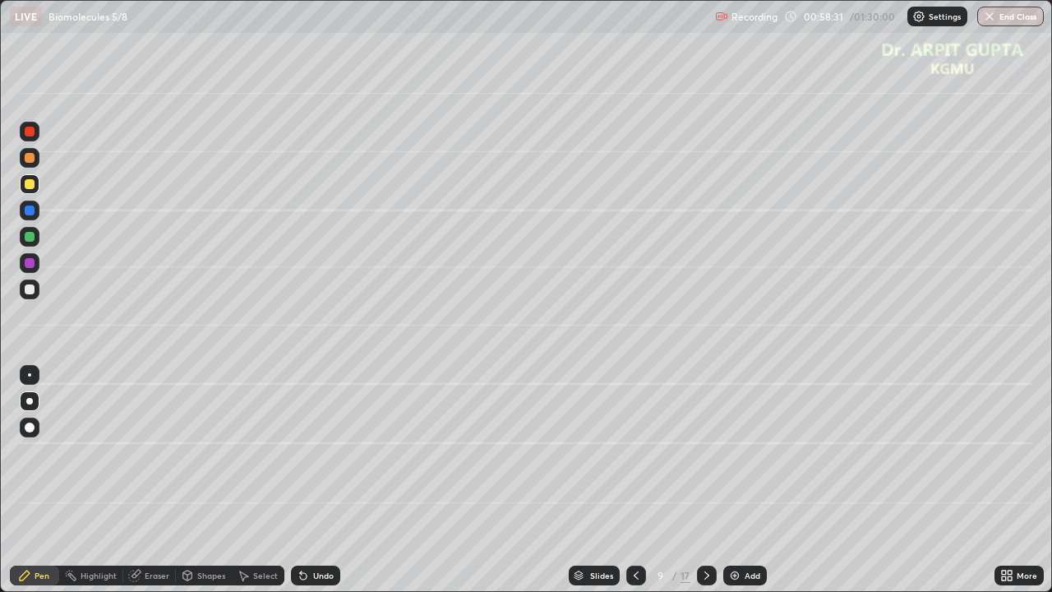
click at [300, 480] on icon at bounding box center [303, 576] width 7 height 7
click at [291, 480] on div "Undo" at bounding box center [315, 575] width 49 height 20
click at [300, 480] on icon at bounding box center [303, 576] width 7 height 7
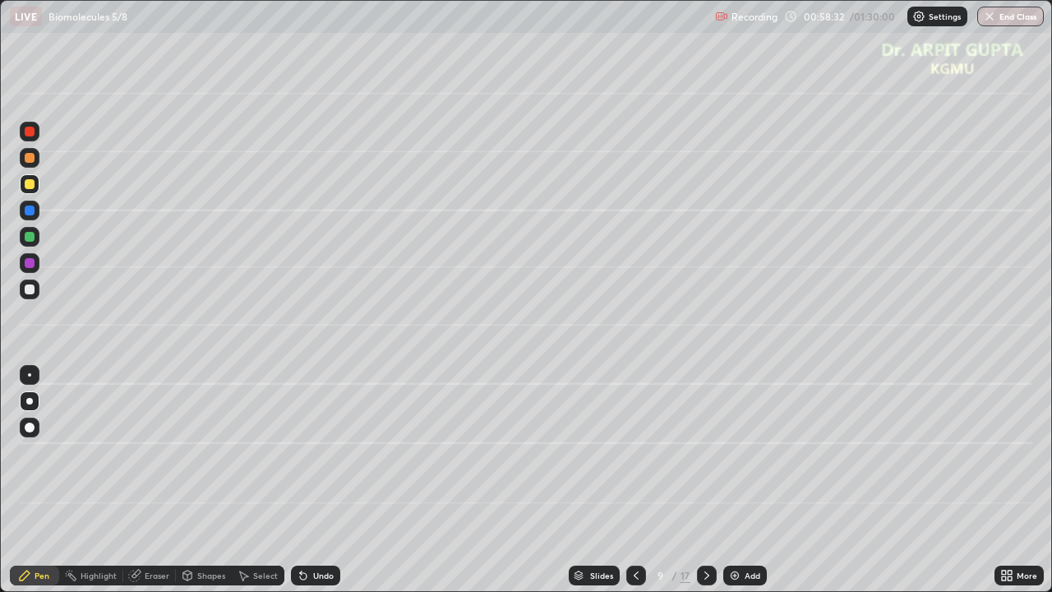
click at [300, 480] on icon at bounding box center [303, 576] width 7 height 7
click at [35, 237] on div at bounding box center [30, 237] width 20 height 20
click at [28, 189] on div at bounding box center [30, 184] width 20 height 20
click at [300, 480] on icon at bounding box center [301, 572] width 2 height 2
click at [297, 480] on icon at bounding box center [303, 575] width 13 height 13
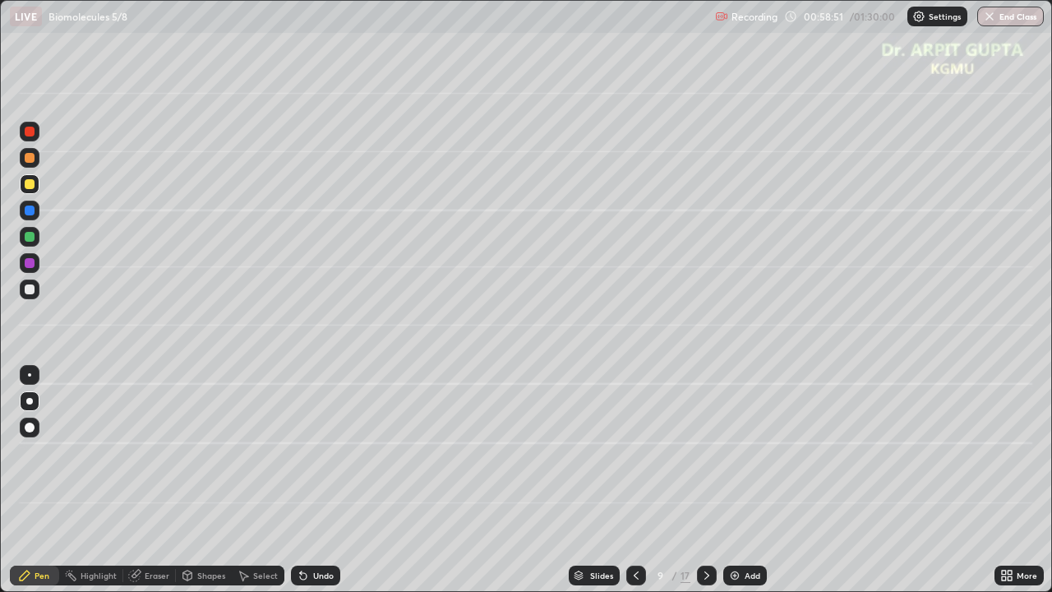
click at [28, 238] on div at bounding box center [30, 237] width 10 height 10
click at [30, 292] on div at bounding box center [30, 289] width 10 height 10
click at [301, 480] on icon at bounding box center [303, 576] width 7 height 7
click at [311, 480] on div "Undo" at bounding box center [315, 575] width 49 height 20
click at [301, 480] on icon at bounding box center [303, 576] width 7 height 7
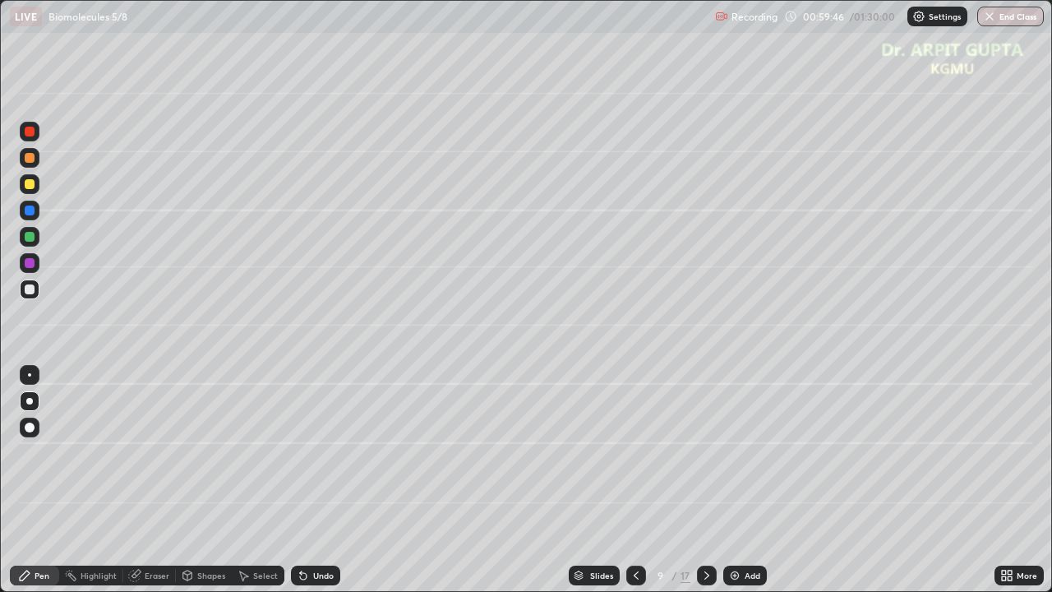
click at [30, 263] on div at bounding box center [30, 263] width 10 height 10
click at [30, 182] on div at bounding box center [30, 184] width 10 height 10
click at [30, 233] on div at bounding box center [30, 237] width 10 height 10
click at [33, 271] on div at bounding box center [30, 263] width 20 height 20
click at [905, 480] on div "Slides 9 / 17 Add" at bounding box center [667, 575] width 654 height 33
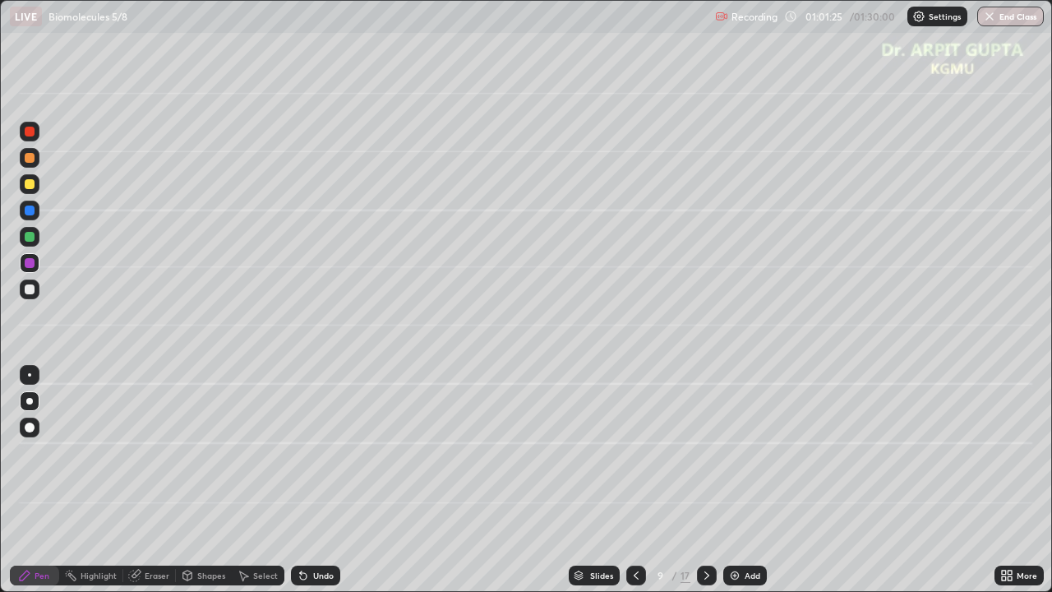
click at [302, 480] on icon at bounding box center [303, 576] width 7 height 7
click at [706, 480] on icon at bounding box center [706, 575] width 13 height 13
click at [33, 186] on div at bounding box center [30, 184] width 10 height 10
click at [302, 480] on icon at bounding box center [303, 576] width 7 height 7
click at [33, 233] on div at bounding box center [30, 237] width 10 height 10
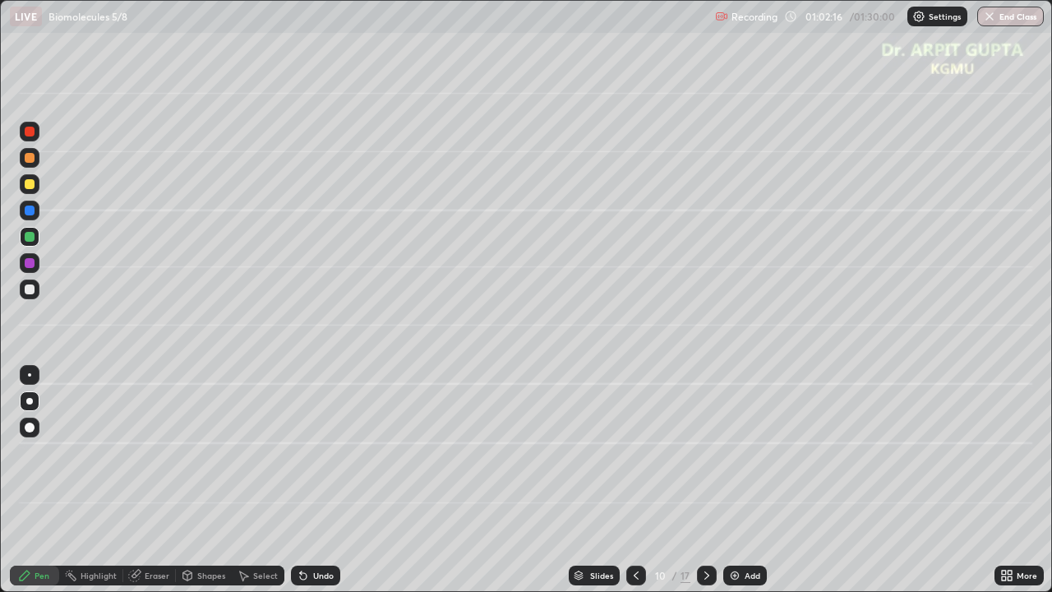
click at [30, 182] on div at bounding box center [30, 184] width 10 height 10
click at [324, 480] on div "Undo" at bounding box center [323, 575] width 21 height 8
click at [320, 480] on div "Undo" at bounding box center [315, 575] width 49 height 20
click at [325, 480] on div "Undo" at bounding box center [315, 575] width 49 height 20
click at [329, 480] on div "Undo" at bounding box center [315, 575] width 49 height 20
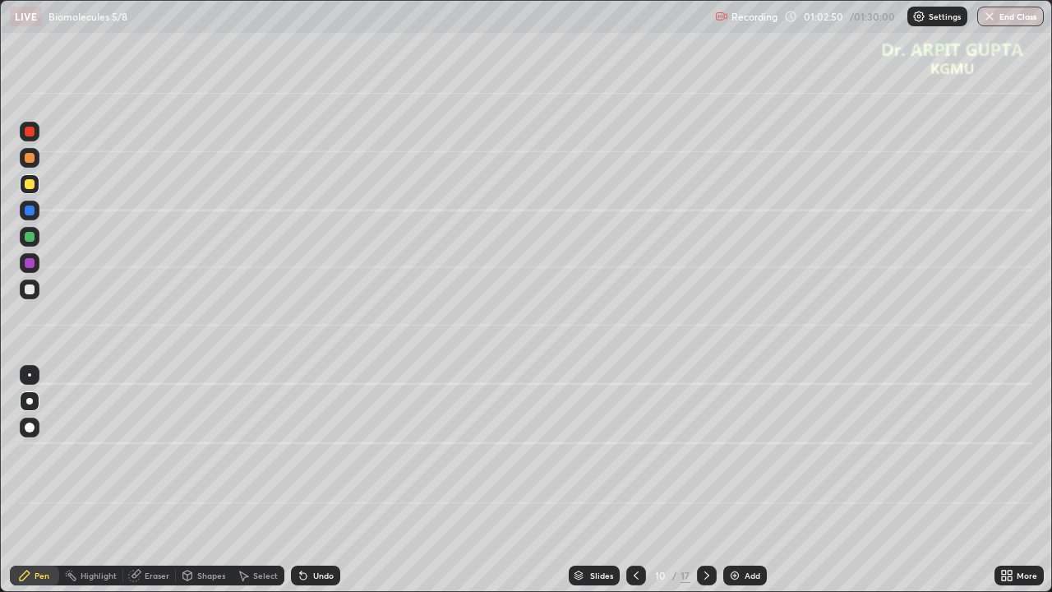
click at [35, 238] on div at bounding box center [30, 237] width 20 height 20
click at [639, 480] on icon at bounding box center [635, 575] width 13 height 13
click at [638, 480] on icon at bounding box center [635, 575] width 13 height 13
click at [705, 480] on icon at bounding box center [706, 575] width 5 height 8
click at [705, 480] on icon at bounding box center [706, 575] width 13 height 13
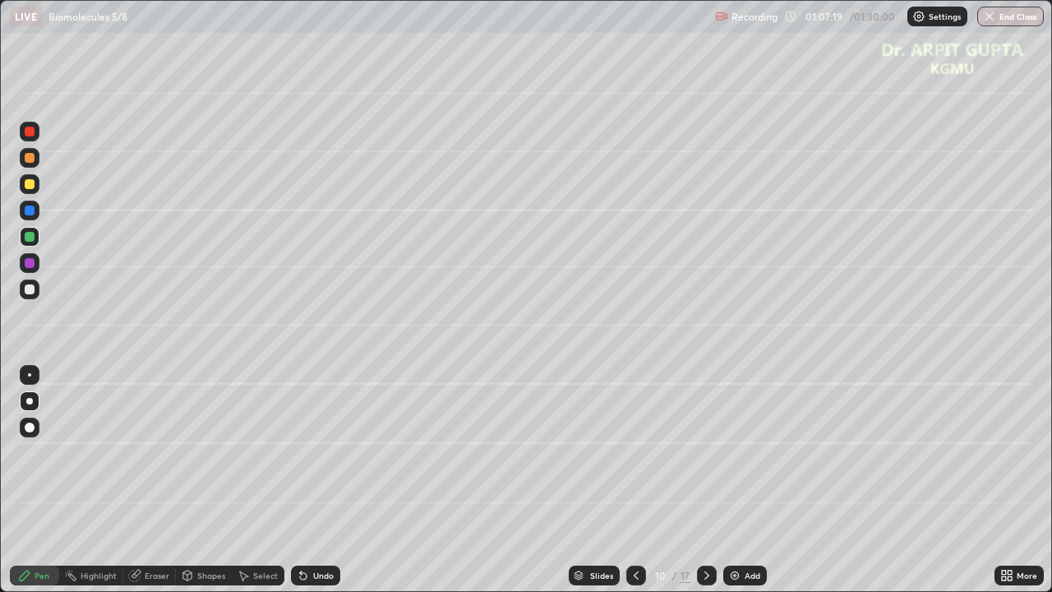
click at [22, 293] on div at bounding box center [30, 289] width 20 height 20
click at [702, 480] on icon at bounding box center [706, 575] width 13 height 13
click at [26, 266] on div at bounding box center [30, 263] width 10 height 10
click at [28, 189] on div at bounding box center [30, 184] width 20 height 20
click at [30, 290] on div at bounding box center [30, 289] width 10 height 10
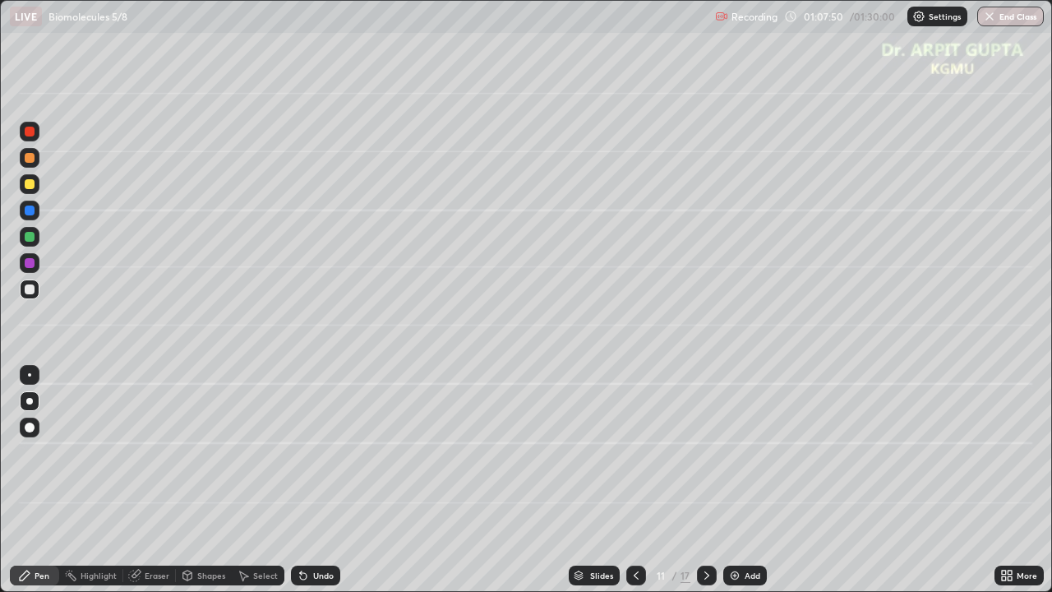
click at [30, 182] on div at bounding box center [30, 184] width 10 height 10
click at [30, 159] on div at bounding box center [30, 158] width 10 height 10
click at [319, 480] on div "Undo" at bounding box center [315, 575] width 49 height 20
click at [316, 480] on div "Undo" at bounding box center [315, 575] width 49 height 20
click at [319, 480] on div "Undo" at bounding box center [315, 575] width 49 height 20
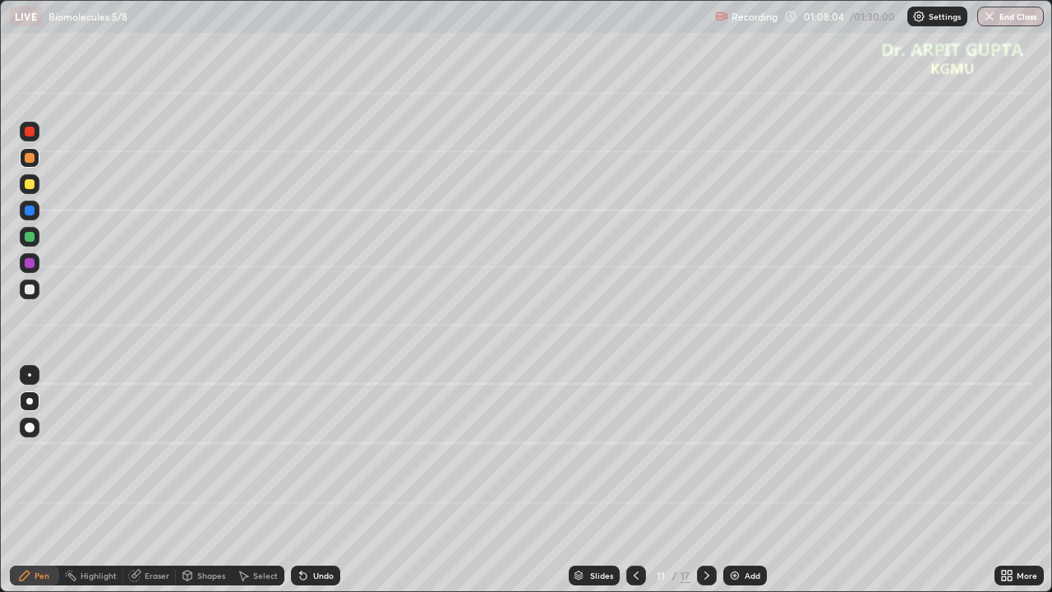
click at [325, 480] on div "Undo" at bounding box center [315, 575] width 49 height 20
click at [308, 480] on div "Undo" at bounding box center [315, 575] width 49 height 20
click at [31, 292] on div at bounding box center [30, 289] width 10 height 10
click at [32, 238] on div at bounding box center [30, 237] width 10 height 10
click at [28, 290] on div at bounding box center [30, 289] width 10 height 10
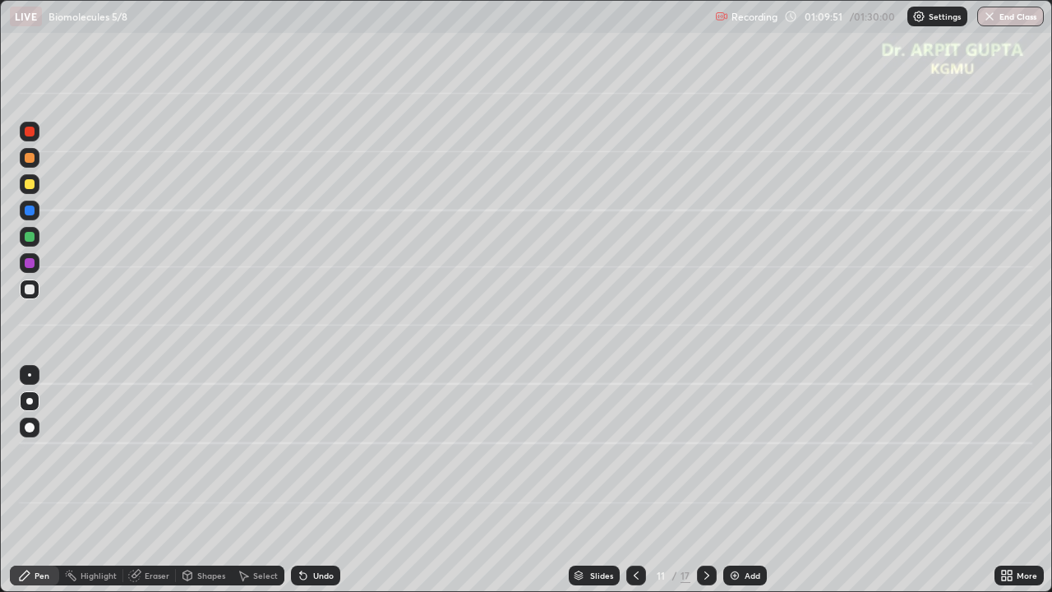
click at [38, 156] on div at bounding box center [30, 158] width 20 height 20
click at [31, 296] on div at bounding box center [30, 289] width 20 height 20
click at [38, 291] on div at bounding box center [30, 289] width 20 height 20
click at [32, 265] on div at bounding box center [30, 263] width 10 height 10
click at [704, 480] on icon at bounding box center [706, 575] width 13 height 13
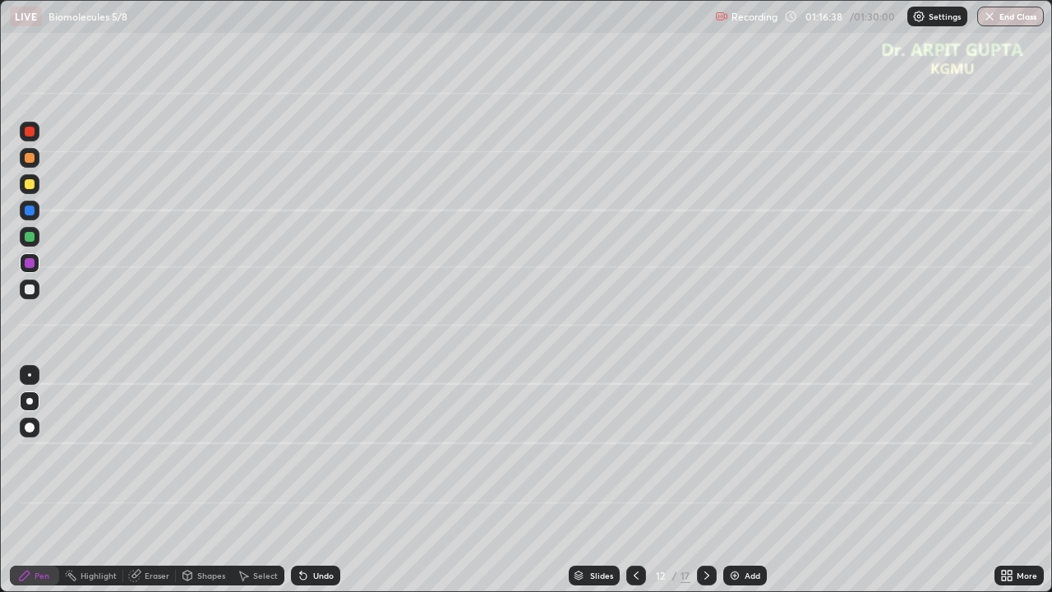
click at [31, 164] on div at bounding box center [30, 158] width 20 height 20
click at [35, 189] on div at bounding box center [30, 184] width 20 height 20
click at [33, 297] on div at bounding box center [30, 289] width 20 height 20
click at [304, 480] on icon at bounding box center [303, 576] width 7 height 7
click at [823, 480] on div "Slides 12 / 17 Add" at bounding box center [667, 575] width 654 height 33
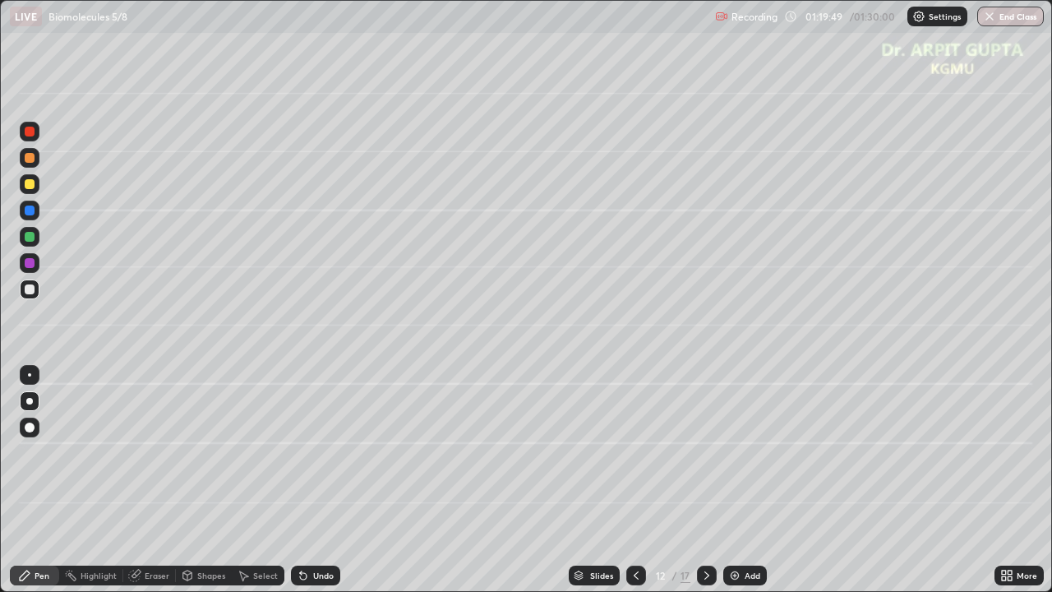
click at [27, 213] on div at bounding box center [30, 210] width 10 height 10
click at [704, 480] on icon at bounding box center [706, 575] width 13 height 13
click at [633, 480] on div at bounding box center [636, 575] width 20 height 20
click at [707, 480] on icon at bounding box center [706, 575] width 13 height 13
click at [31, 162] on div at bounding box center [30, 158] width 10 height 10
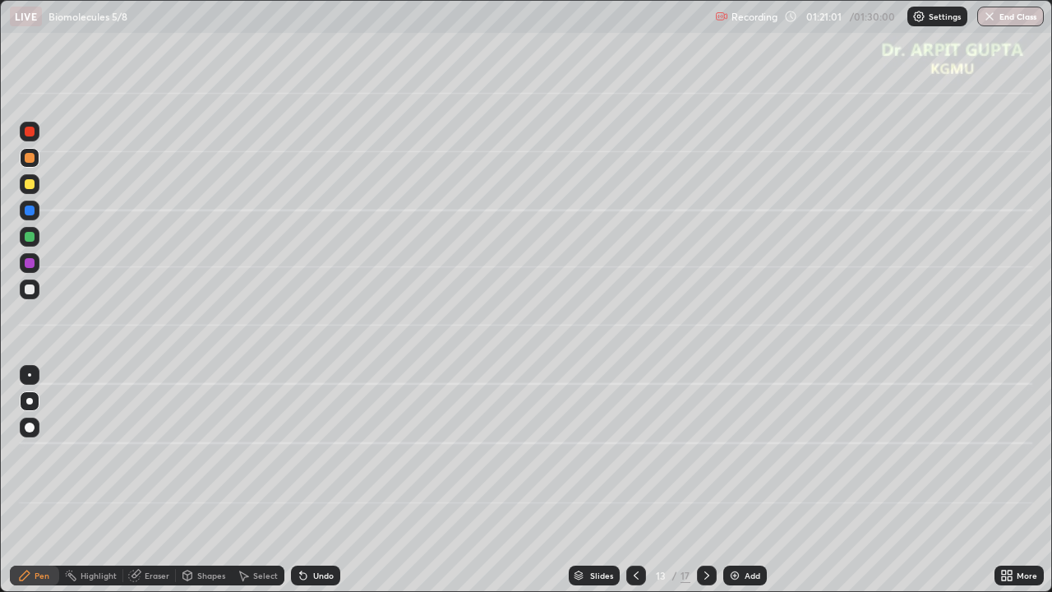
click at [28, 186] on div at bounding box center [30, 184] width 10 height 10
click at [300, 480] on icon at bounding box center [303, 576] width 7 height 7
click at [300, 480] on icon at bounding box center [301, 572] width 2 height 2
click at [301, 480] on icon at bounding box center [303, 576] width 7 height 7
click at [304, 480] on div "Undo" at bounding box center [315, 575] width 49 height 20
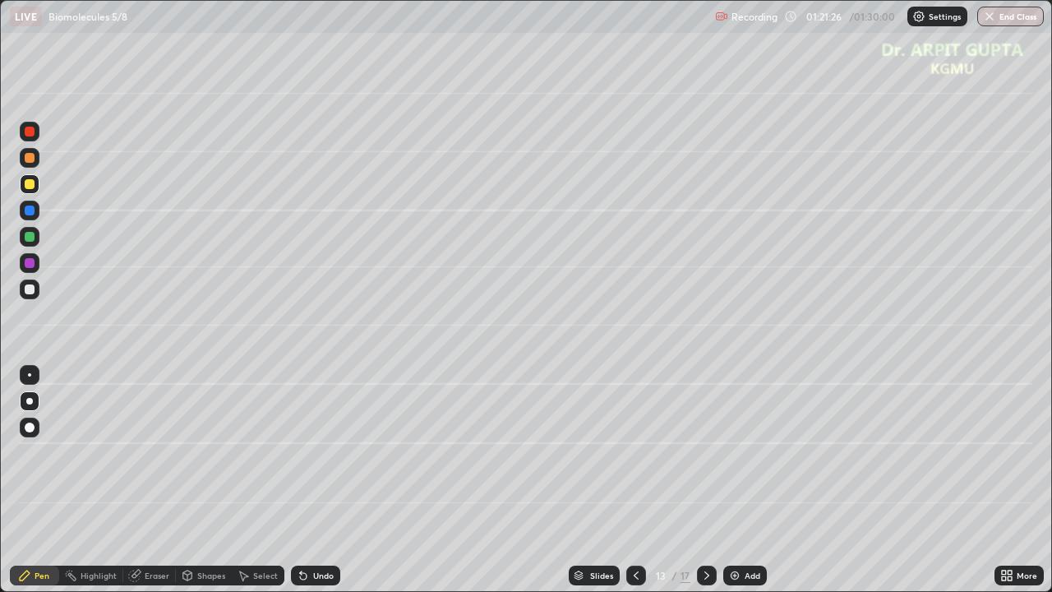
click at [30, 237] on div at bounding box center [30, 237] width 10 height 10
click at [324, 480] on div "Undo" at bounding box center [323, 575] width 21 height 8
click at [320, 480] on div "Undo" at bounding box center [323, 575] width 21 height 8
click at [325, 480] on div "Undo" at bounding box center [323, 575] width 21 height 8
click at [34, 289] on div at bounding box center [30, 289] width 10 height 10
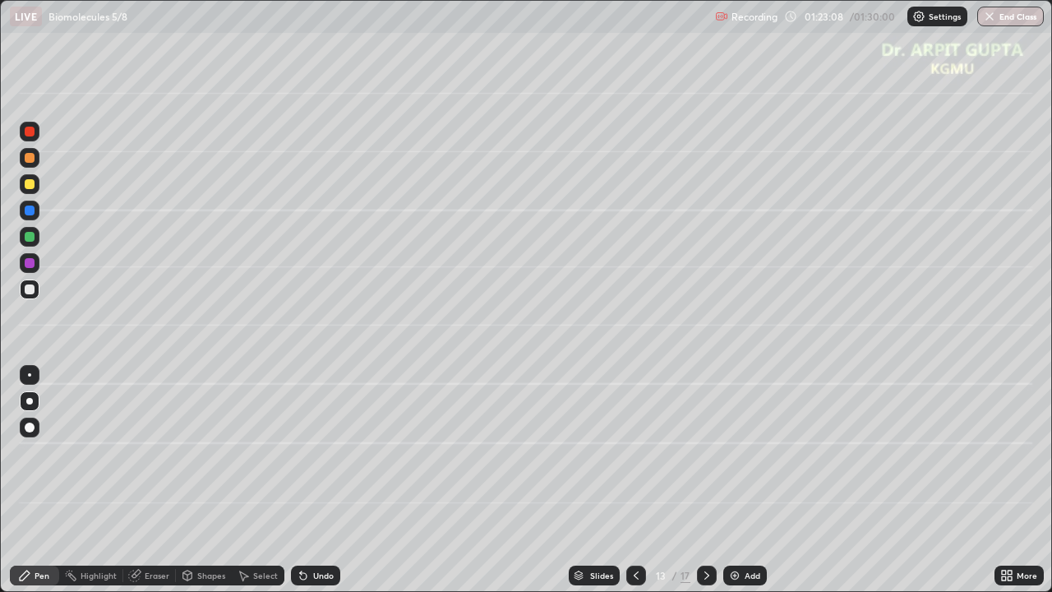
click at [29, 264] on div at bounding box center [30, 263] width 10 height 10
click at [29, 187] on div at bounding box center [30, 184] width 10 height 10
click at [30, 288] on div at bounding box center [30, 289] width 10 height 10
click at [999, 20] on button "End Class" at bounding box center [1011, 17] width 65 height 20
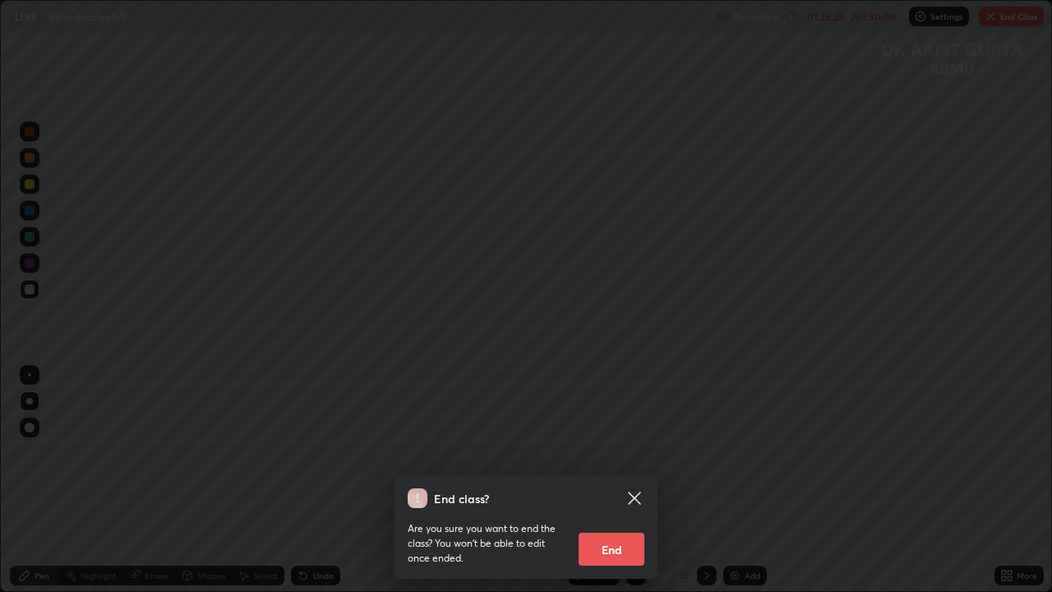
click at [592, 480] on button "End" at bounding box center [611, 548] width 66 height 33
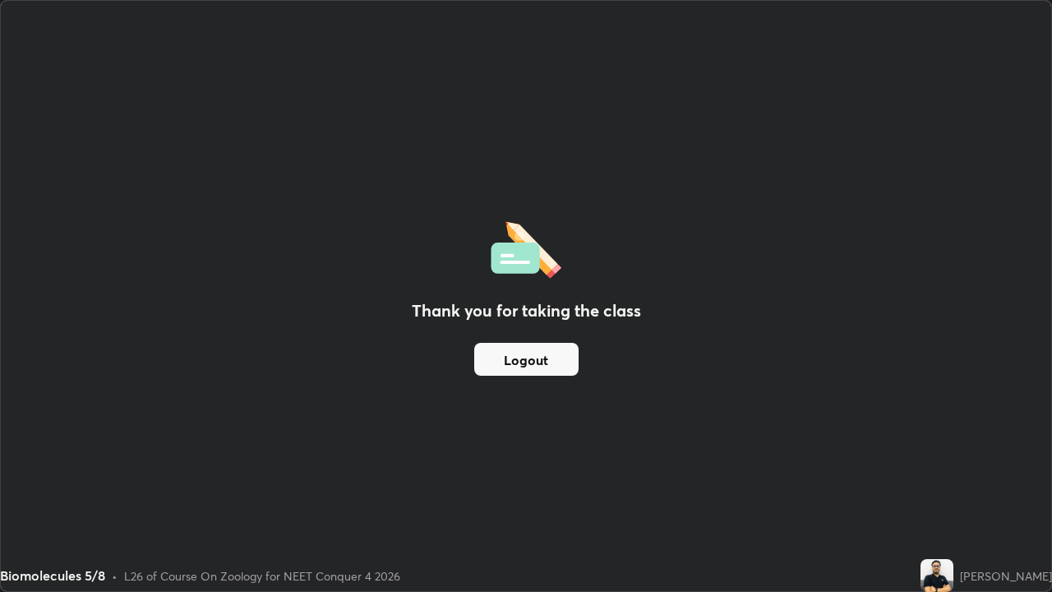
click at [523, 357] on button "Logout" at bounding box center [526, 359] width 104 height 33
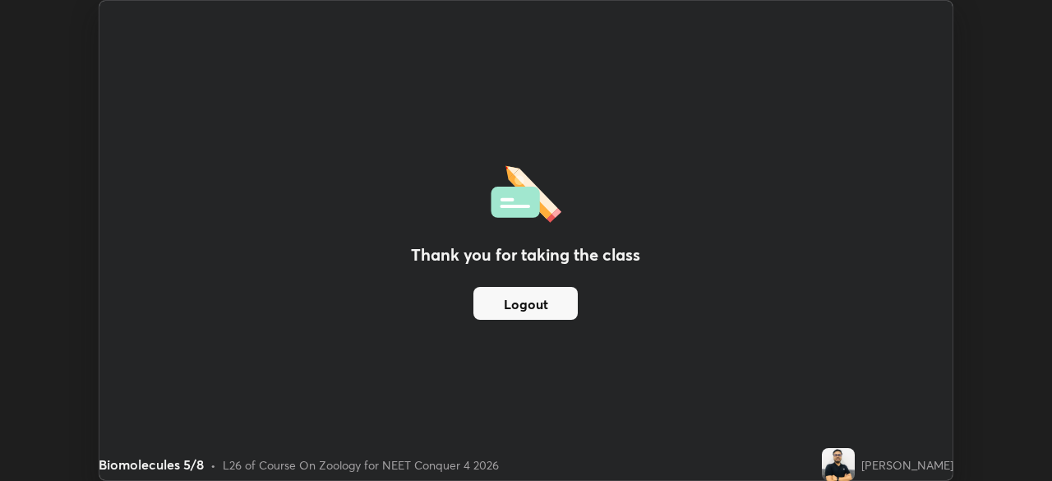
scroll to position [81681, 81111]
